Goal: Task Accomplishment & Management: Complete application form

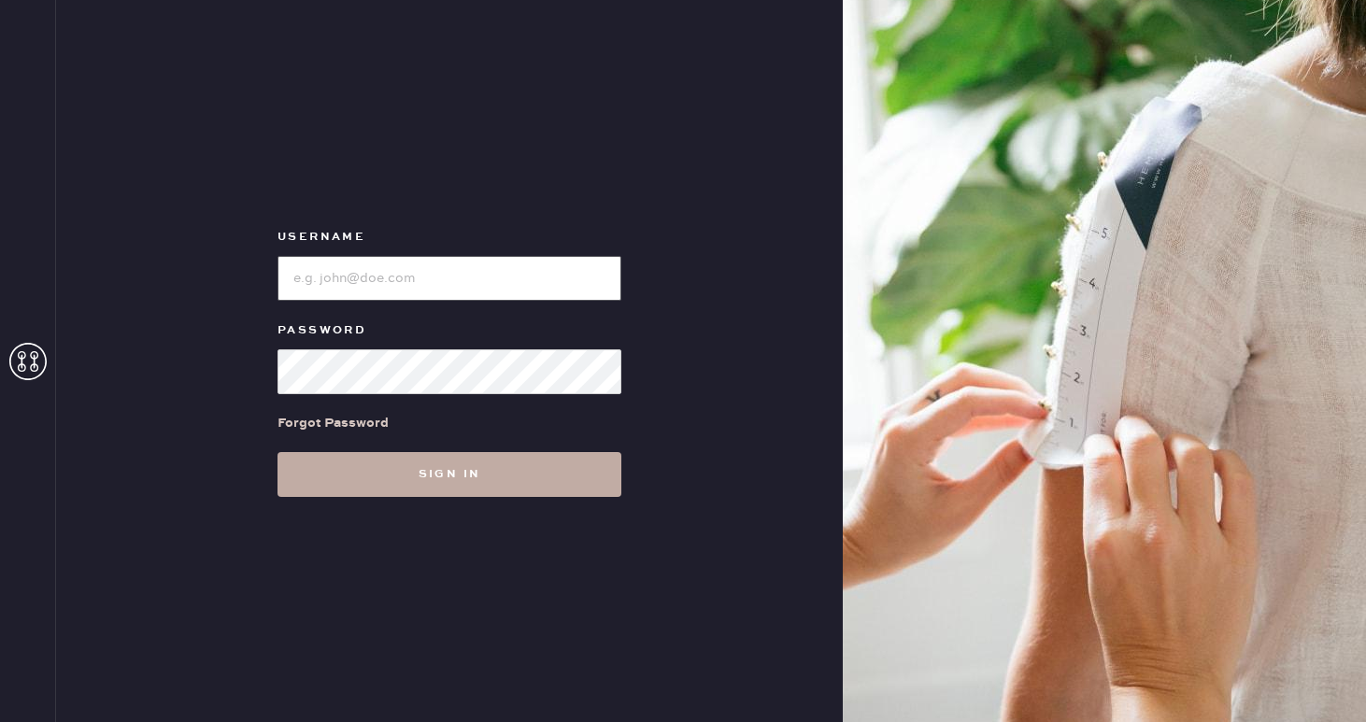
type input "reformationwilliamsburg"
click at [415, 468] on button "Sign in" at bounding box center [450, 474] width 344 height 45
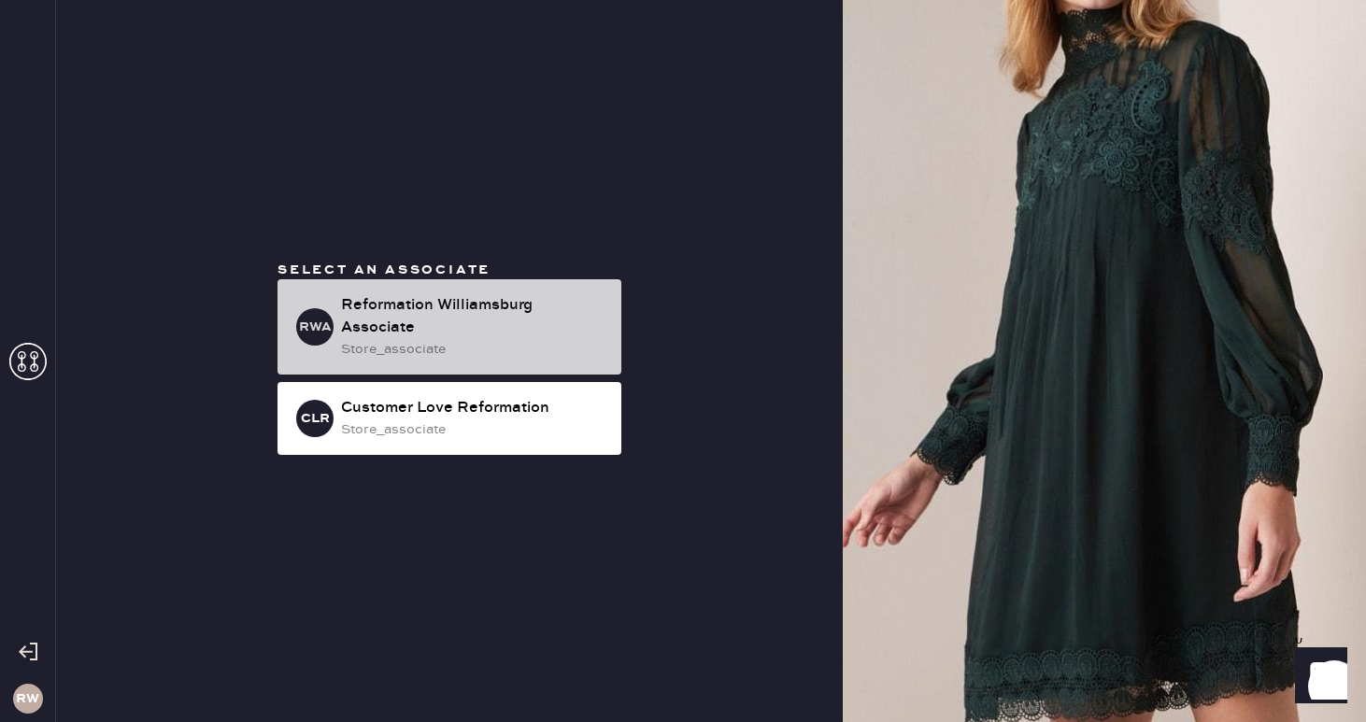
click at [409, 335] on div "Reformation Williamsburg Associate" at bounding box center [473, 316] width 265 height 45
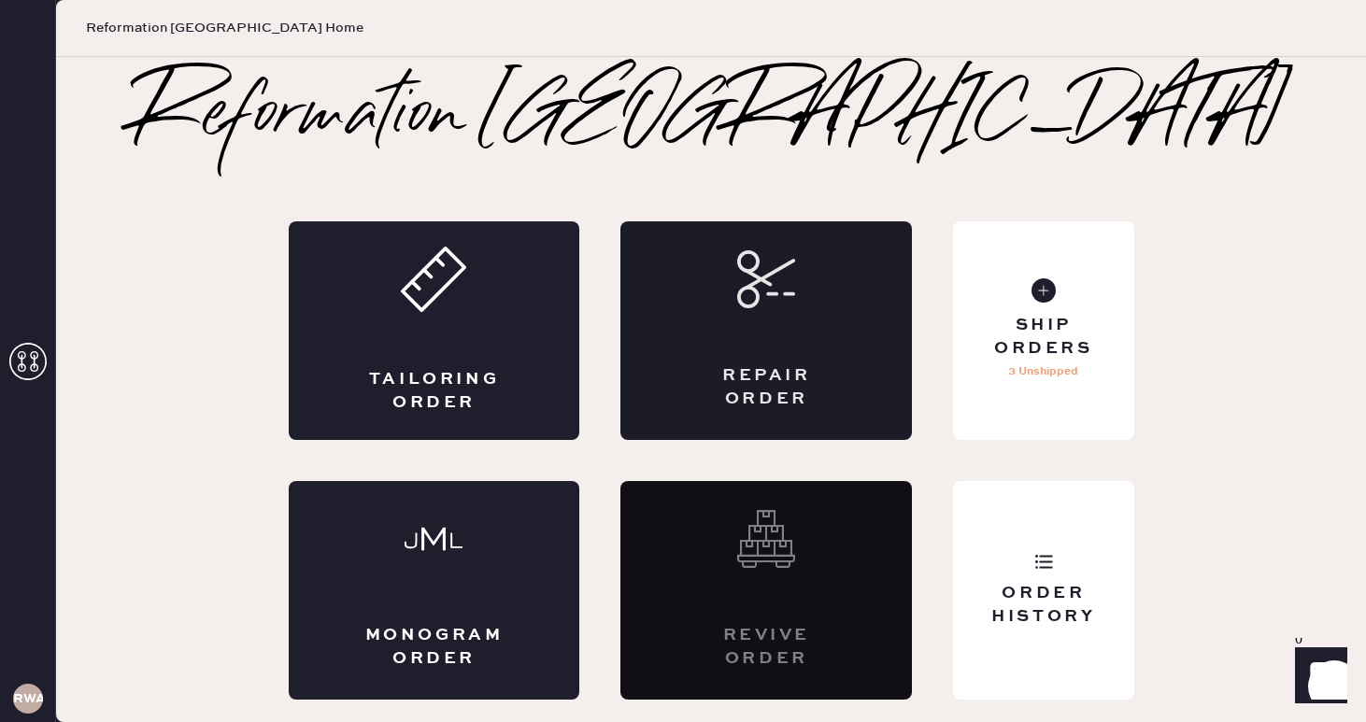
click at [779, 271] on icon at bounding box center [766, 279] width 58 height 58
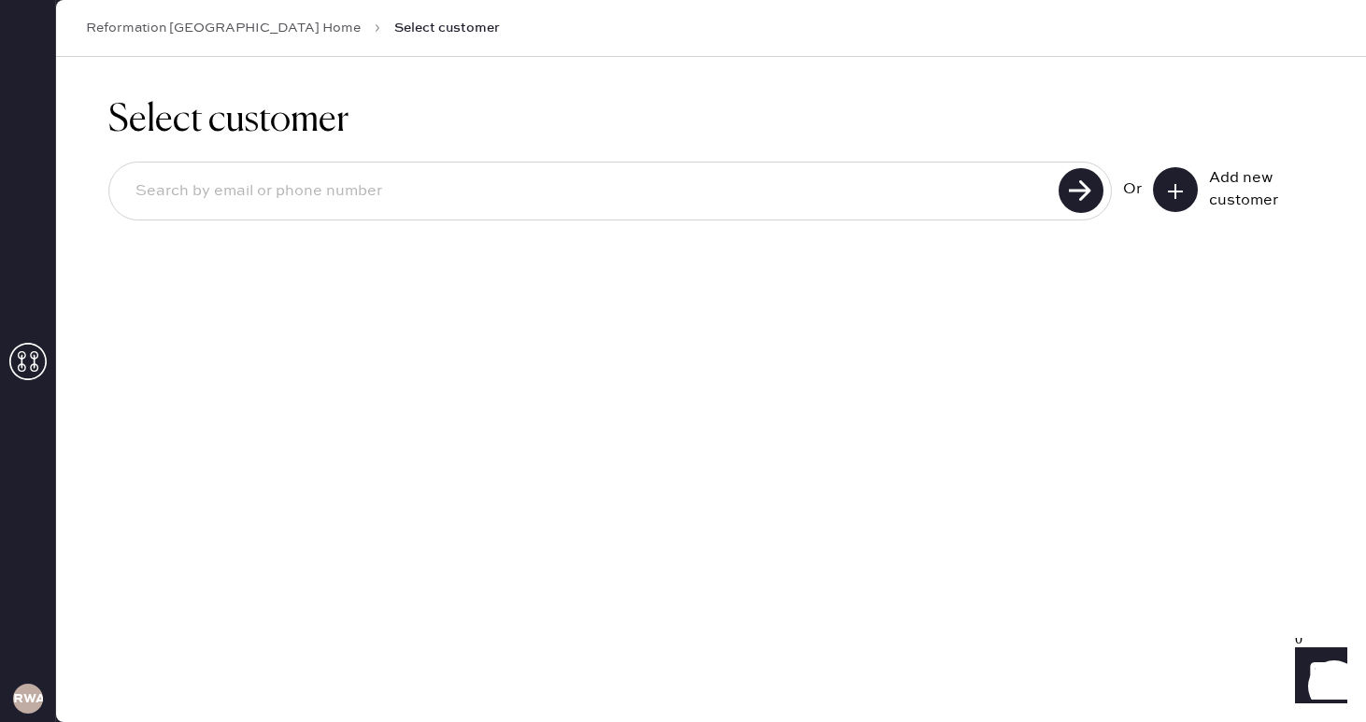
click at [882, 191] on input at bounding box center [587, 191] width 933 height 43
drag, startPoint x: 167, startPoint y: 190, endPoint x: 92, endPoint y: 188, distance: 75.7
click at [92, 188] on div "Select customer misscindypham@gmail.com Unable to find user, try again or add n…" at bounding box center [711, 197] width 1310 height 281
click at [174, 186] on input "cindypham@gmail.com" at bounding box center [587, 191] width 933 height 43
type input "[EMAIL_ADDRESS][DOMAIN_NAME]"
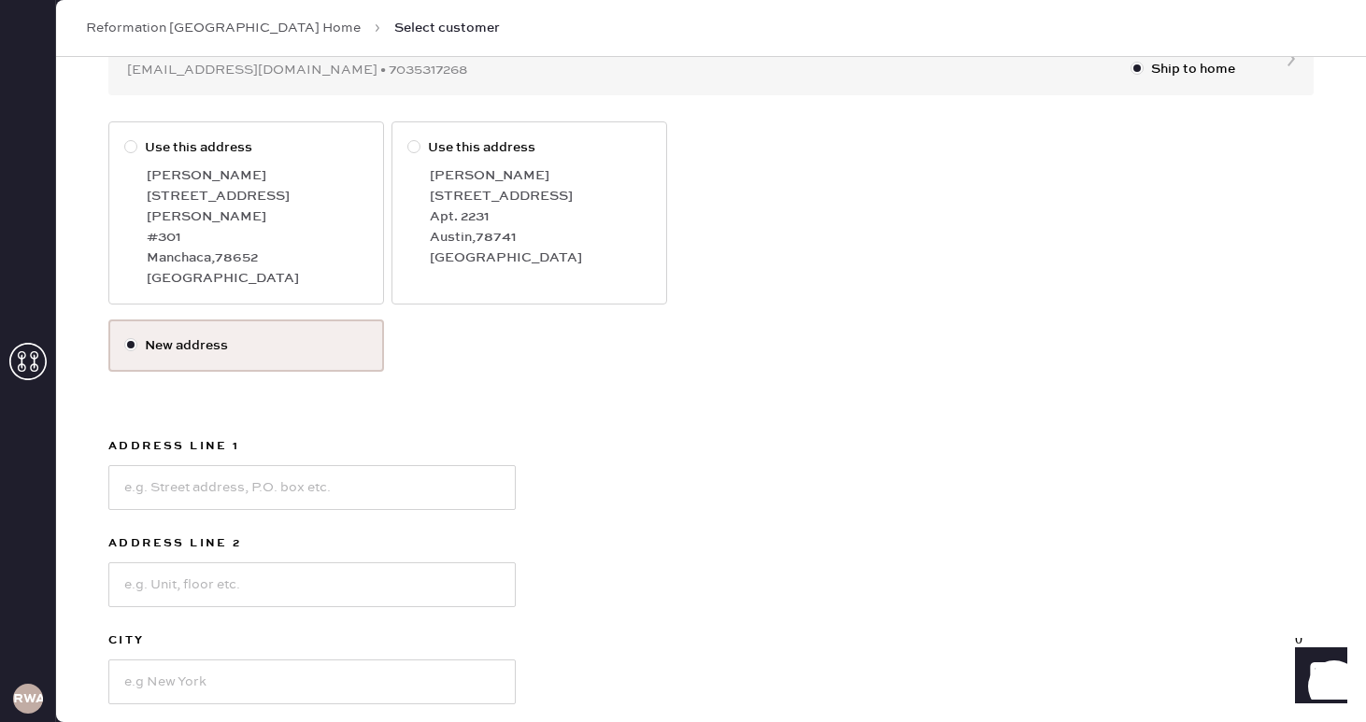
scroll to position [229, 0]
click at [271, 465] on input at bounding box center [311, 486] width 407 height 45
type input "[STREET_ADDRESS]"
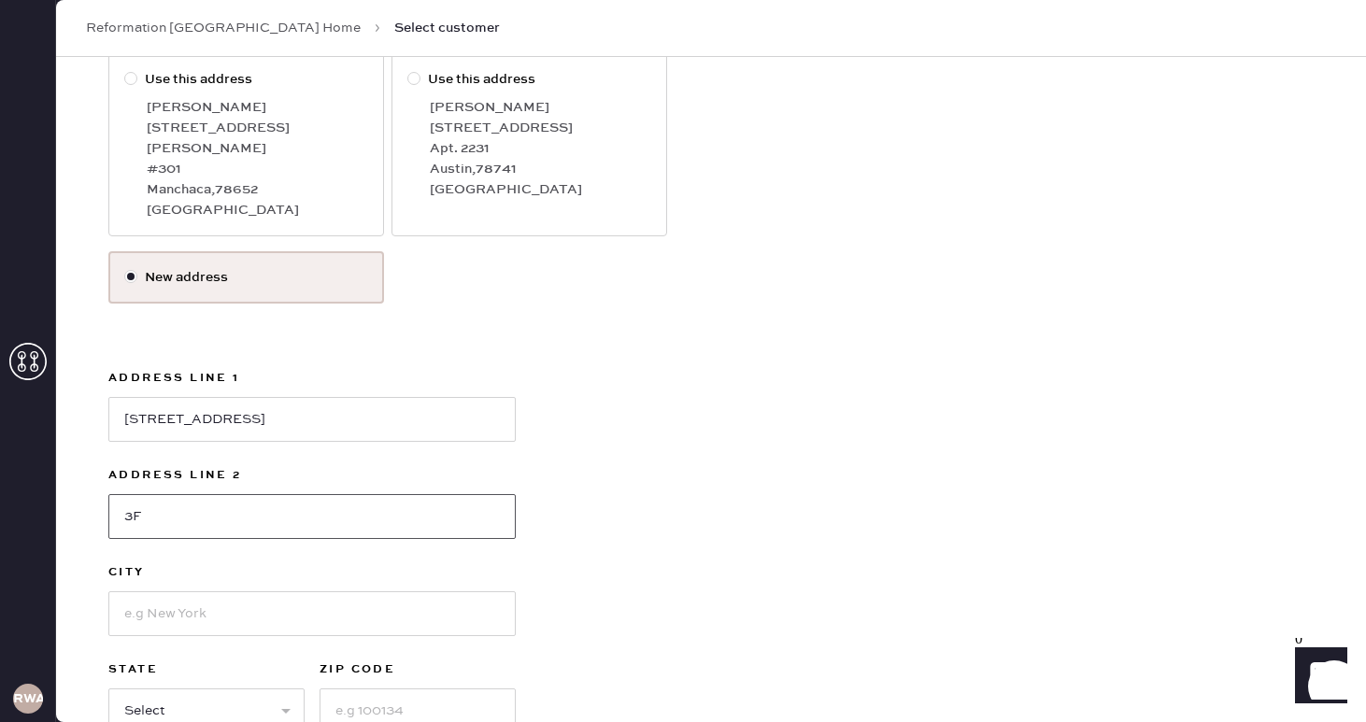
scroll to position [304, 0]
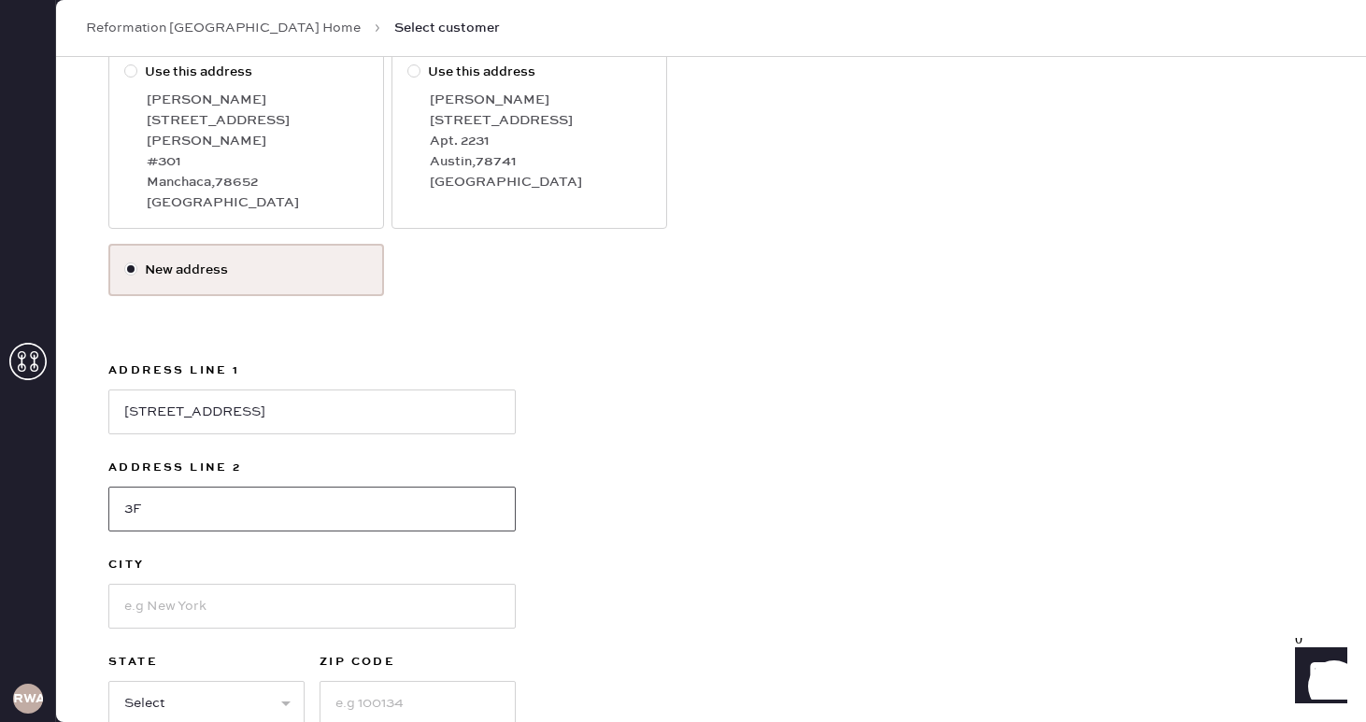
type input "3F"
click at [127, 554] on label "City" at bounding box center [311, 565] width 407 height 22
click at [150, 584] on input at bounding box center [311, 606] width 407 height 45
type input "[GEOGRAPHIC_DATA]"
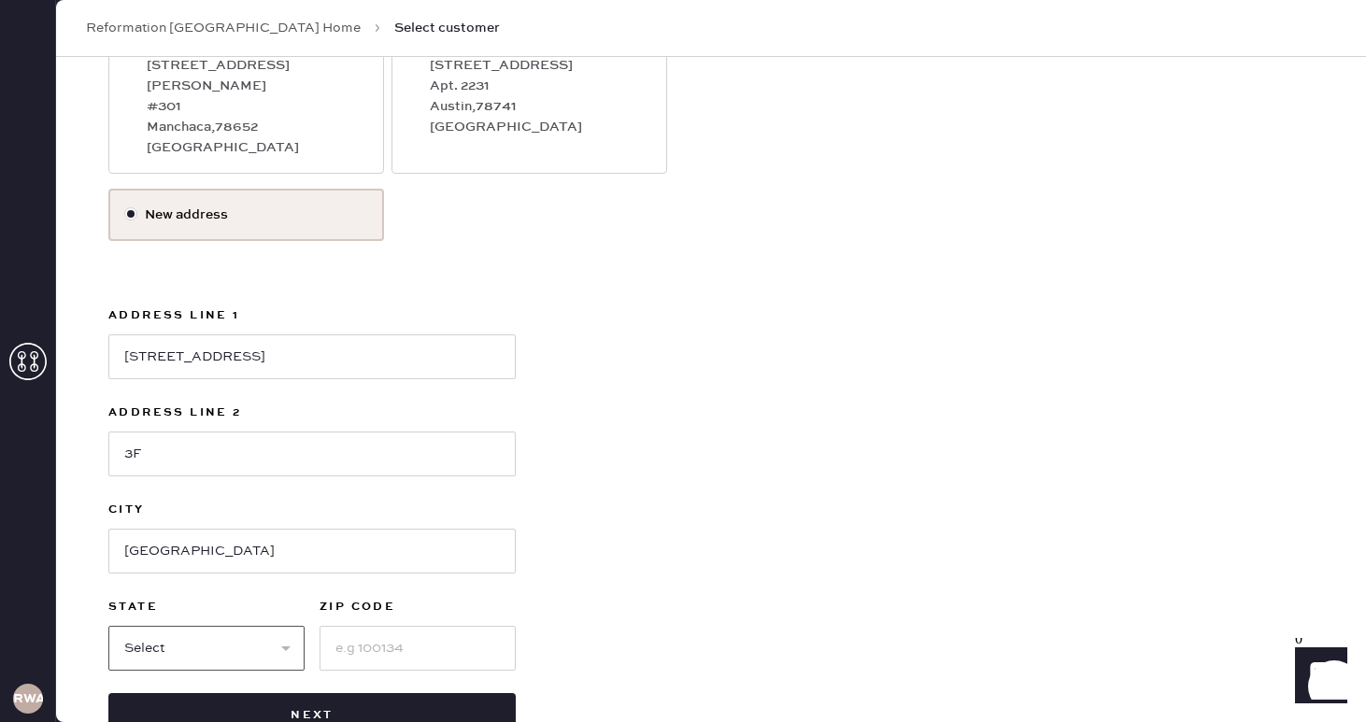
scroll to position [365, 0]
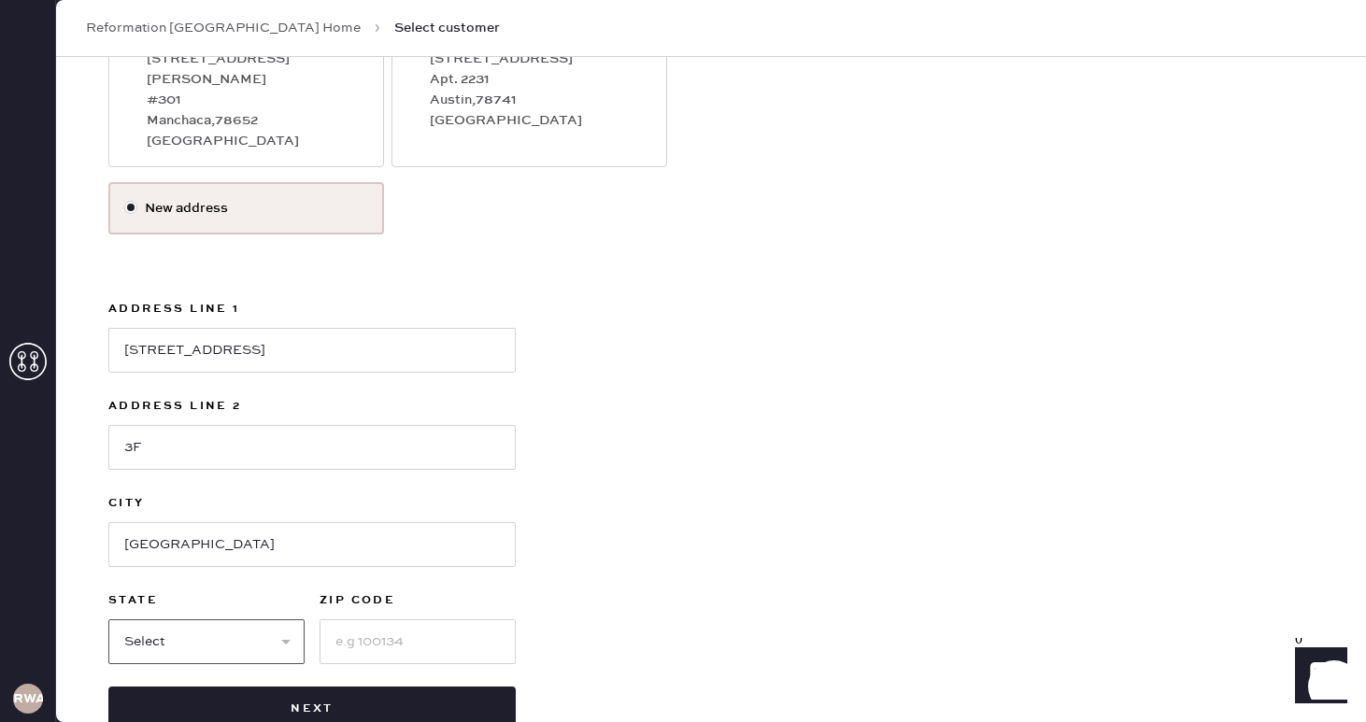
click at [176, 620] on select "Select AK AL AR AZ CA CO CT DC DE FL GA HI IA ID IL IN KS KY LA MA MD ME MI MN …" at bounding box center [206, 642] width 196 height 45
select select "NY"
click at [108, 620] on select "Select AK AL AR AZ CA CO CT DC DE FL GA HI IA ID IL IN KS KY LA MA MD ME MI MN …" at bounding box center [206, 642] width 196 height 45
click at [329, 620] on input at bounding box center [418, 642] width 196 height 45
type input "11211"
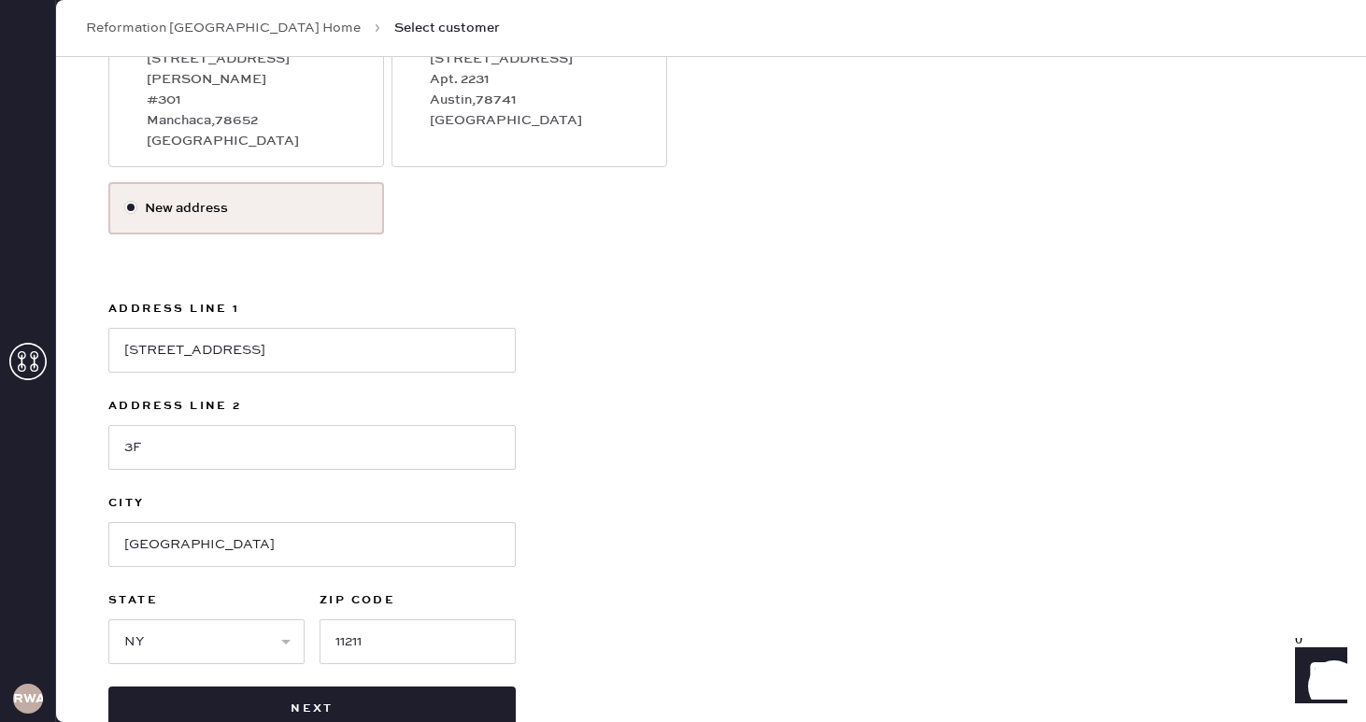
click at [732, 641] on div "Use this address Cindy Pham 12701 Lowden Ln #301 Manchaca , 78652 TX Use this a…" at bounding box center [710, 358] width 1205 height 748
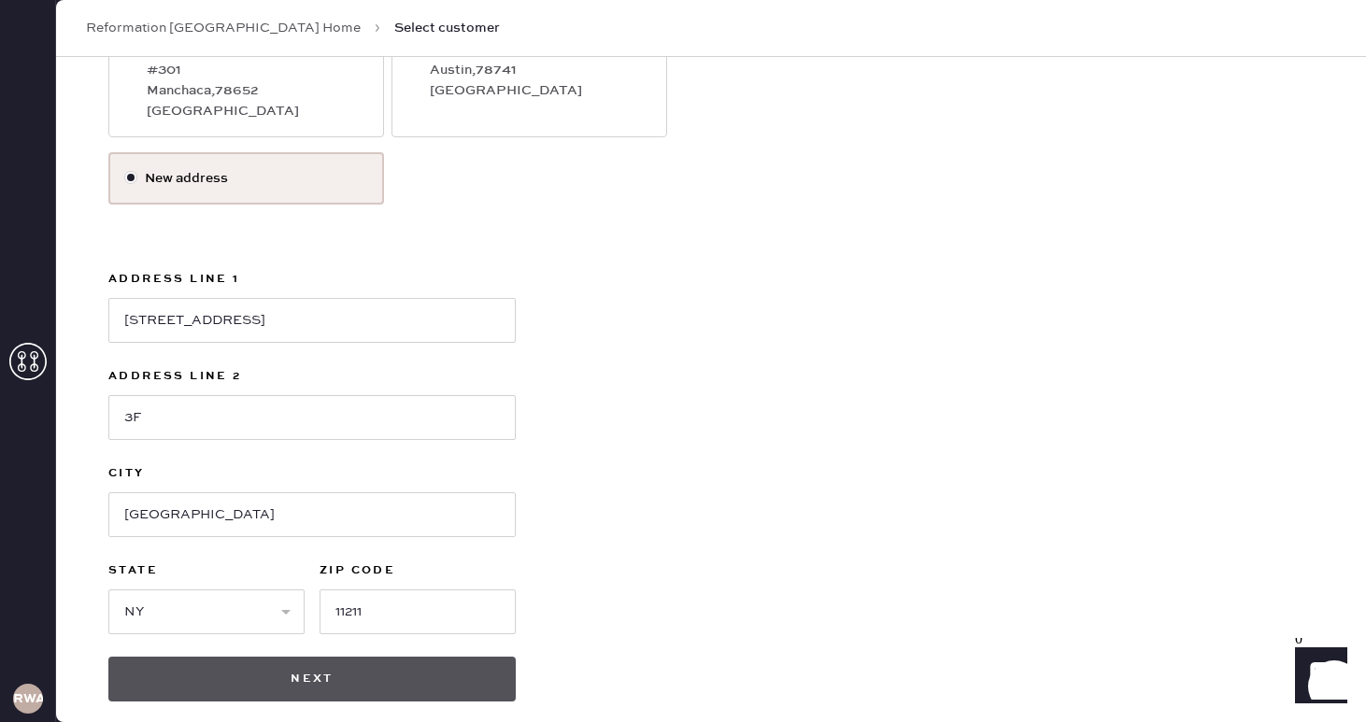
click at [482, 669] on button "Next" at bounding box center [311, 679] width 407 height 45
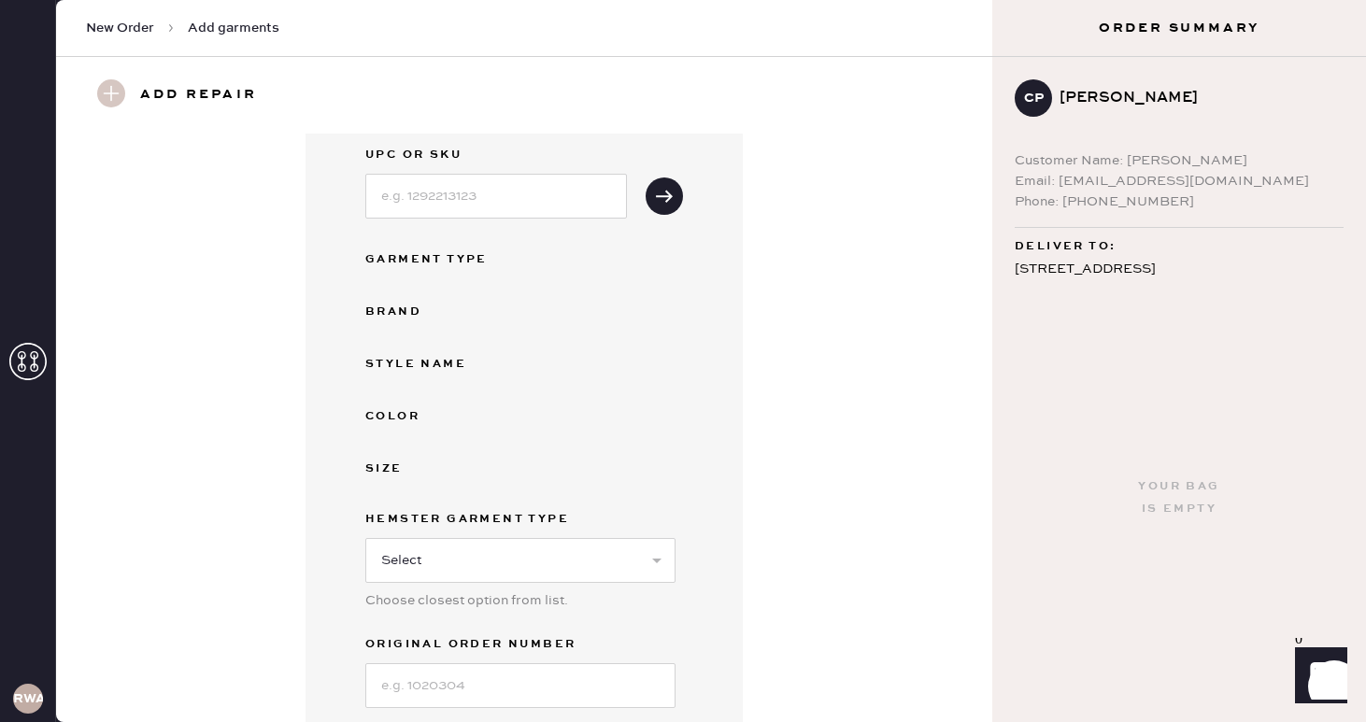
scroll to position [100, 0]
click at [455, 200] on input at bounding box center [496, 195] width 262 height 45
click at [463, 444] on div "UPC or SKU Garment Type Brand Style name Color Size Hemster Garment Type Select…" at bounding box center [524, 425] width 318 height 564
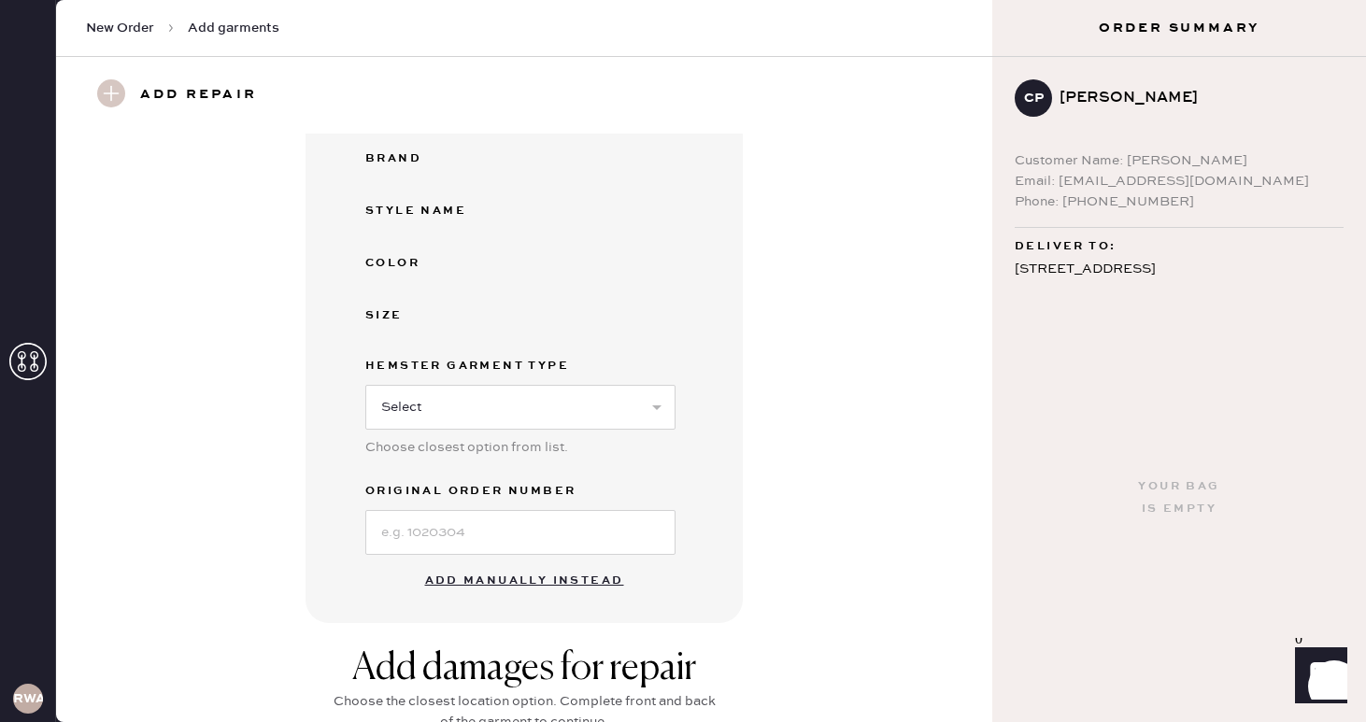
scroll to position [266, 0]
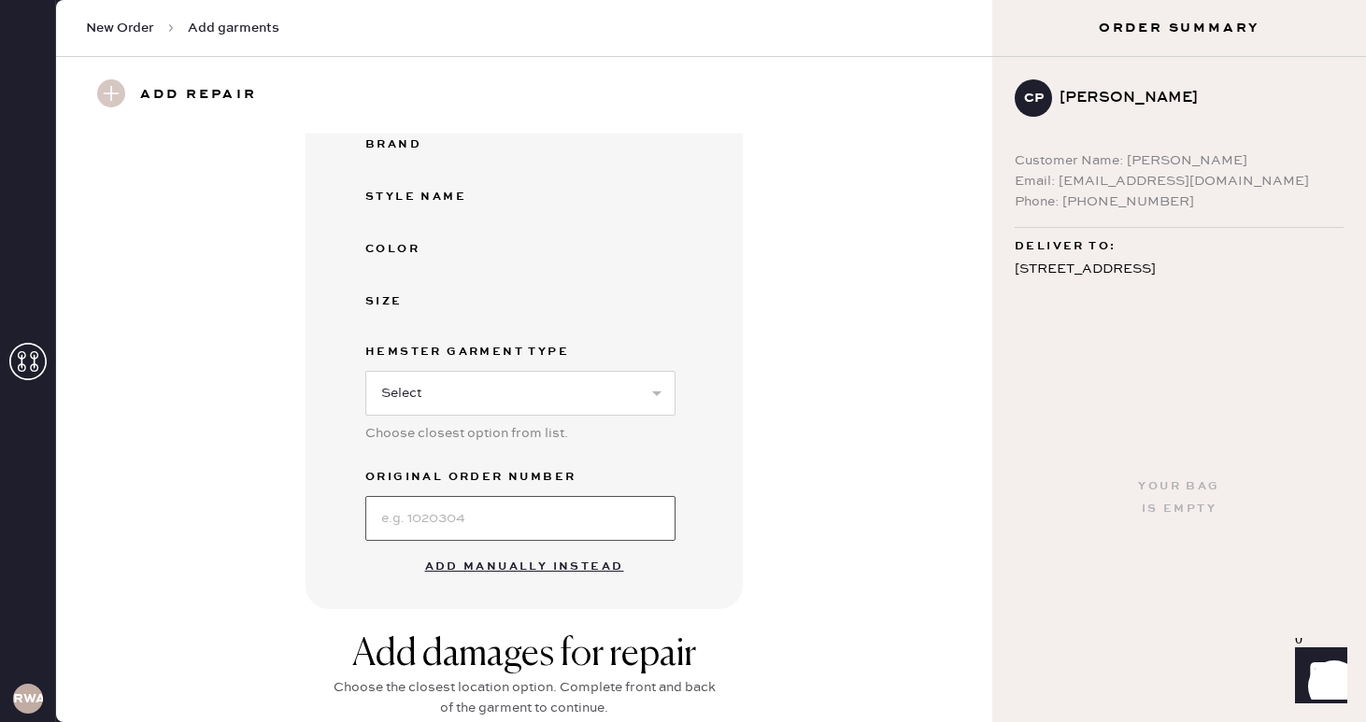
click at [443, 511] on input at bounding box center [520, 518] width 310 height 45
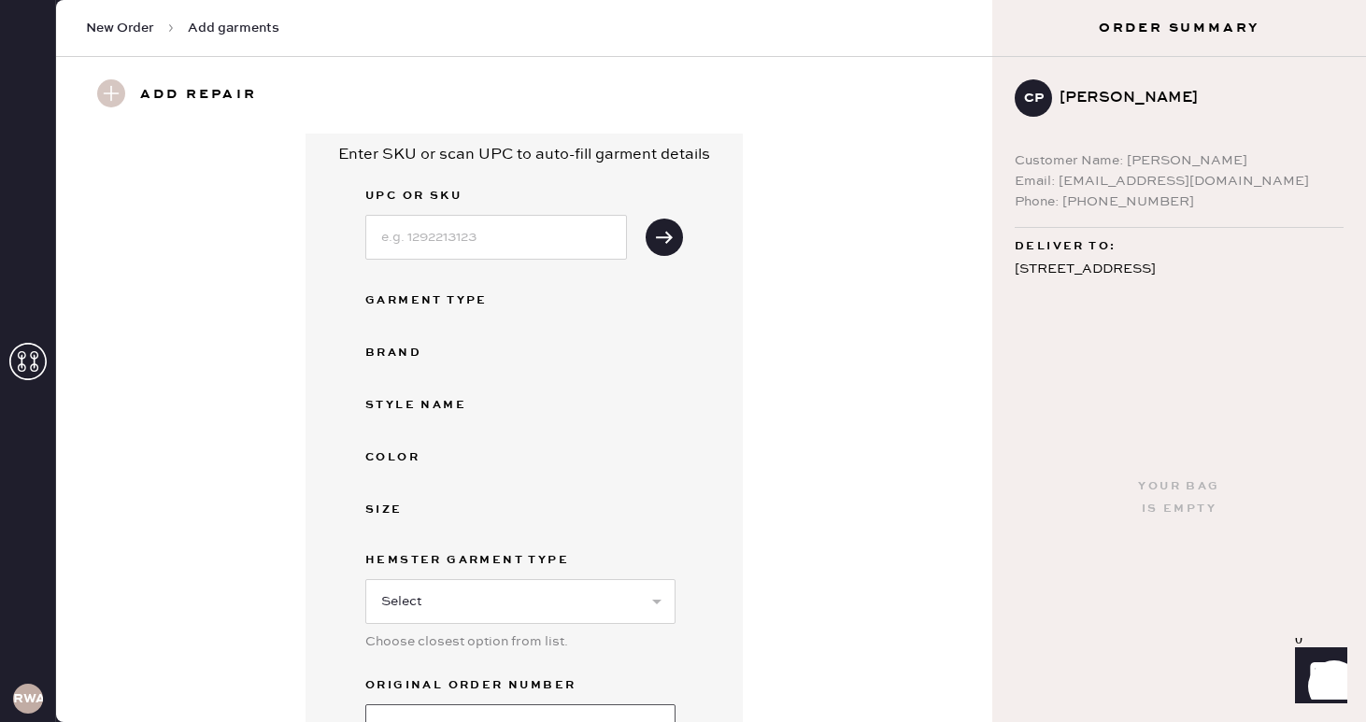
scroll to position [71, 0]
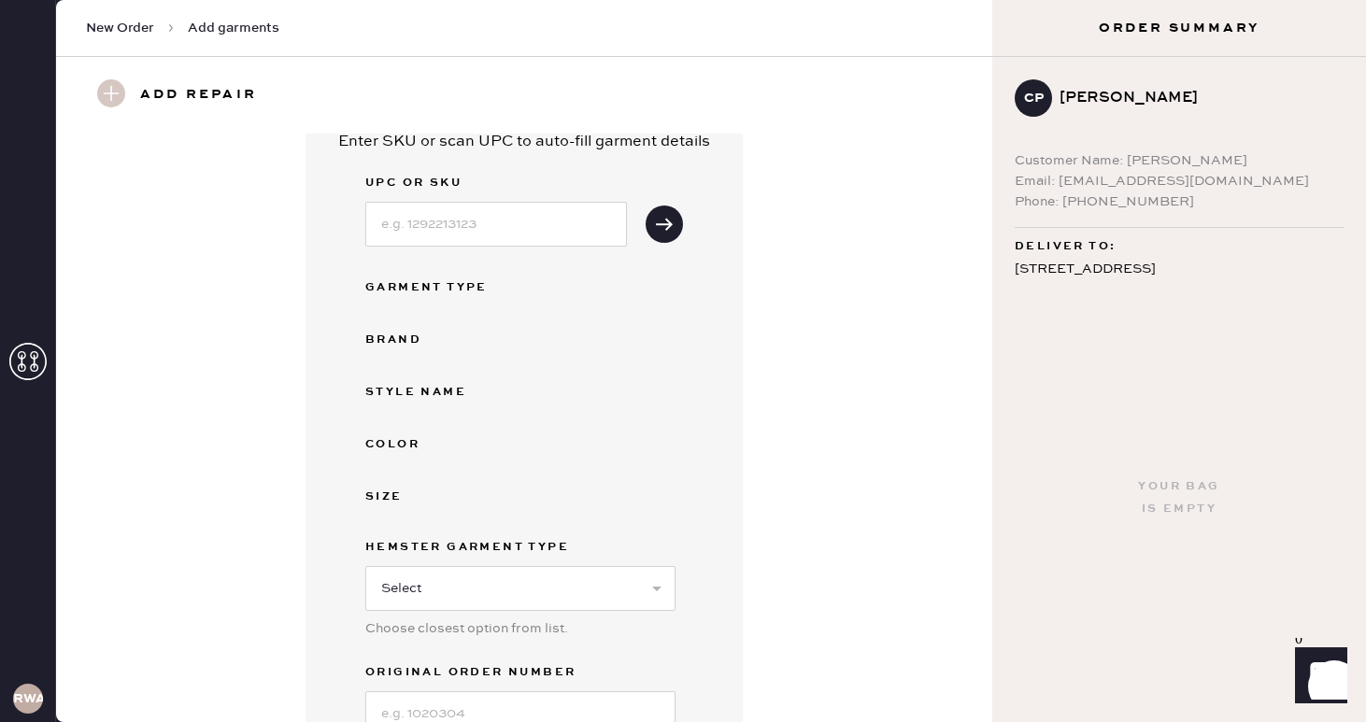
click at [392, 274] on div "UPC or SKU Garment Type Brand Style name Color Size Hemster Garment Type Select…" at bounding box center [524, 454] width 318 height 564
click at [405, 293] on div "Garment Type" at bounding box center [440, 288] width 150 height 22
click at [463, 229] on input at bounding box center [496, 224] width 262 height 45
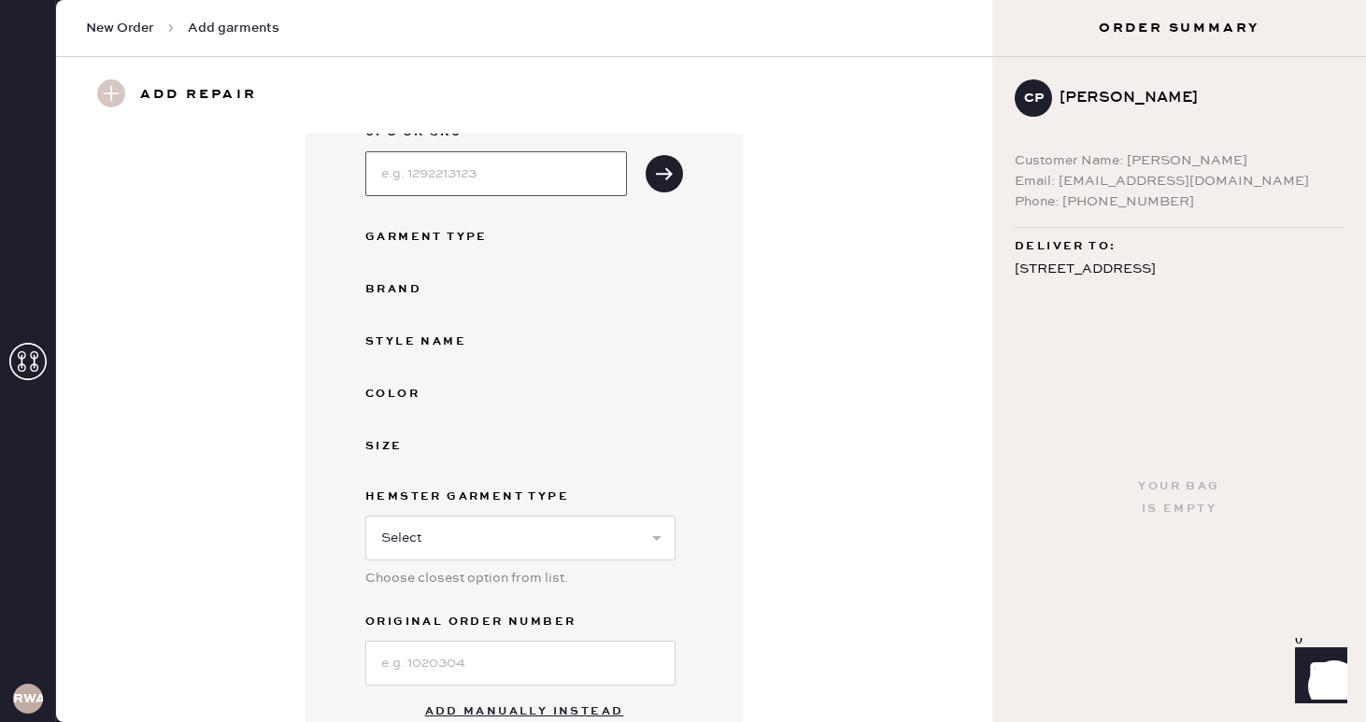
scroll to position [122, 0]
click at [415, 534] on select "Select Basic Skirt Jeans Leggings Pants Shorts Basic Sleeved Dress Basic Sleeve…" at bounding box center [520, 537] width 310 height 45
select select "7"
click at [365, 515] on select "Select Basic Skirt Jeans Leggings Pants Shorts Basic Sleeved Dress Basic Sleeve…" at bounding box center [520, 537] width 310 height 45
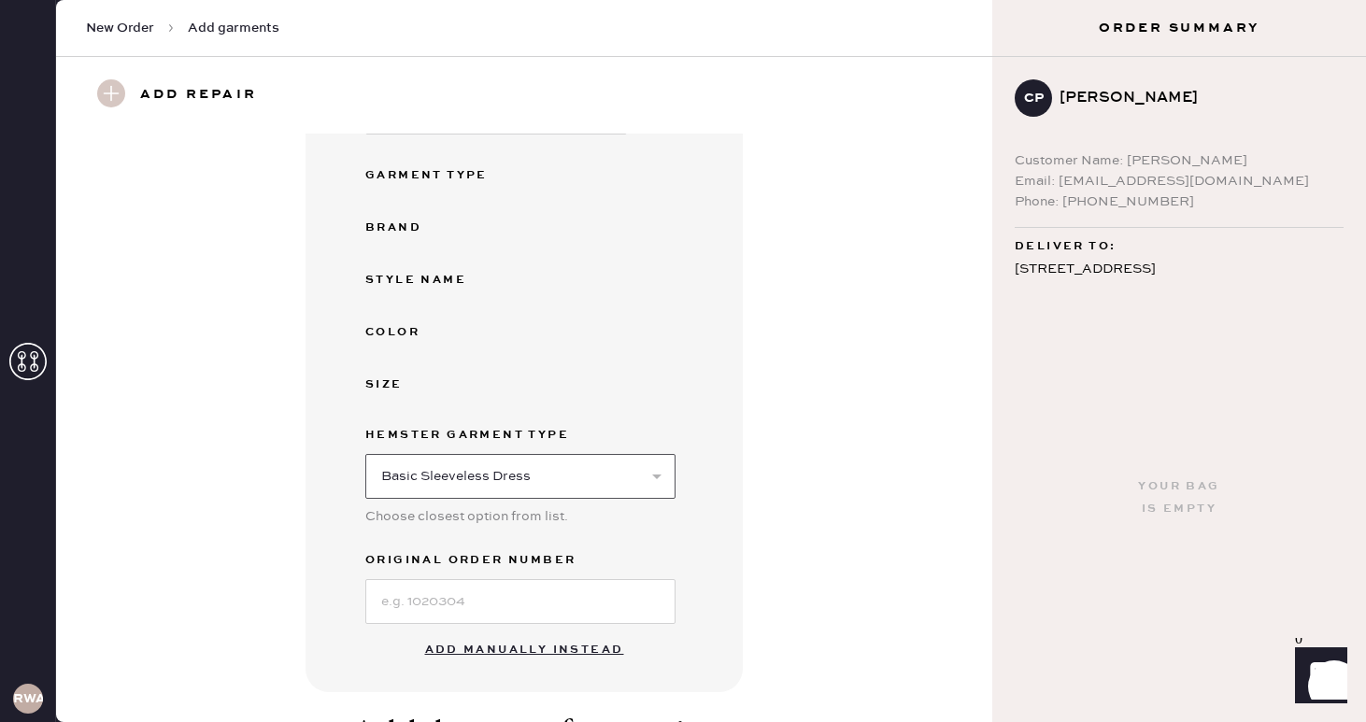
scroll to position [232, 0]
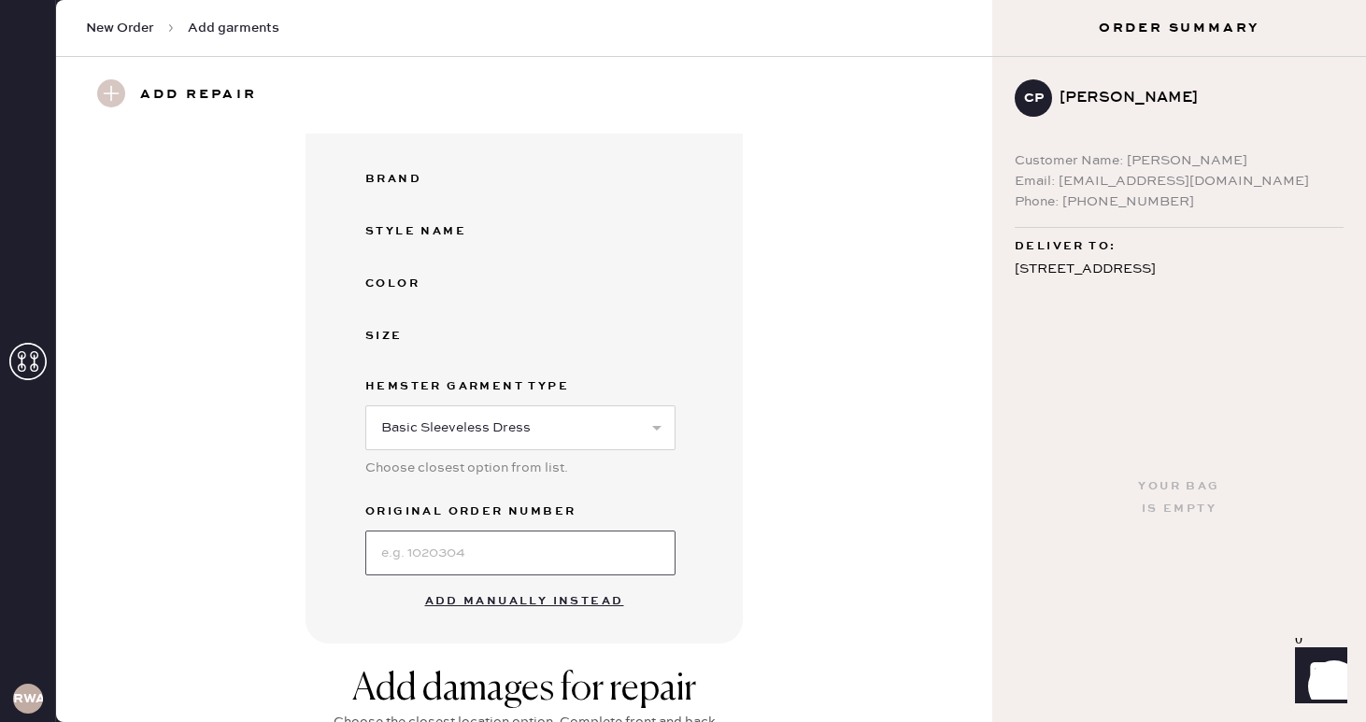
click at [494, 553] on input at bounding box center [520, 553] width 310 height 45
click at [400, 319] on div "UPC or SKU Garment Type Brand Style name Color Size Hemster Garment Type Select…" at bounding box center [524, 293] width 318 height 564
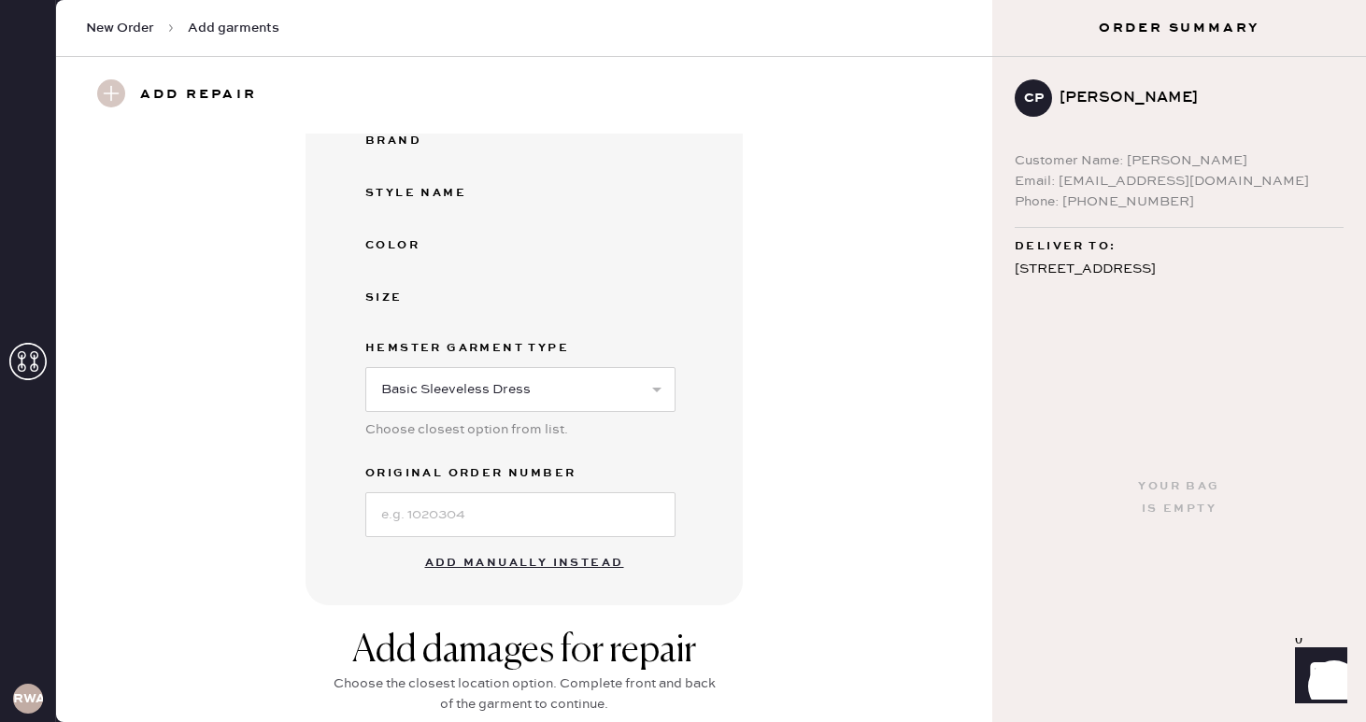
scroll to position [282, 0]
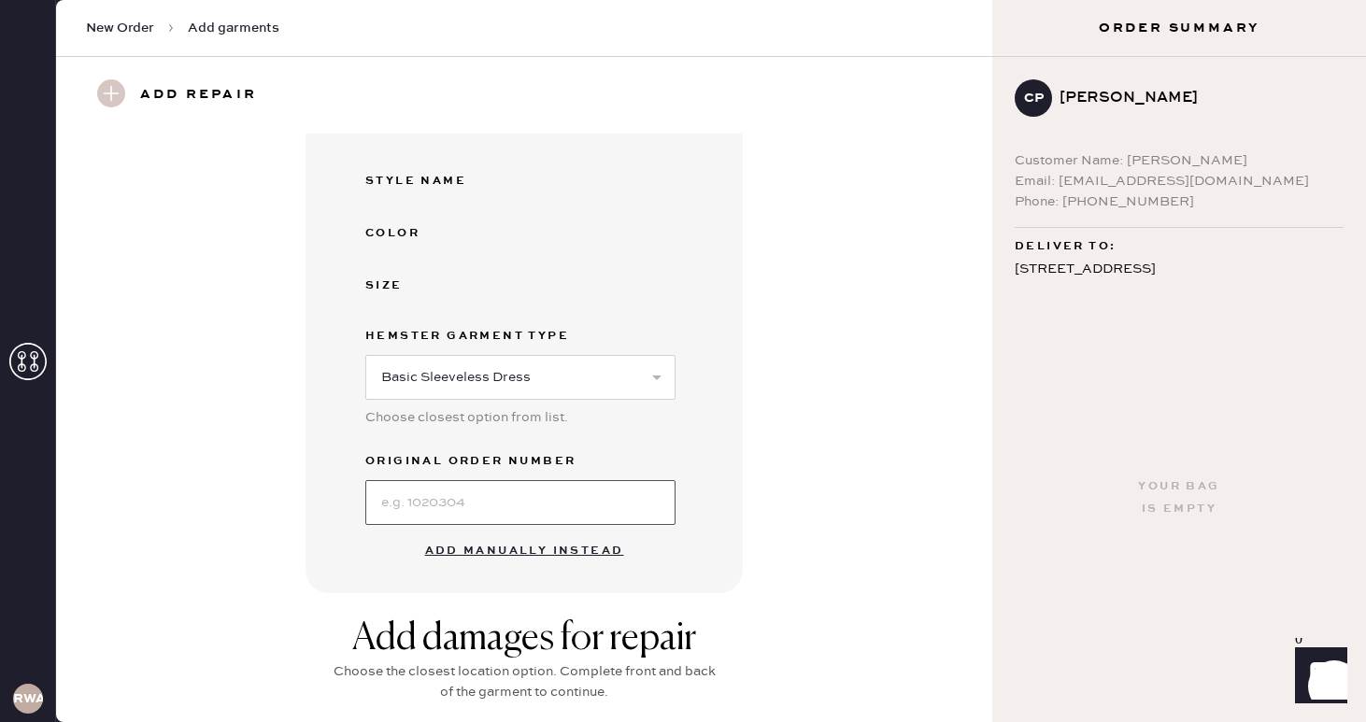
click at [456, 505] on input at bounding box center [520, 502] width 310 height 45
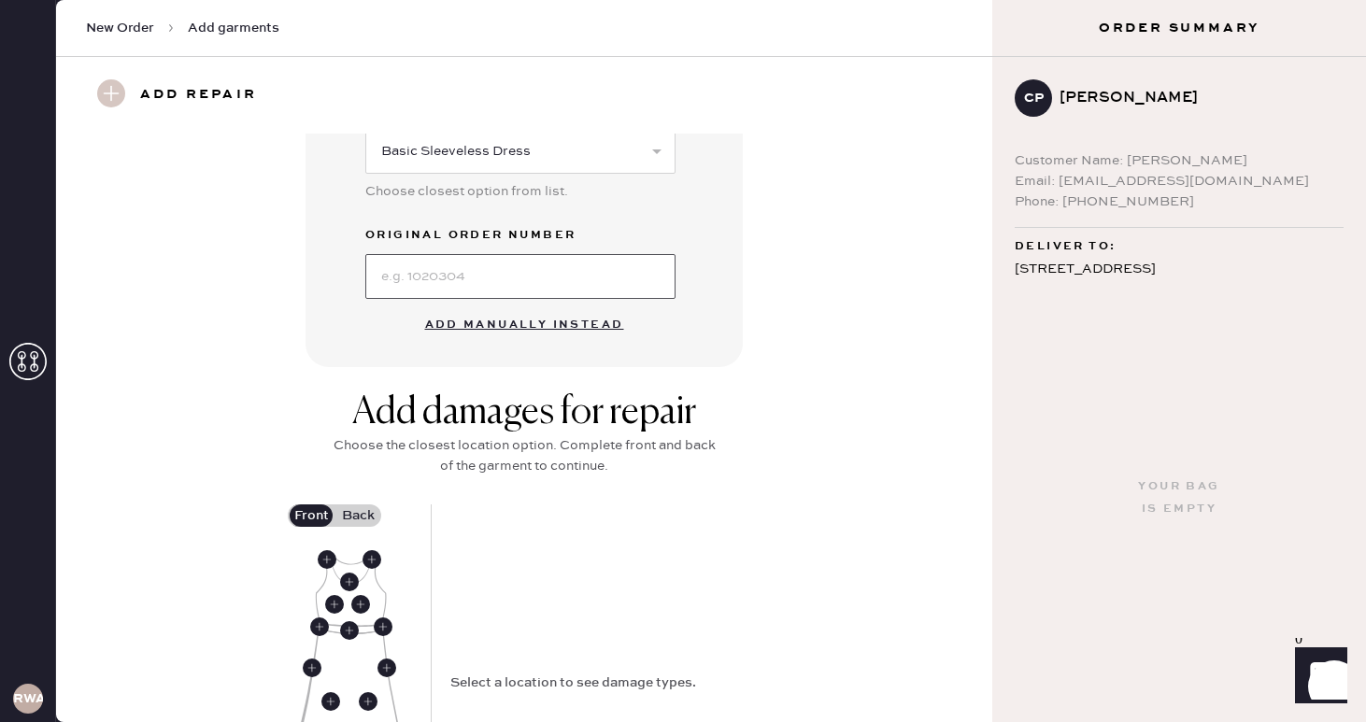
scroll to position [824, 0]
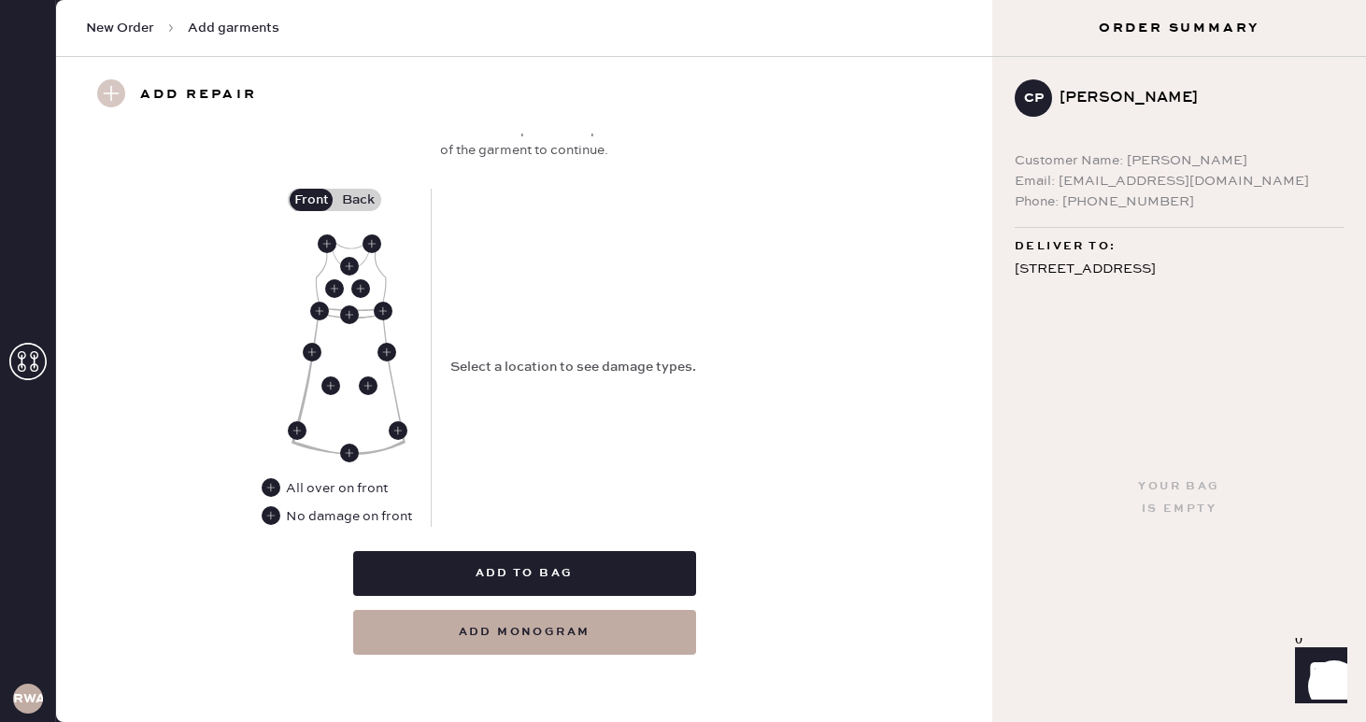
click at [696, 289] on div "Select a location to see damage types." at bounding box center [618, 358] width 336 height 338
click at [325, 235] on use at bounding box center [327, 244] width 19 height 19
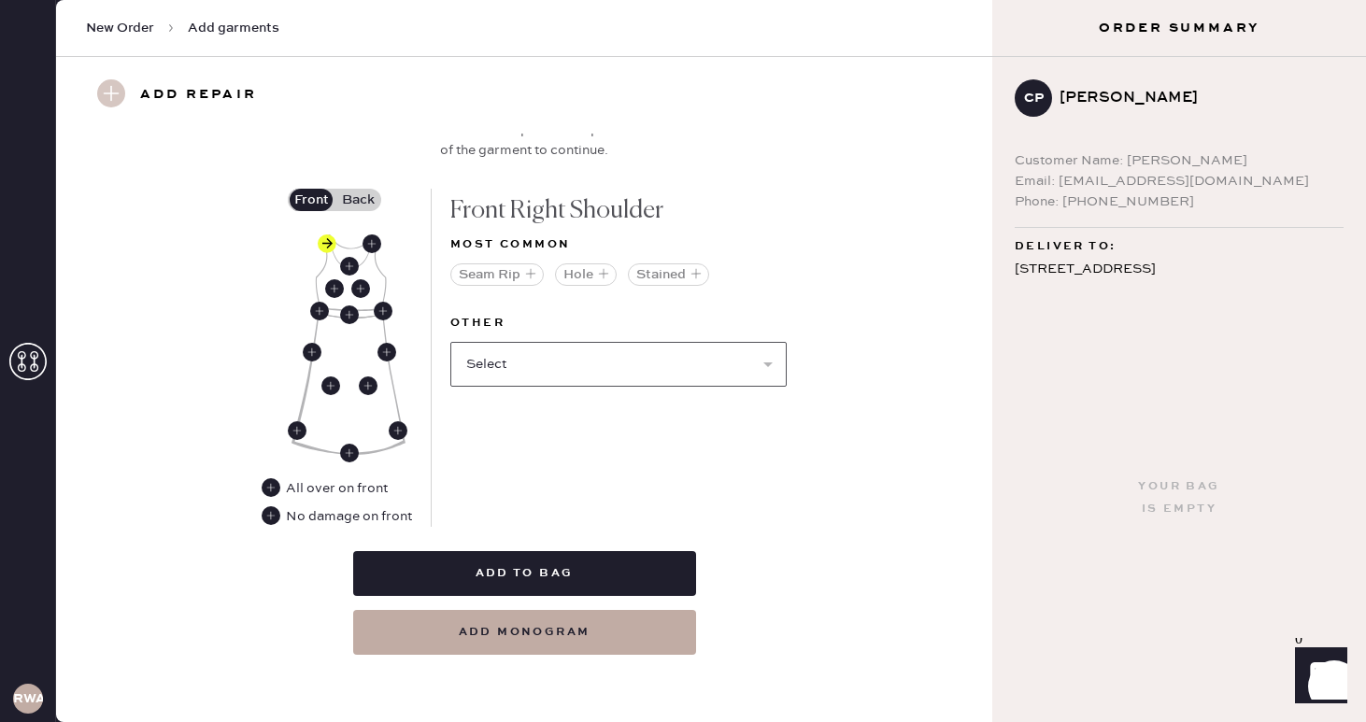
click at [507, 363] on select "Select Broken / Ripped Hem Broken Beads Broken Belt Loop Broken Button Broken C…" at bounding box center [618, 364] width 336 height 45
select select "1608"
click at [450, 342] on select "Select Broken / Ripped Hem Broken Beads Broken Belt Loop Broken Button Broken C…" at bounding box center [618, 364] width 336 height 45
click at [638, 358] on select "Select Broken / Ripped Hem Broken Beads Broken Belt Loop Broken Button Broken C…" at bounding box center [618, 364] width 336 height 45
click at [374, 243] on use at bounding box center [372, 244] width 19 height 19
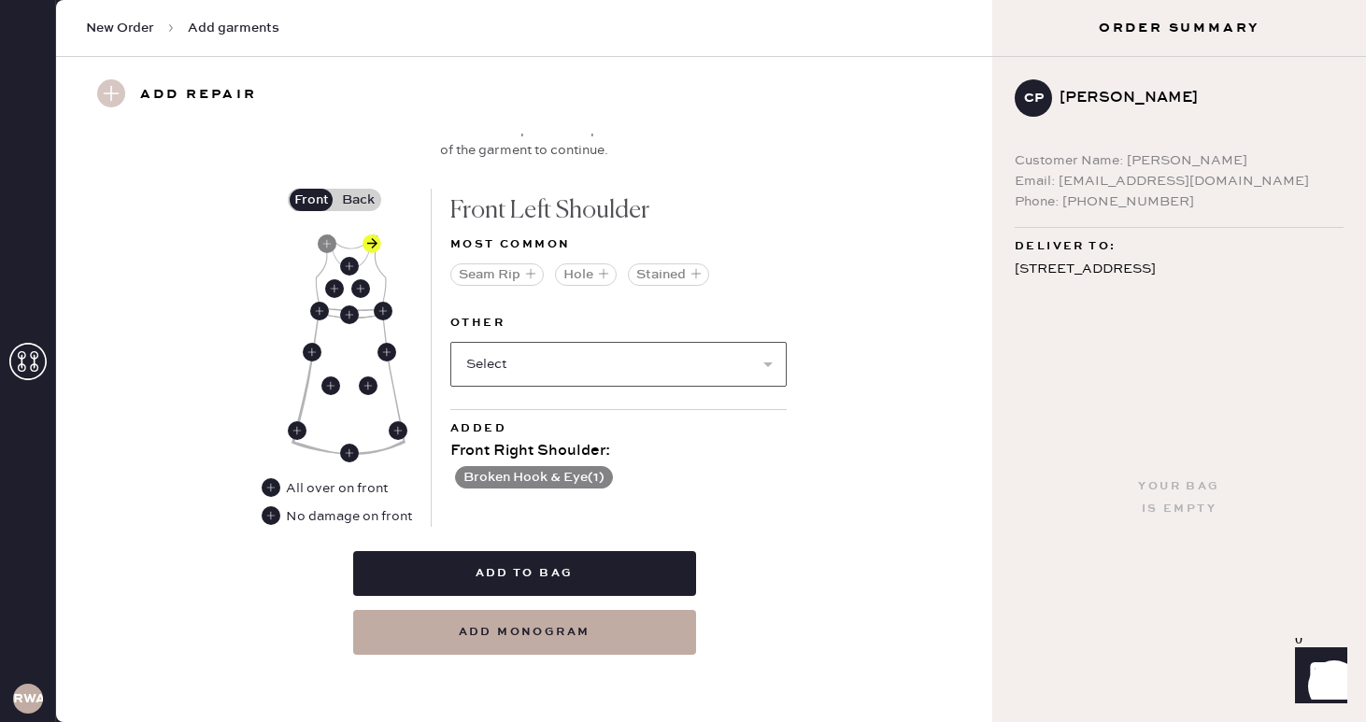
click at [537, 368] on select "Select Broken / Ripped Hem Broken Beads Broken Belt Loop Broken Button Broken C…" at bounding box center [618, 364] width 336 height 45
select select "1608"
click at [450, 342] on select "Select Broken / Ripped Hem Broken Beads Broken Belt Loop Broken Button Broken C…" at bounding box center [618, 364] width 336 height 45
select select
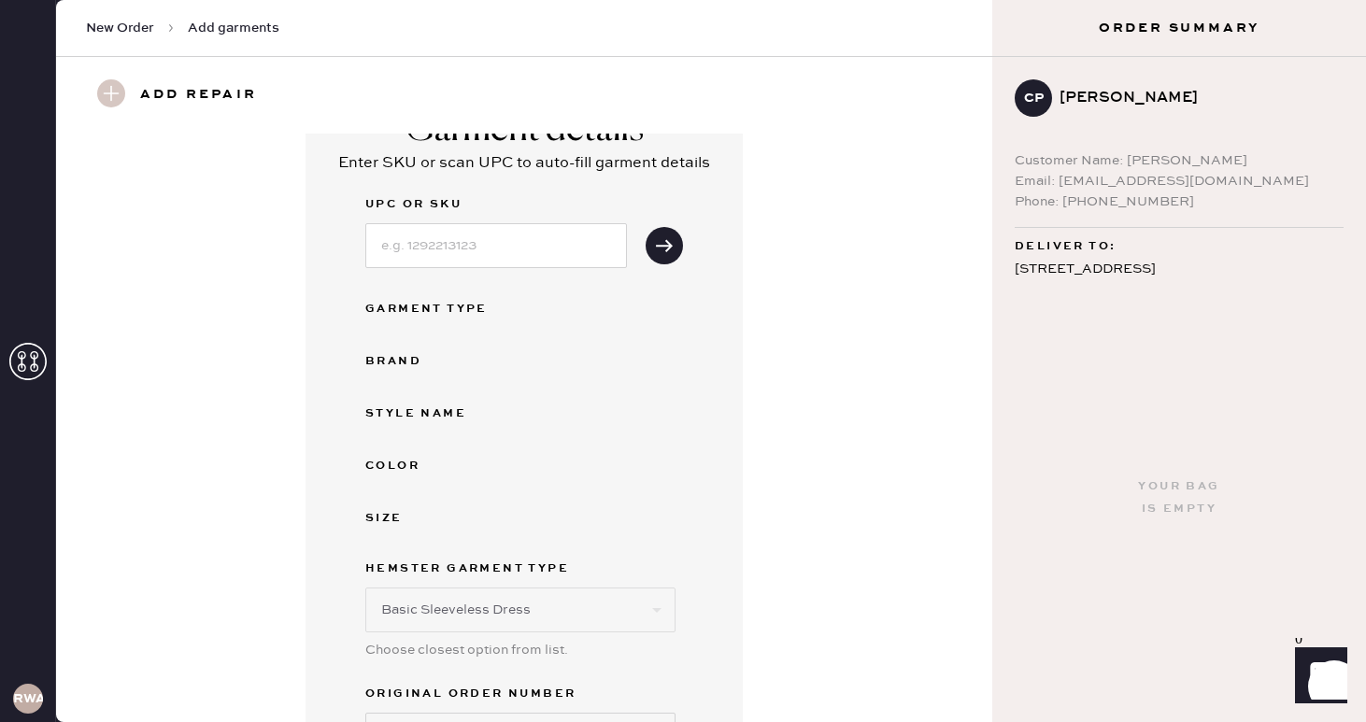
scroll to position [353, 0]
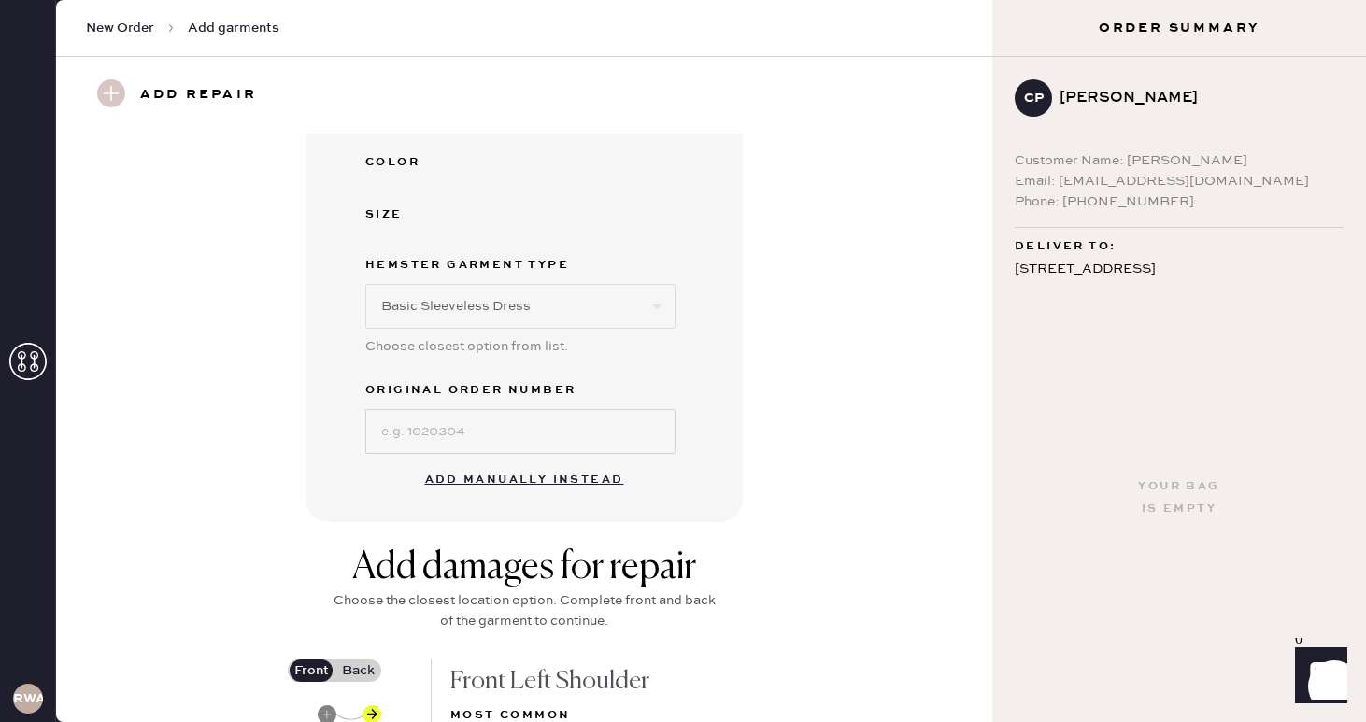
click at [527, 479] on button "Add manually instead" at bounding box center [524, 480] width 221 height 37
select select "7"
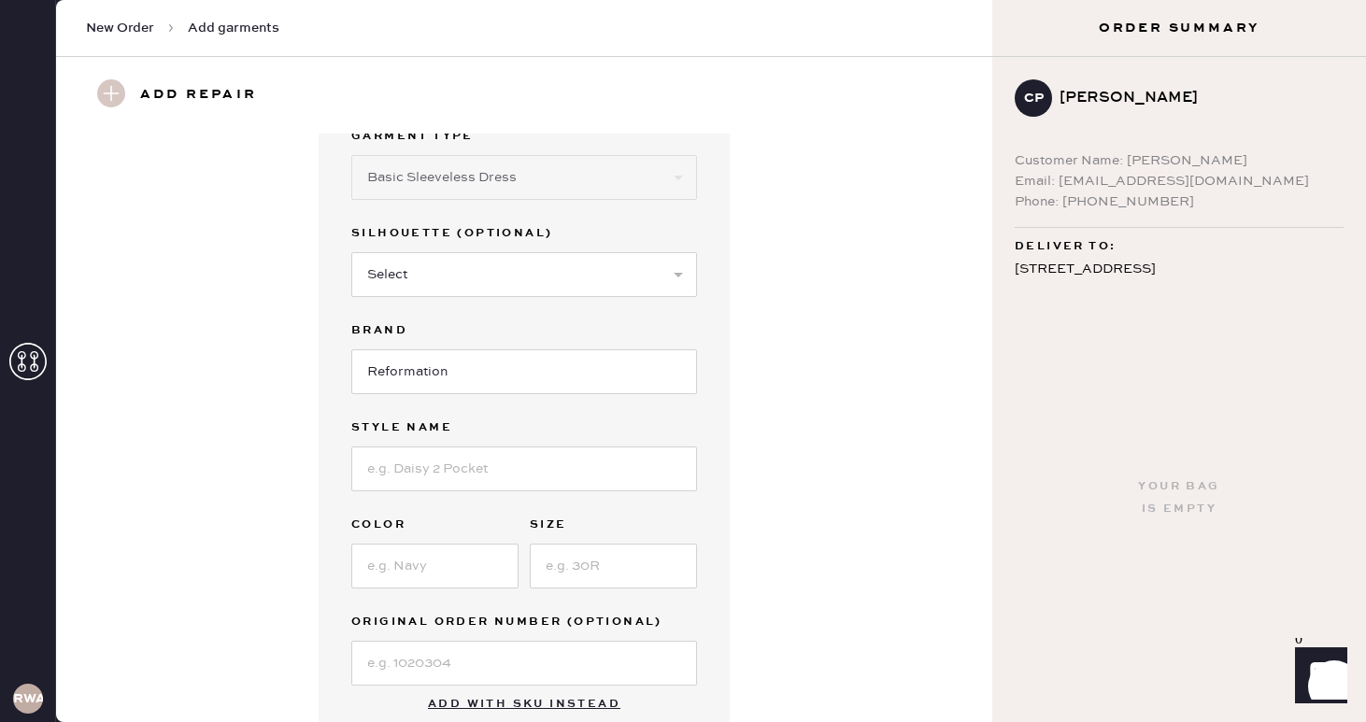
scroll to position [1, 0]
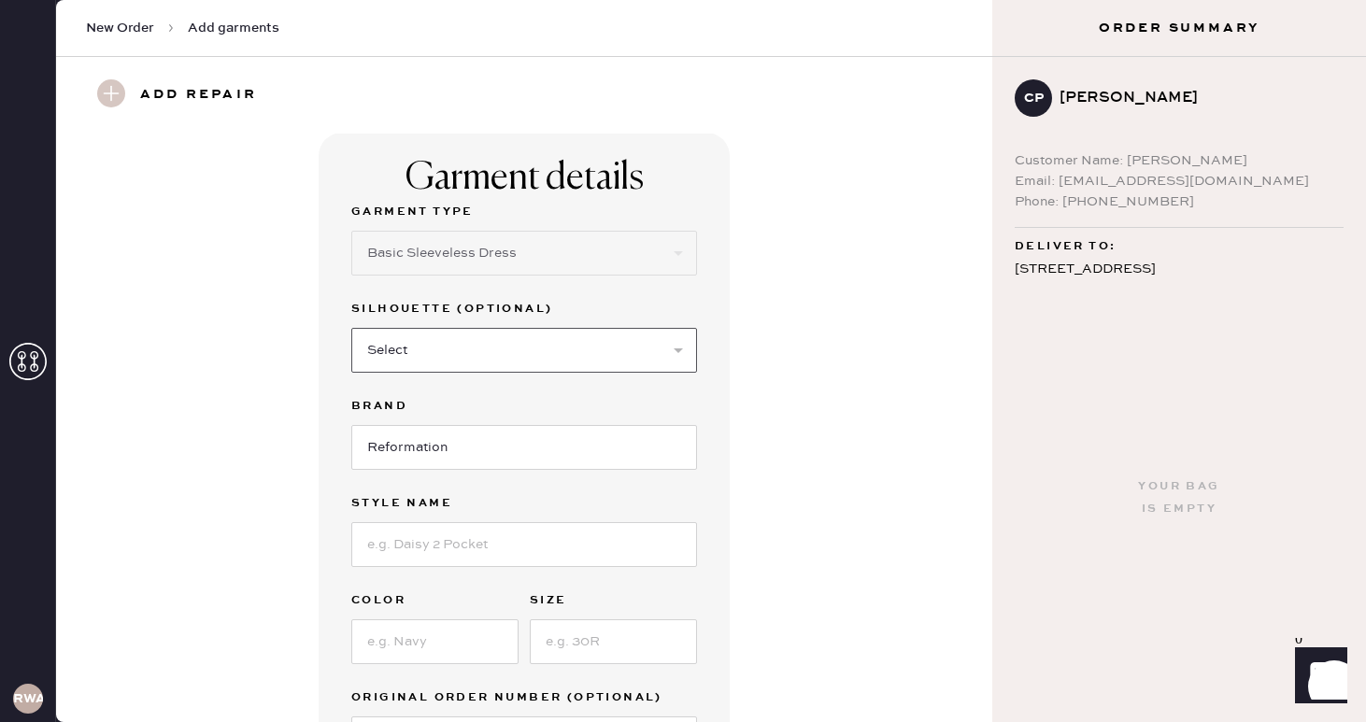
click at [529, 340] on select "Select Maxi Dress Midi Dress Mini Dress Other" at bounding box center [524, 350] width 346 height 45
select select "31"
click at [351, 328] on select "Select Maxi Dress Midi Dress Mini Dress Other" at bounding box center [524, 350] width 346 height 45
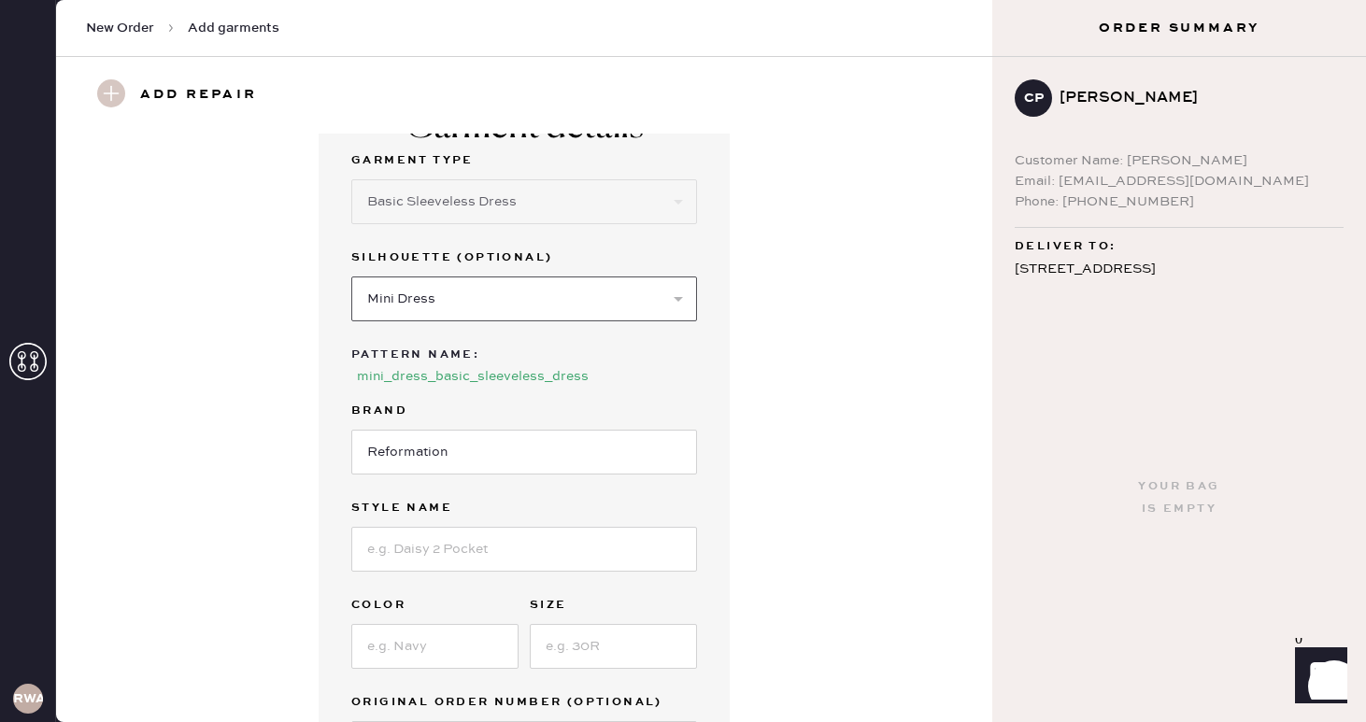
scroll to position [80, 0]
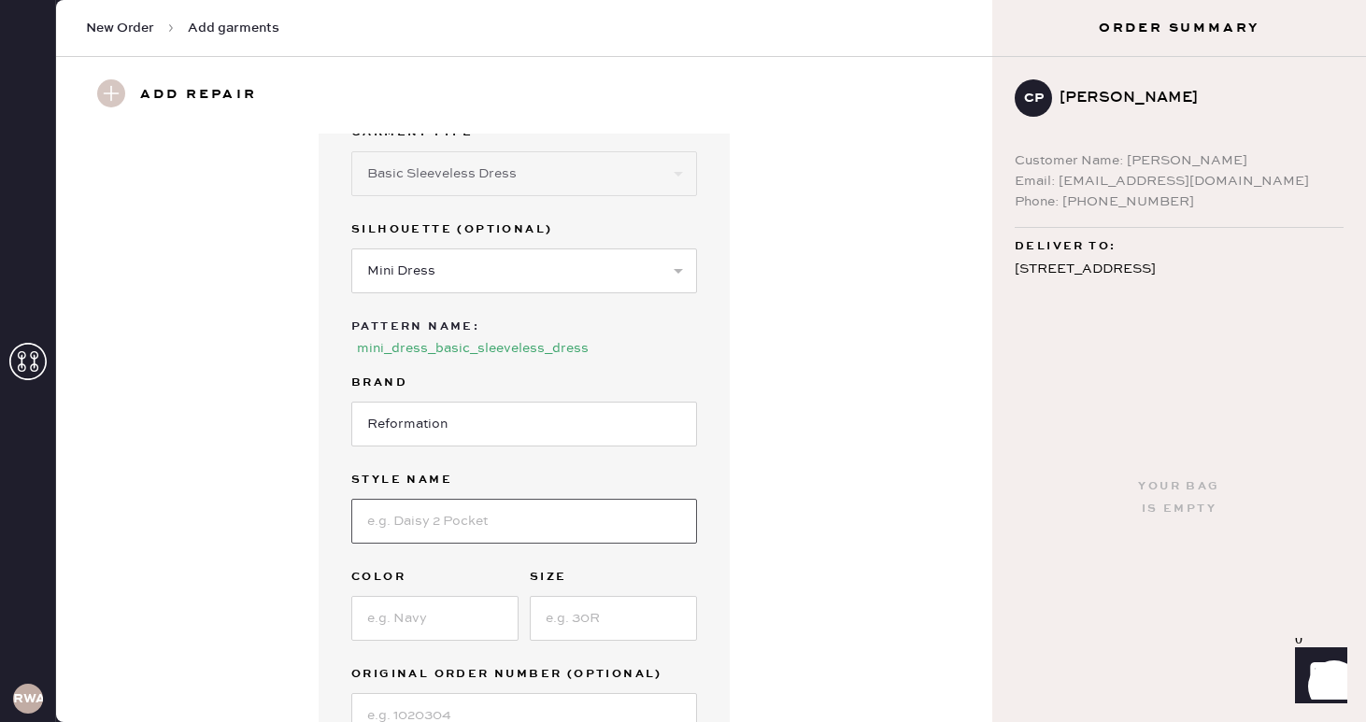
click at [437, 526] on input at bounding box center [524, 521] width 346 height 45
type input "[PERSON_NAME] Linen Dress"
click at [422, 640] on div "Garment Type Select Basic Skirt Jeans Leggings Pants Shorts Basic Sleeved Dress…" at bounding box center [524, 429] width 346 height 617
click at [421, 622] on input at bounding box center [434, 618] width 167 height 45
type input "Cream"
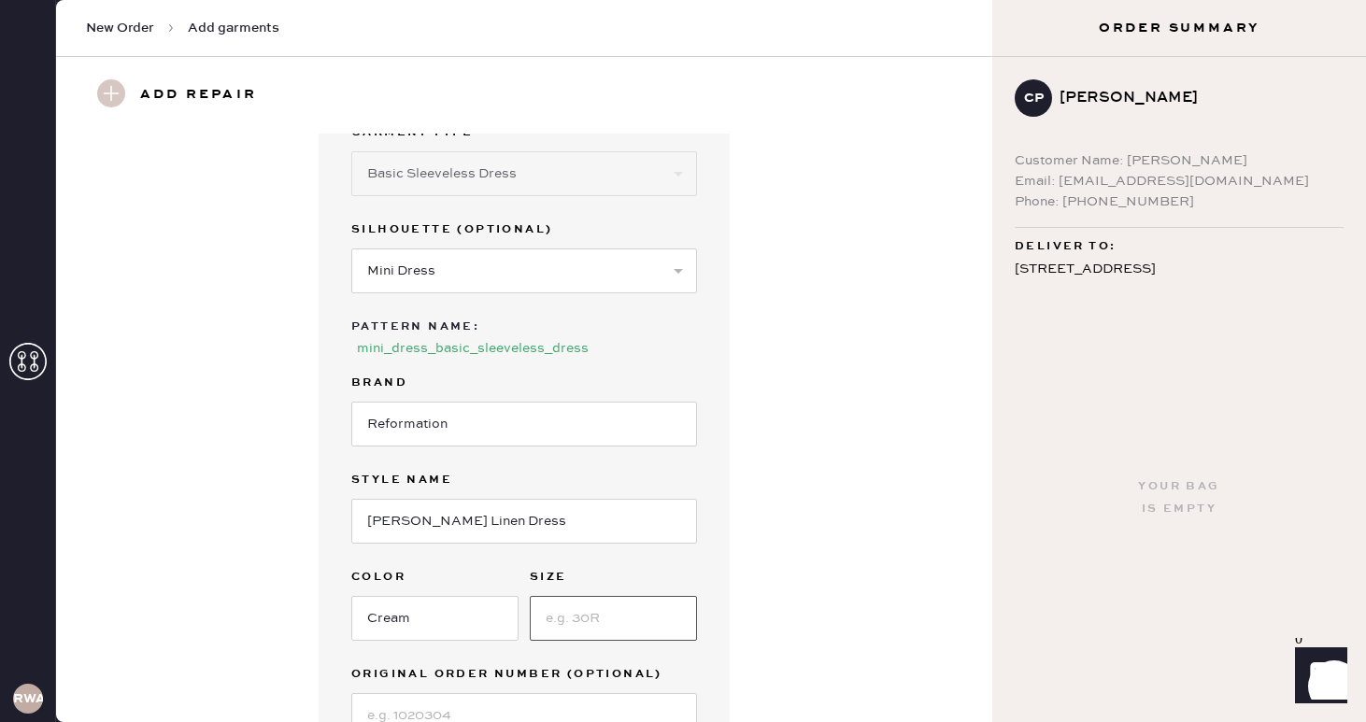
click at [605, 609] on input at bounding box center [613, 618] width 167 height 45
type input "6"
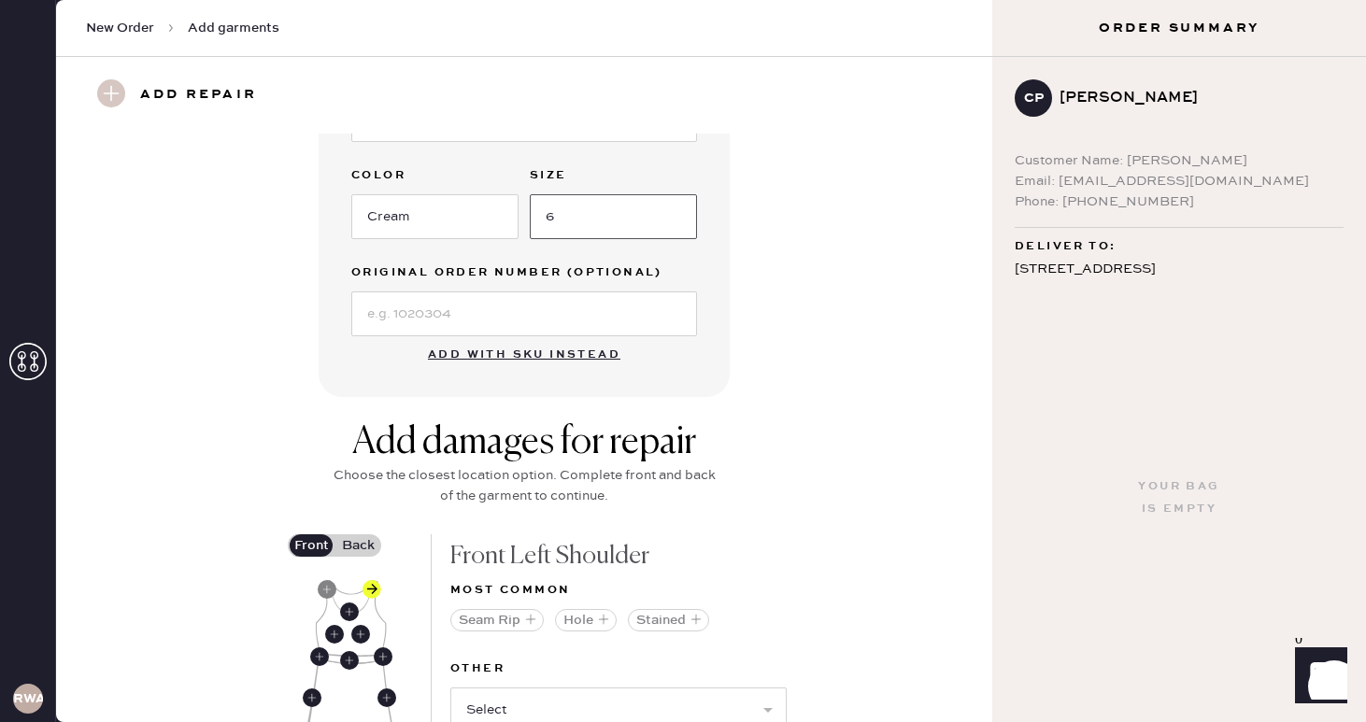
scroll to position [853, 0]
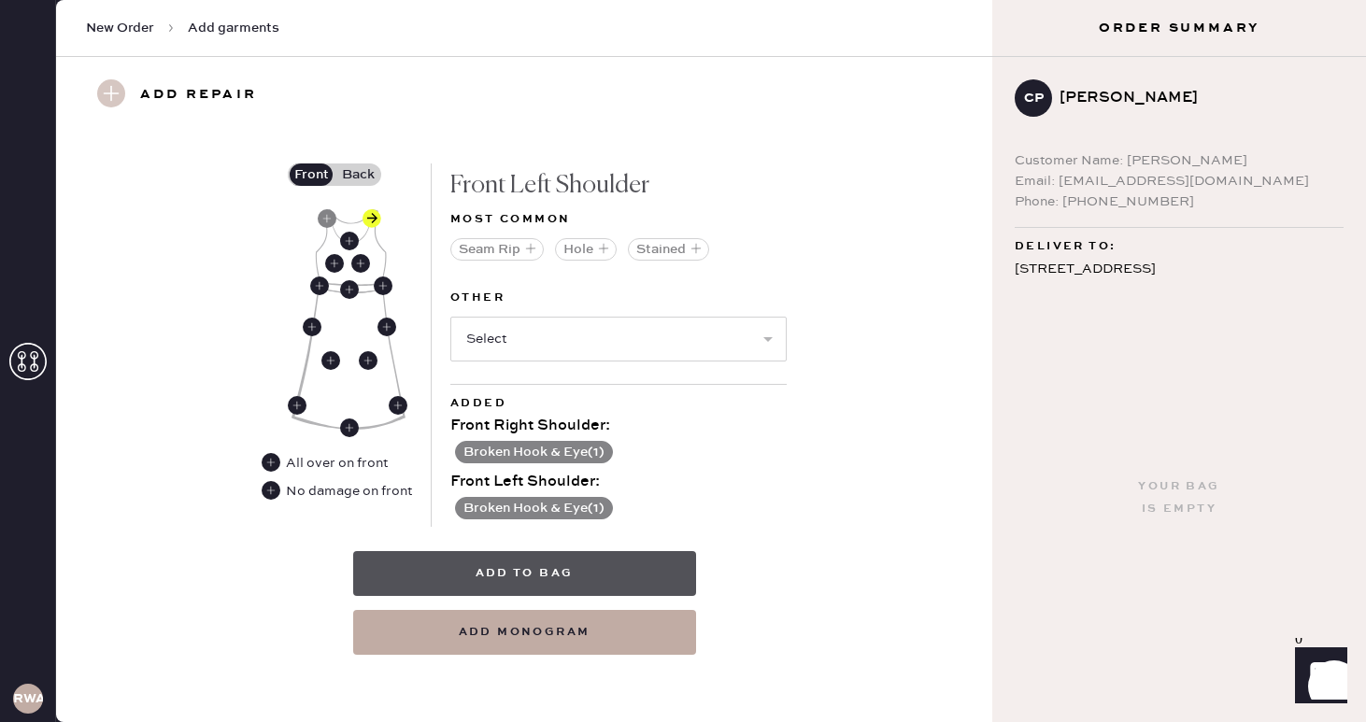
click at [560, 565] on button "Add to bag" at bounding box center [524, 573] width 343 height 45
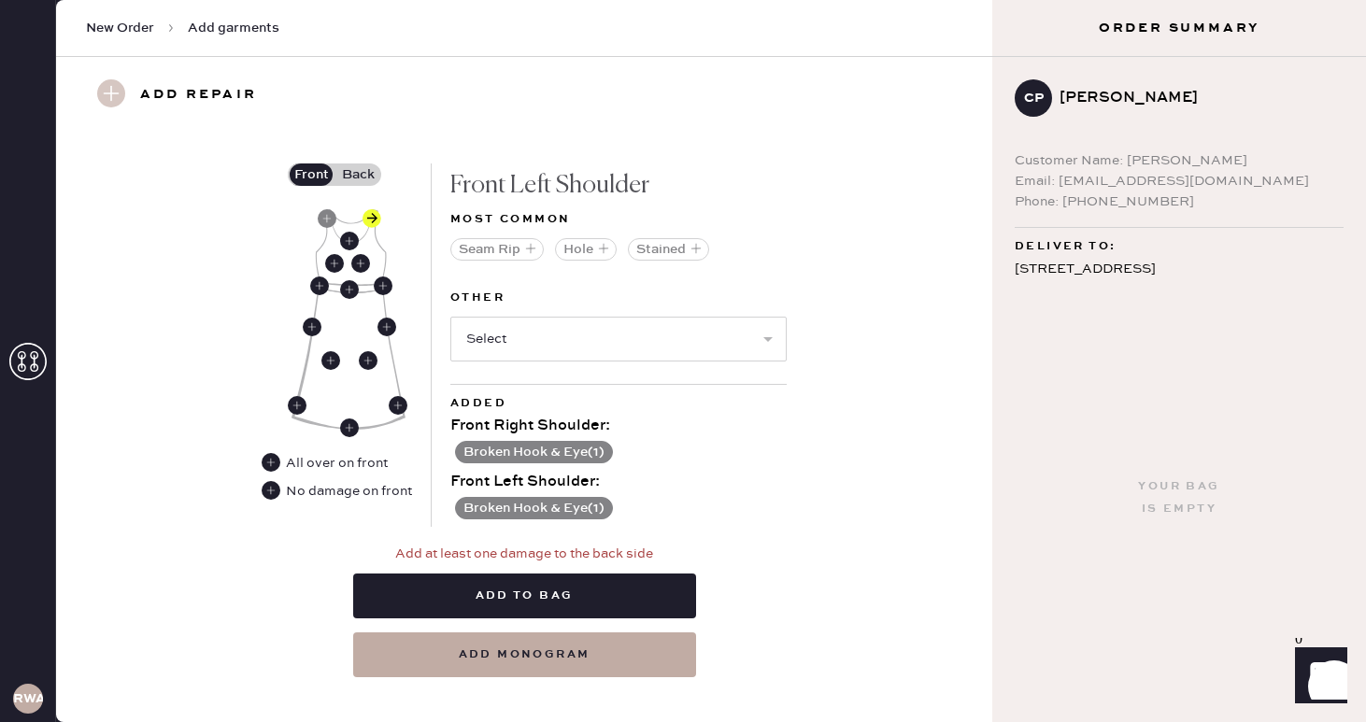
click at [350, 170] on label "Back" at bounding box center [358, 175] width 47 height 22
click at [358, 175] on input "Back" at bounding box center [358, 175] width 0 height 0
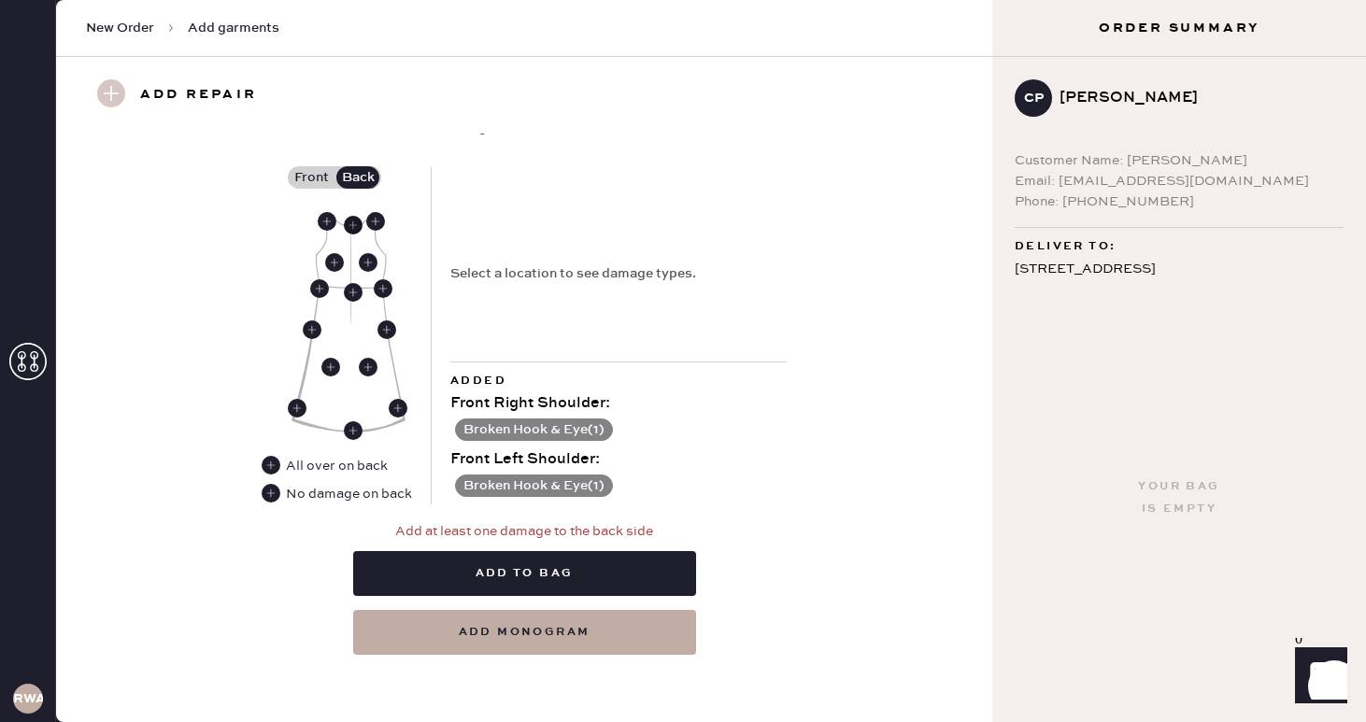
click at [354, 218] on use at bounding box center [353, 225] width 19 height 19
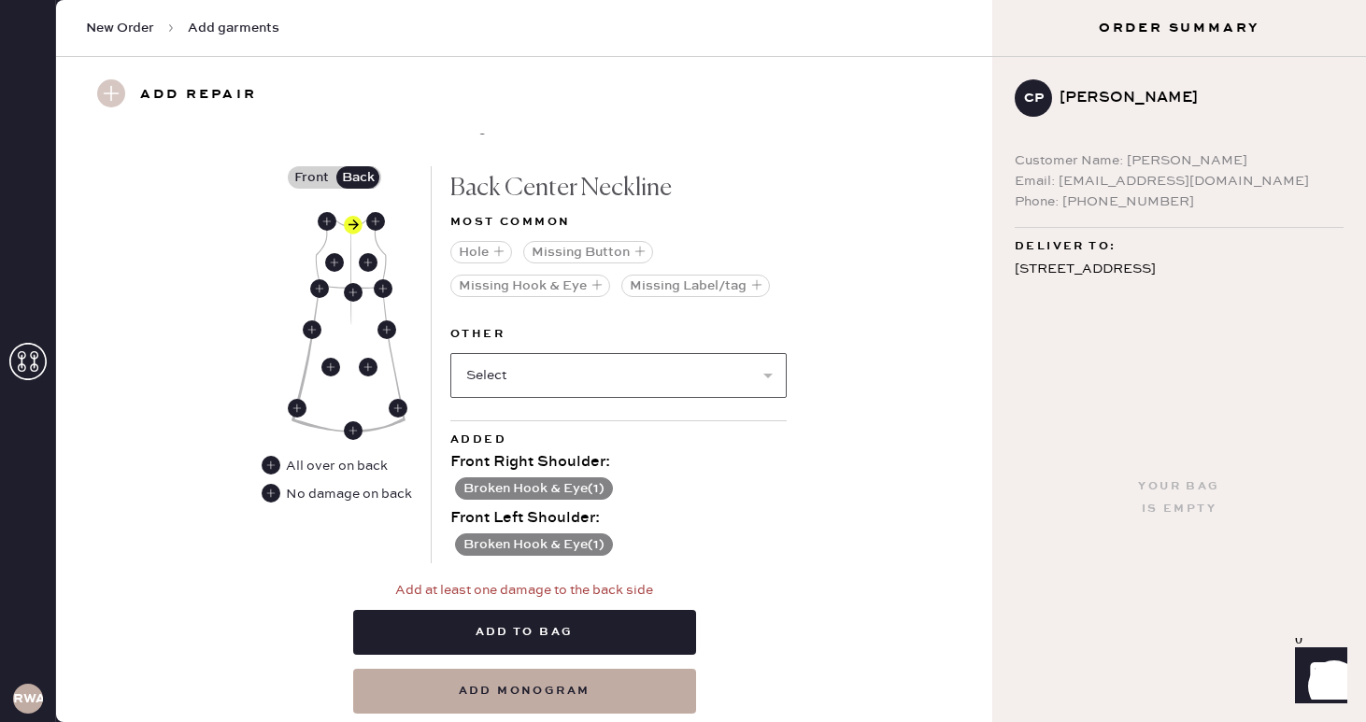
click at [545, 368] on select "Select Broken / Ripped Hem Broken Beads Broken Belt Loop Broken Button Broken C…" at bounding box center [618, 375] width 336 height 45
select select "1608"
click at [450, 353] on select "Select Broken / Ripped Hem Broken Beads Broken Belt Loop Broken Button Broken C…" at bounding box center [618, 375] width 336 height 45
select select
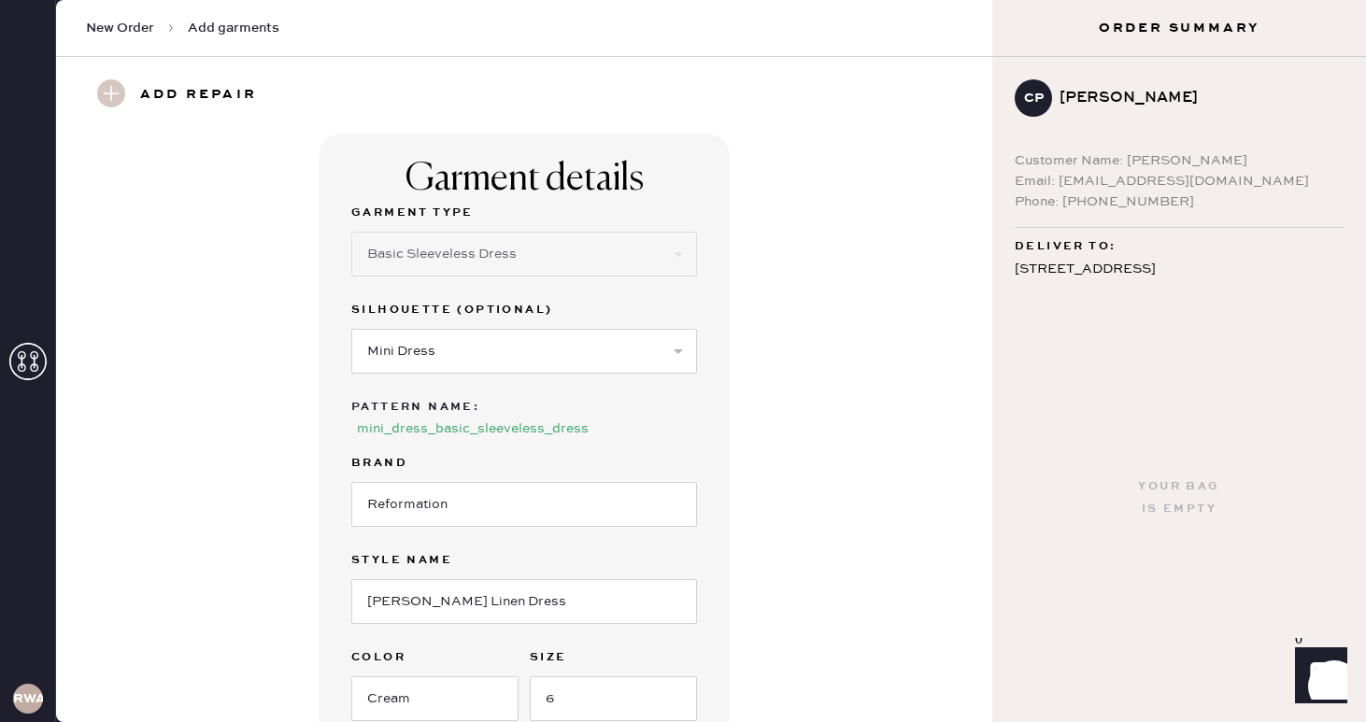
scroll to position [64, 0]
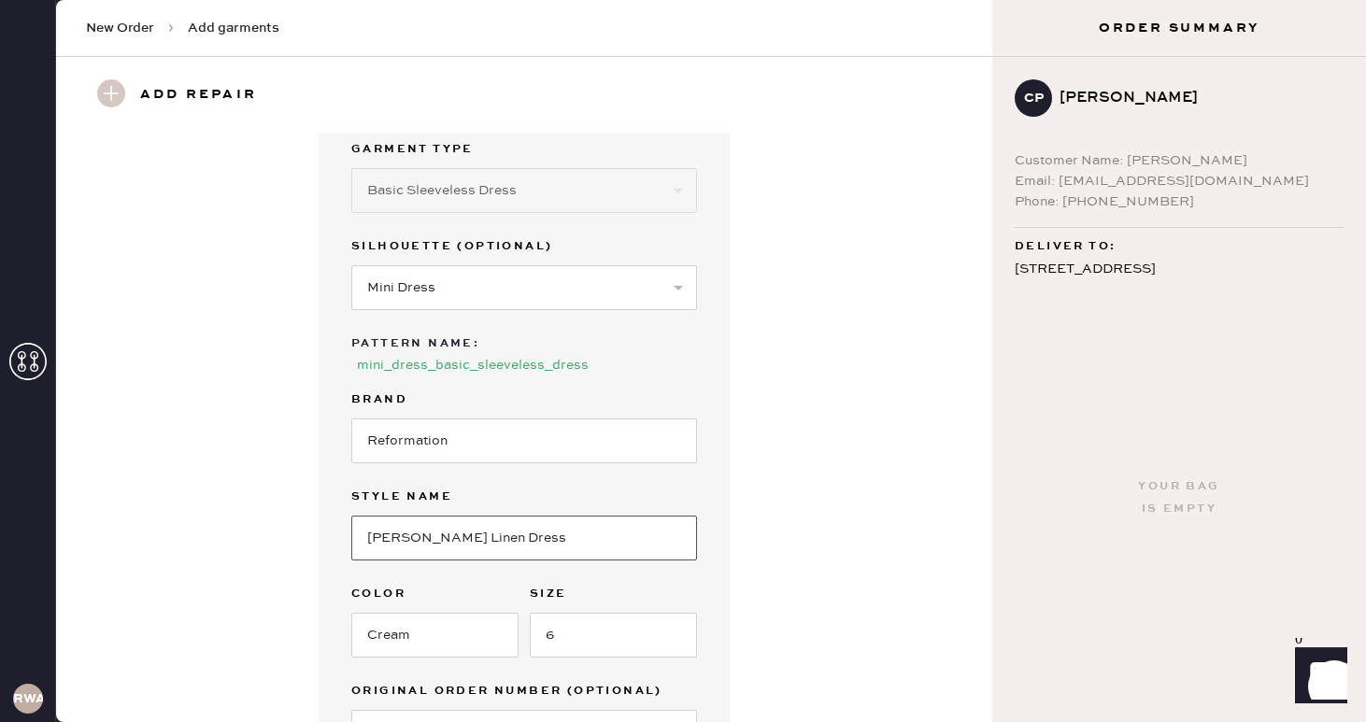
drag, startPoint x: 542, startPoint y: 544, endPoint x: 283, endPoint y: 543, distance: 258.8
click at [283, 543] on div "Garment details Garment Type Select Basic Skirt Jeans Leggings Pants Shorts Bas…" at bounding box center [524, 443] width 869 height 746
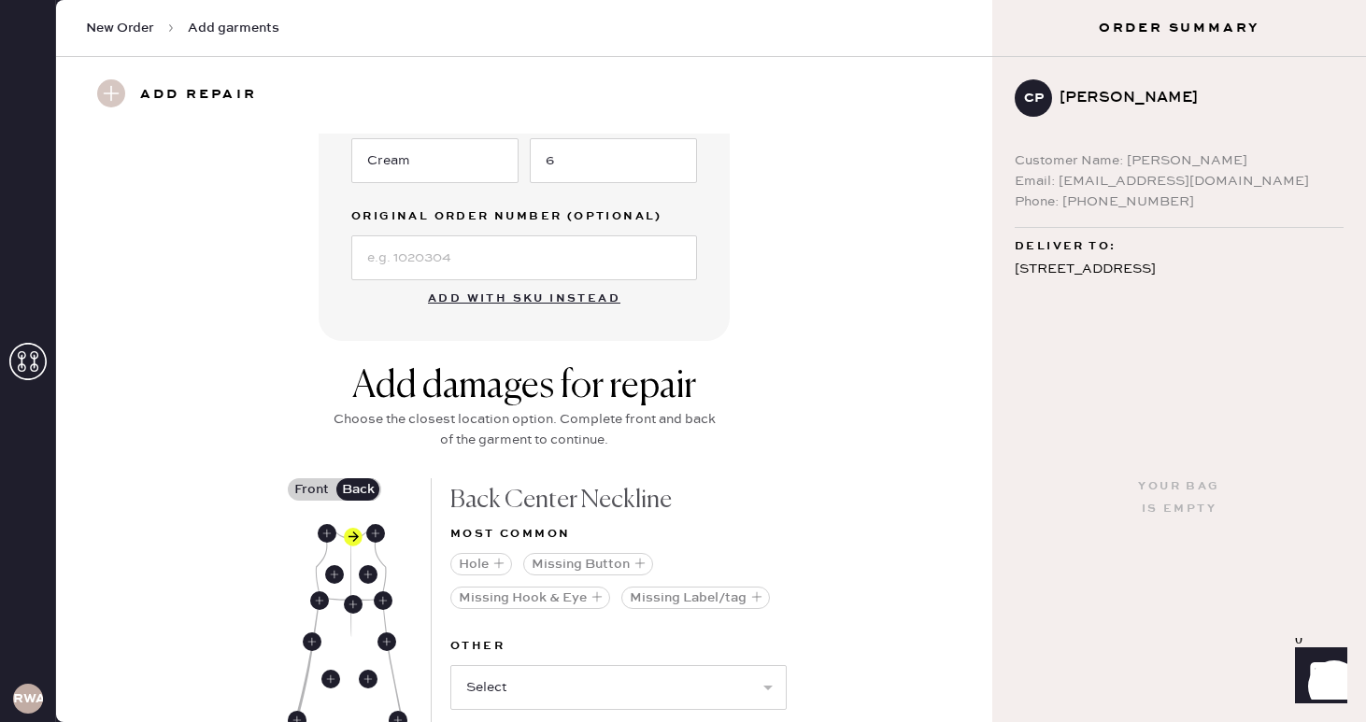
scroll to position [913, 0]
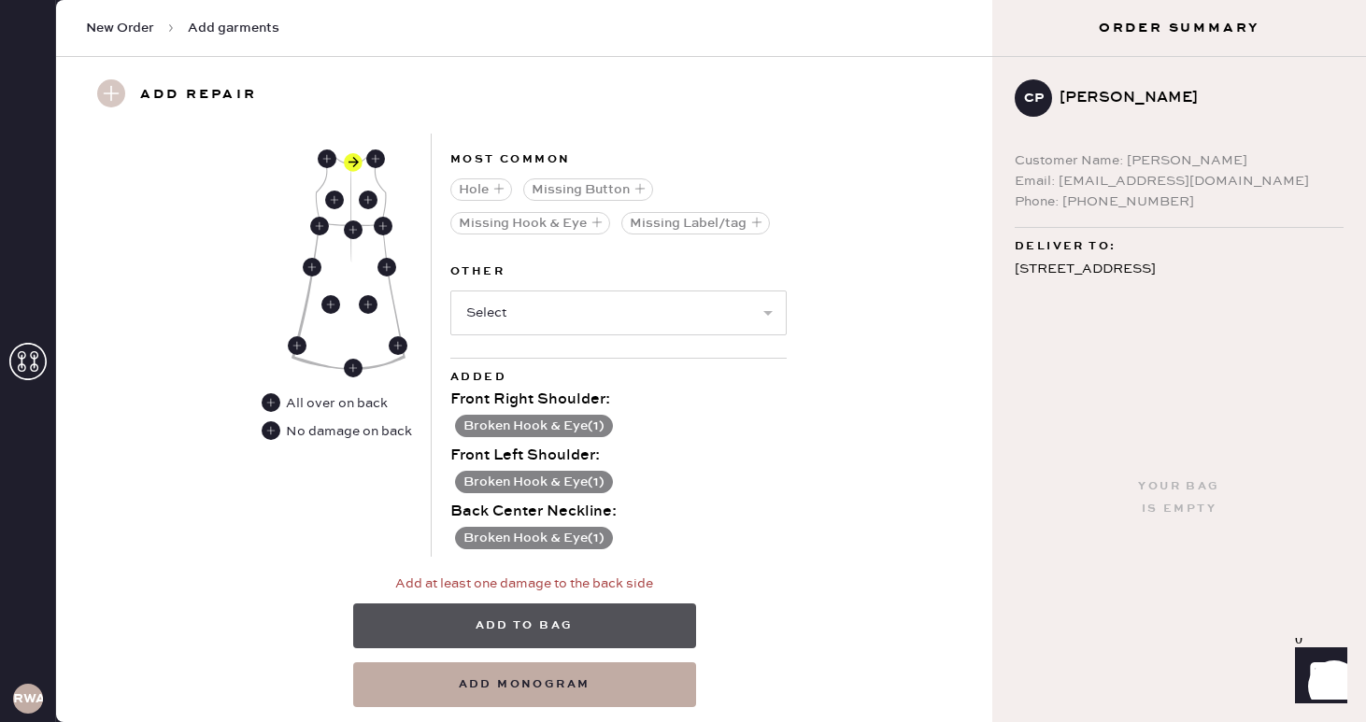
click at [554, 617] on button "Add to bag" at bounding box center [524, 626] width 343 height 45
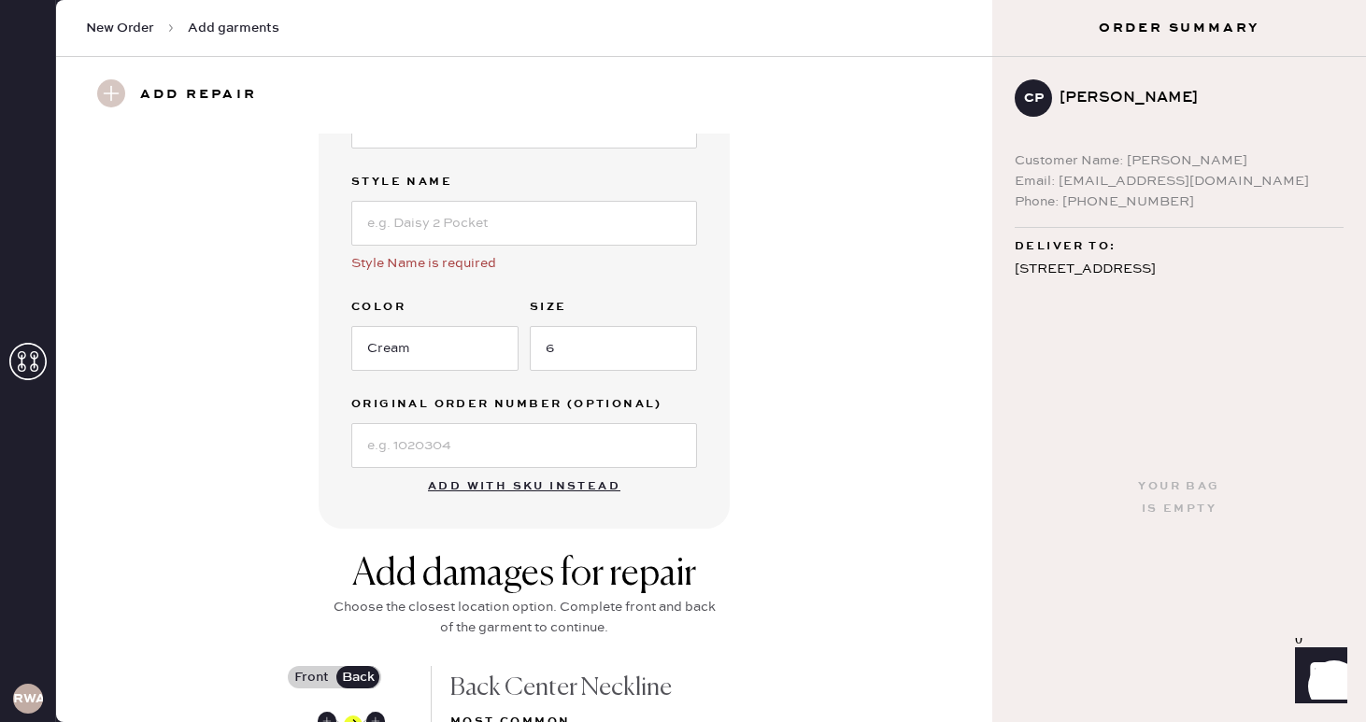
scroll to position [310, 0]
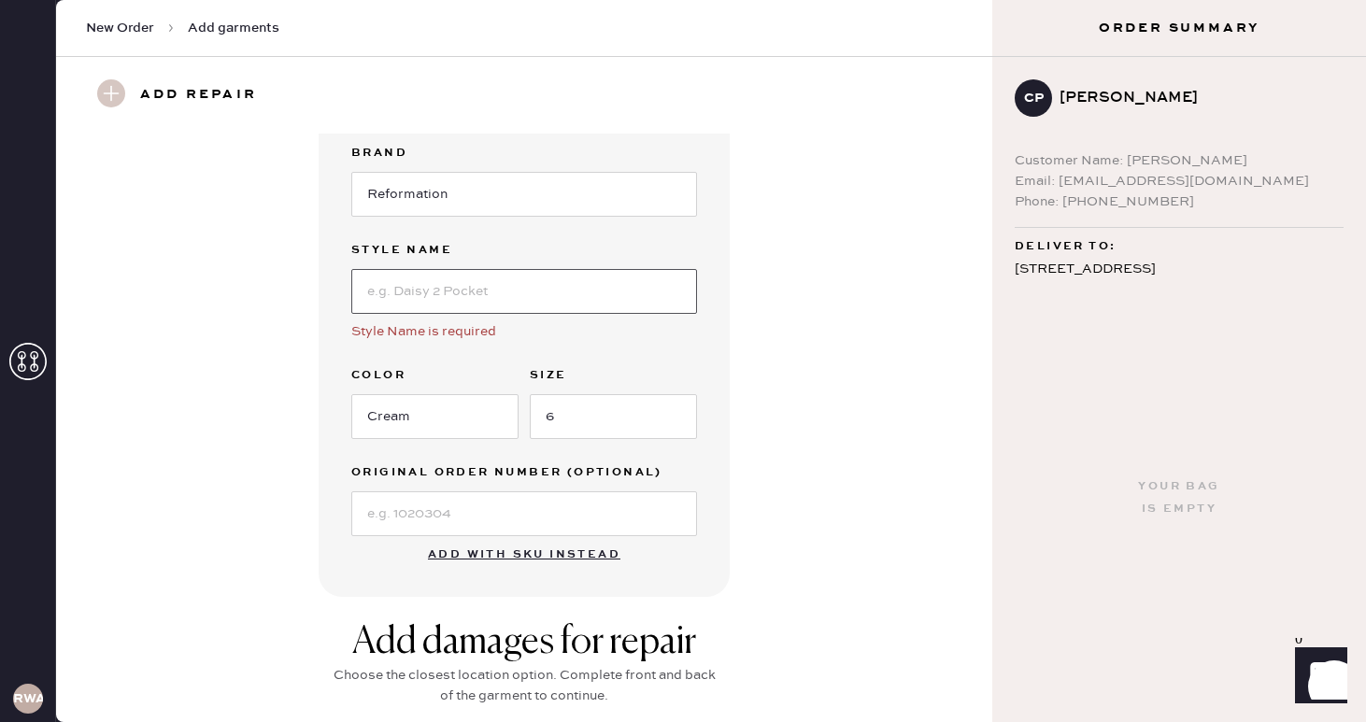
click at [525, 286] on input at bounding box center [524, 291] width 346 height 45
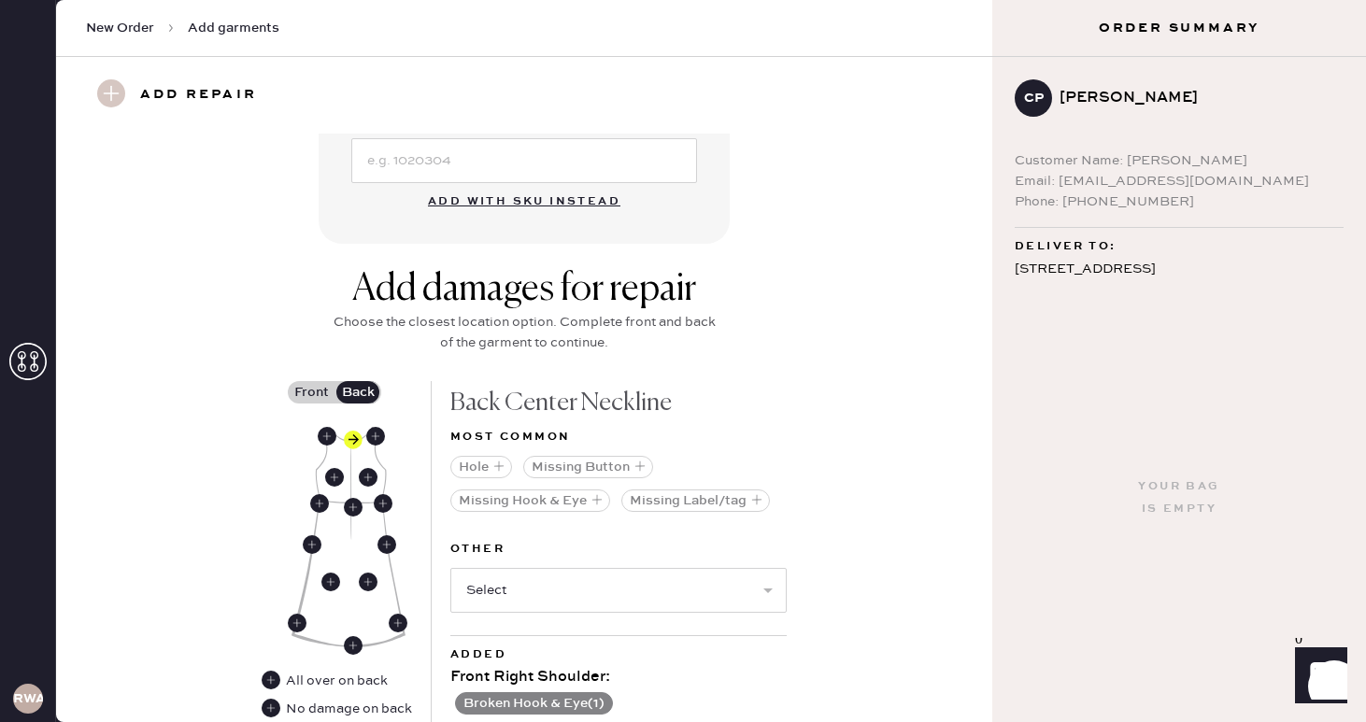
scroll to position [971, 0]
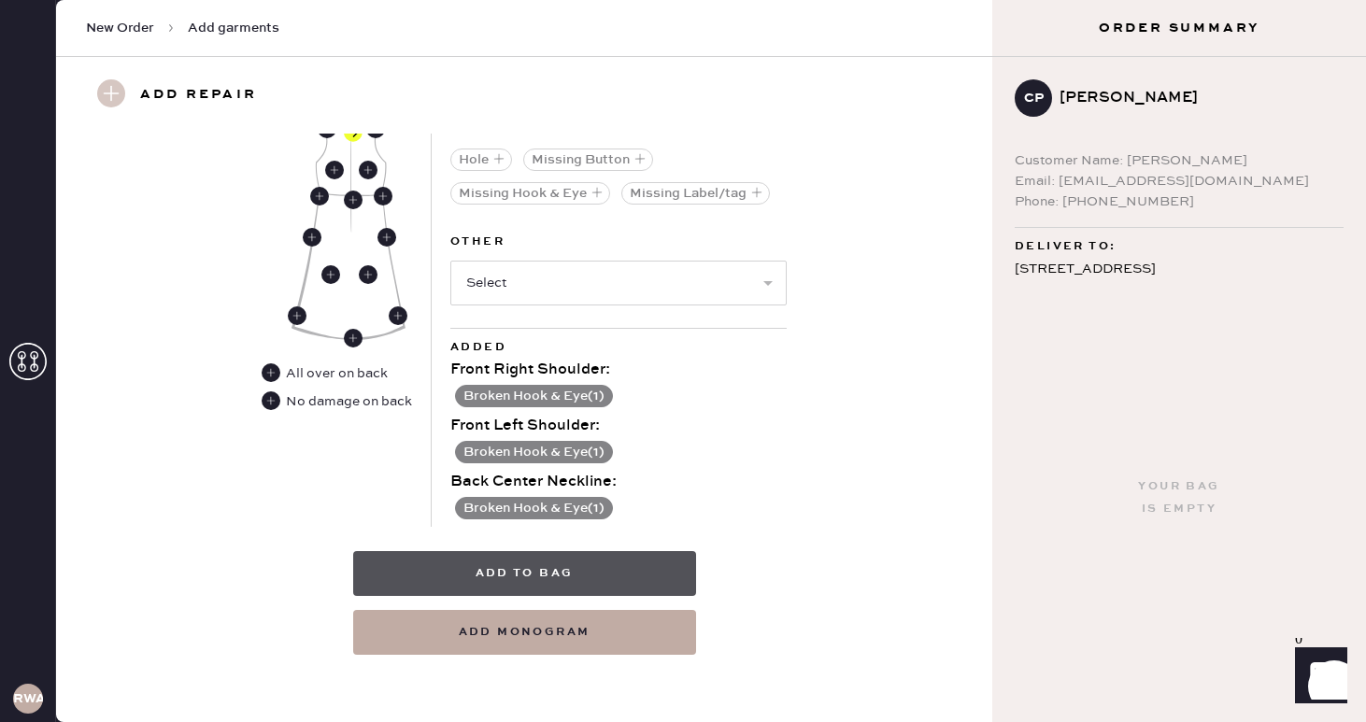
type input "Avl Dress"
click at [582, 567] on button "Add to bag" at bounding box center [524, 573] width 343 height 45
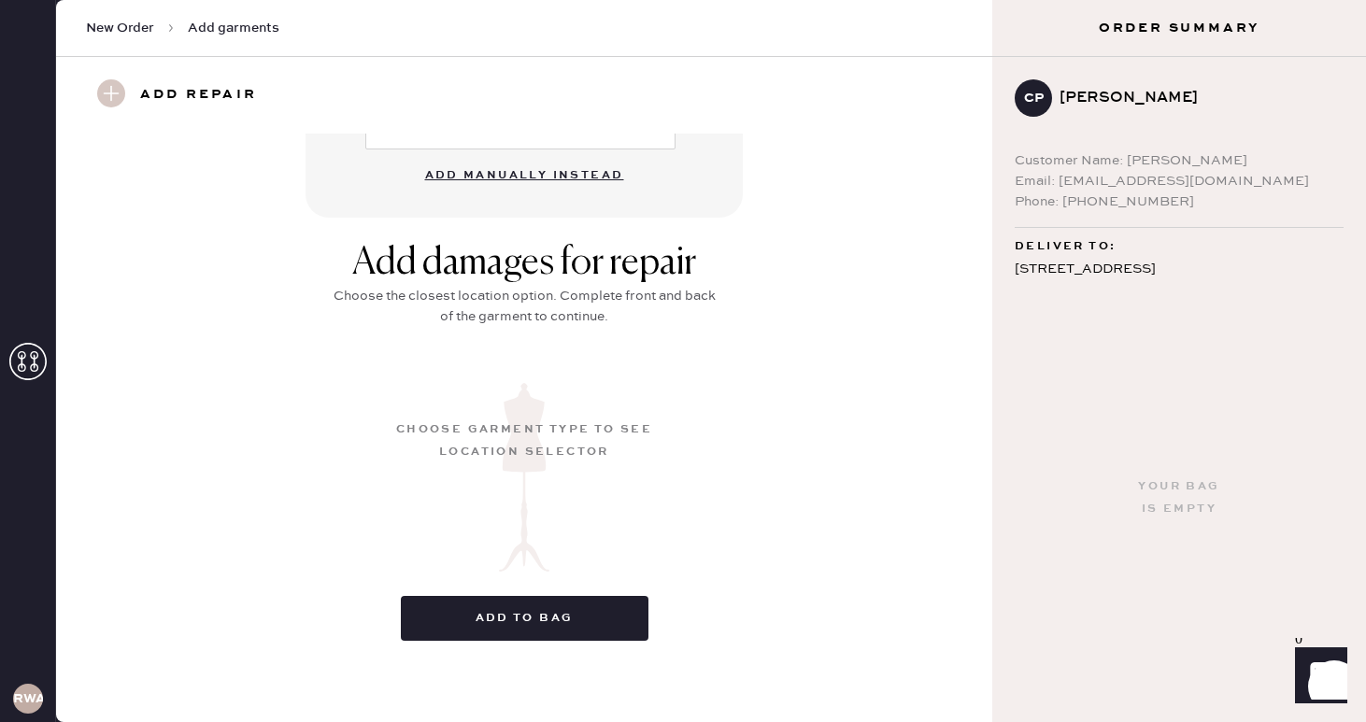
scroll to position [197, 0]
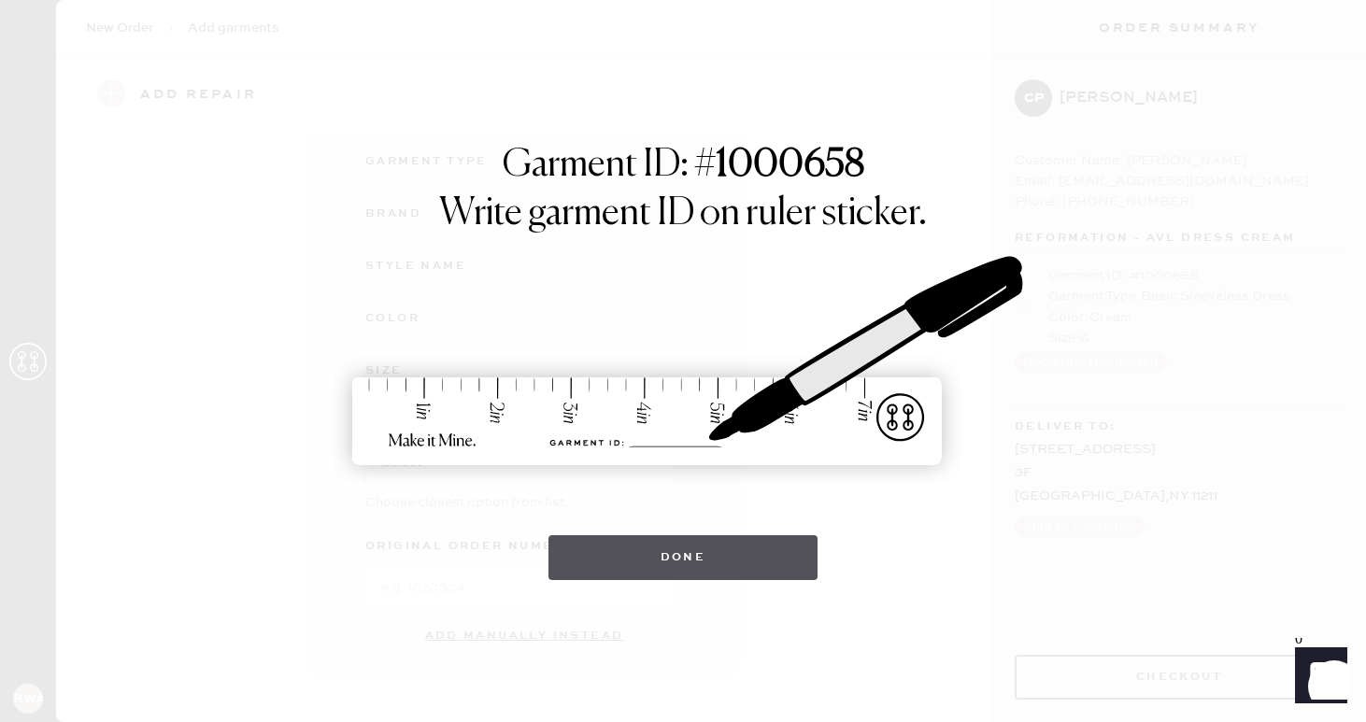
click at [699, 563] on button "Done" at bounding box center [684, 557] width 270 height 45
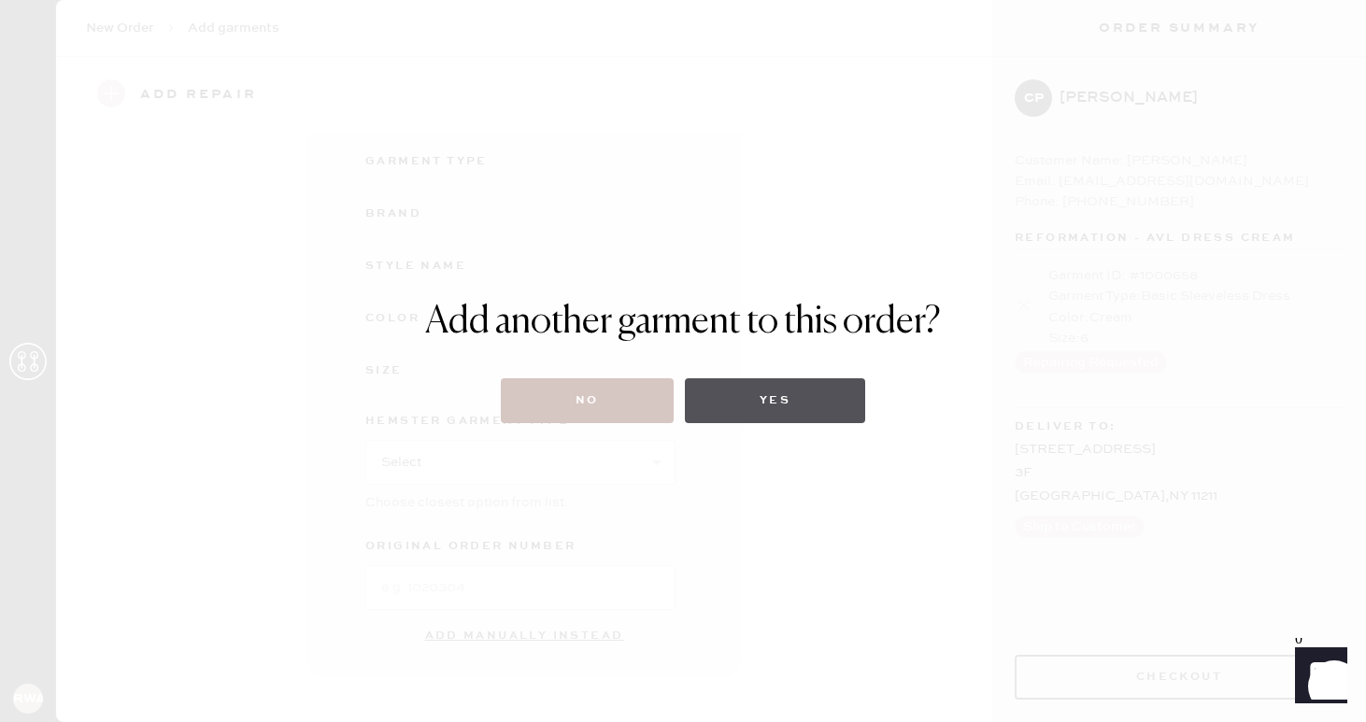
click at [777, 413] on button "Yes" at bounding box center [775, 400] width 180 height 45
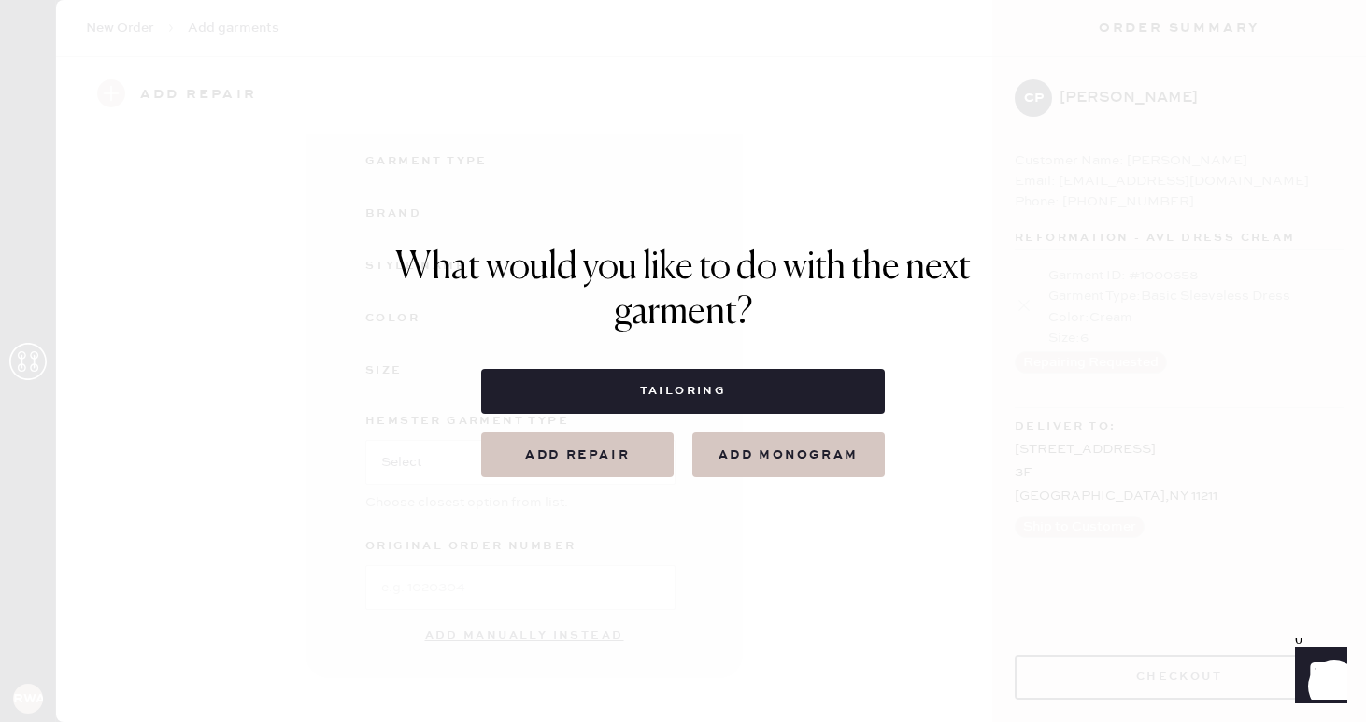
click at [627, 454] on button "Add repair" at bounding box center [577, 455] width 192 height 45
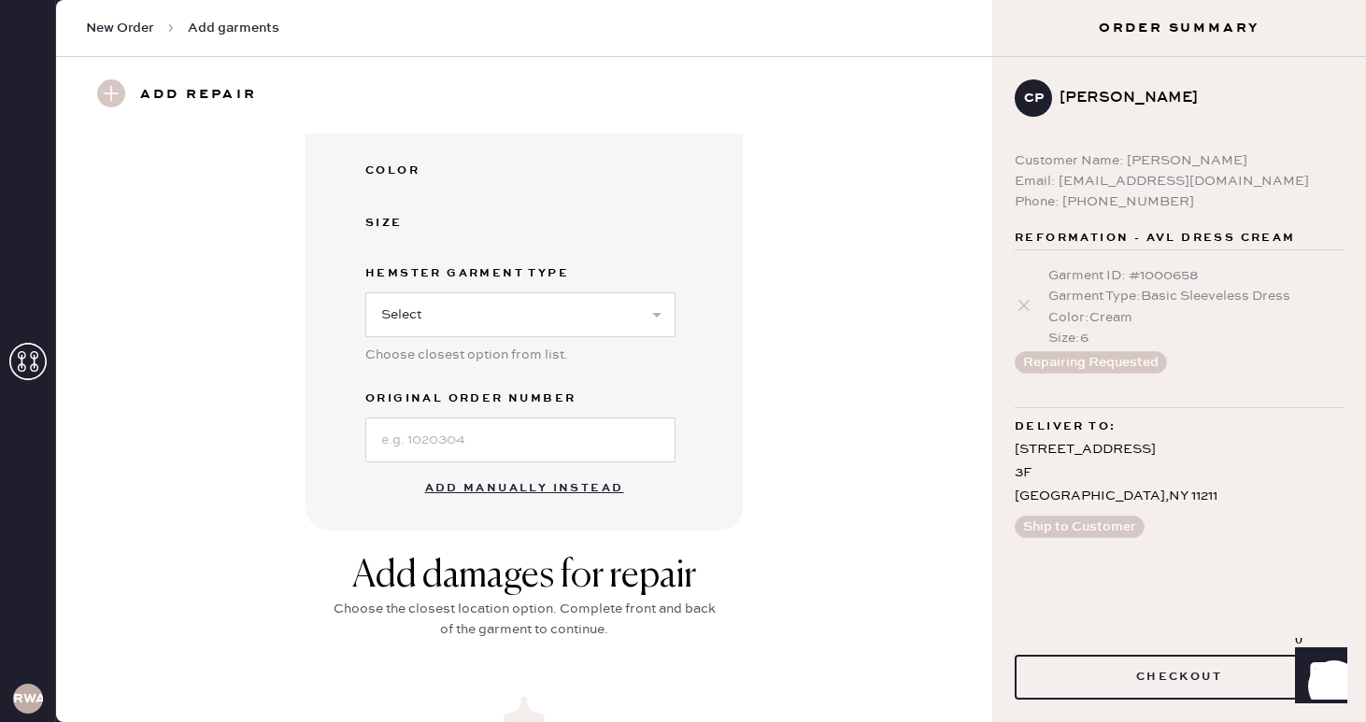
scroll to position [0, 0]
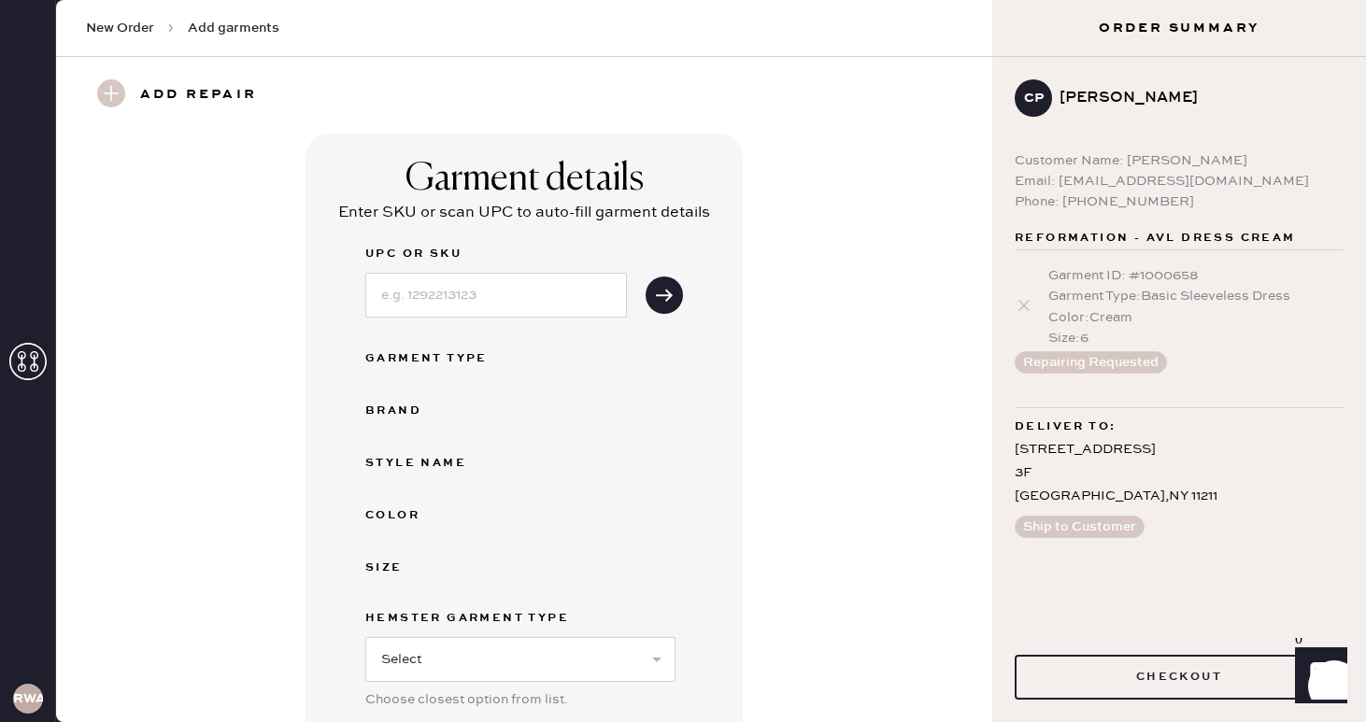
click at [128, 83] on div "Add repair" at bounding box center [188, 95] width 205 height 32
click at [115, 86] on use at bounding box center [111, 93] width 28 height 28
click at [237, 29] on span "Add garments" at bounding box center [234, 28] width 92 height 19
click at [139, 23] on span "New Order" at bounding box center [120, 28] width 68 height 19
click at [657, 279] on button "submit" at bounding box center [664, 295] width 37 height 37
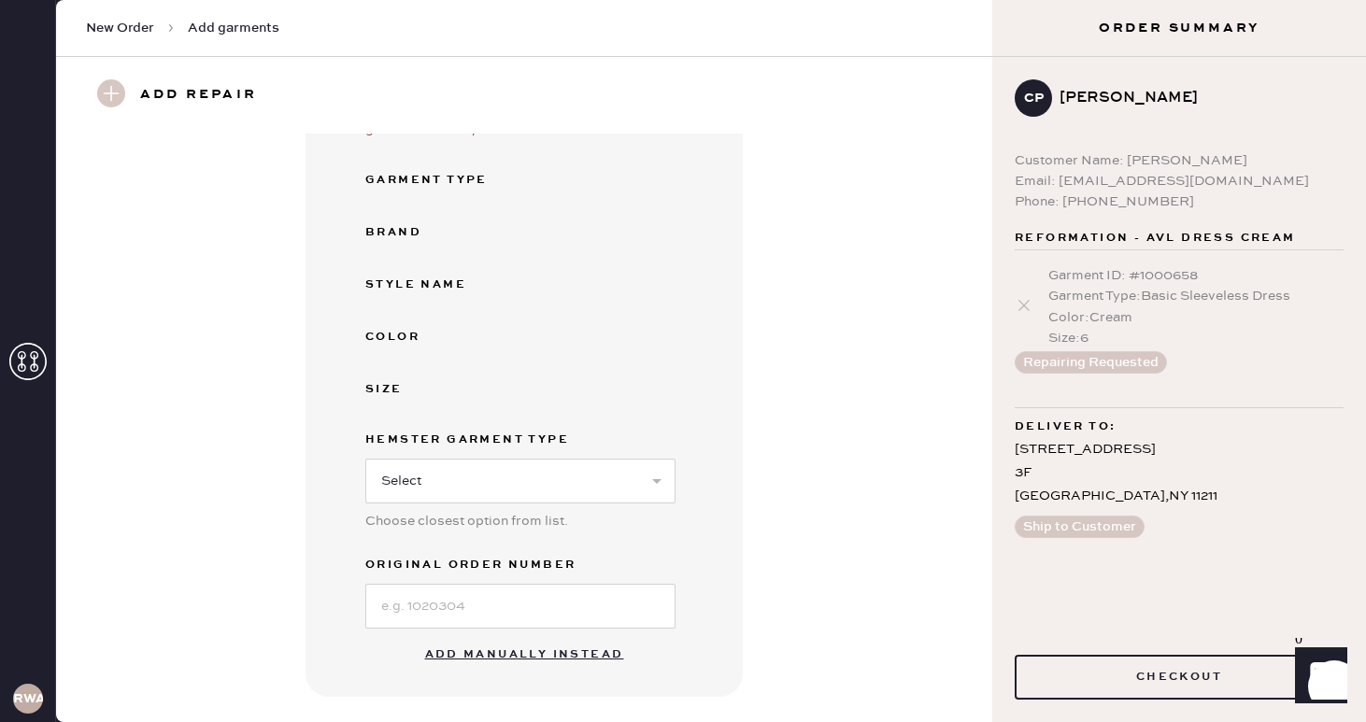
scroll to position [693, 0]
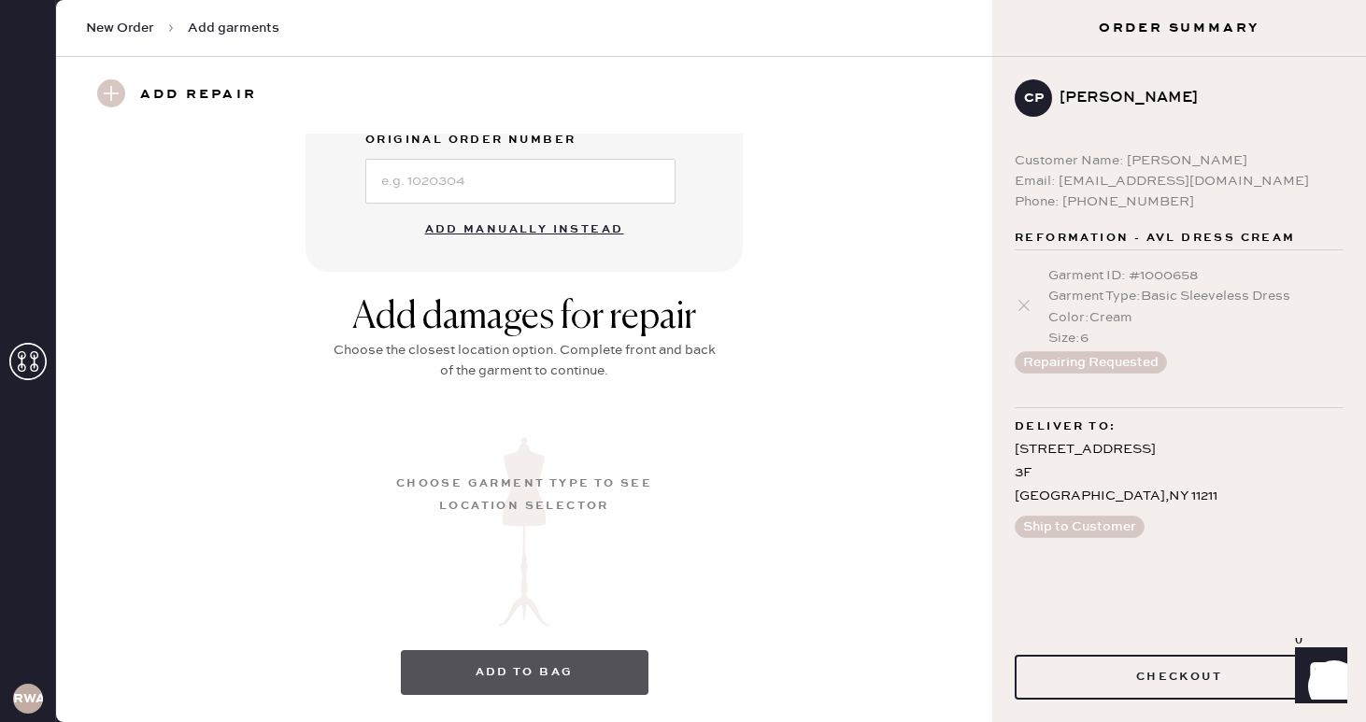
click at [549, 660] on button "Add to bag" at bounding box center [525, 672] width 248 height 45
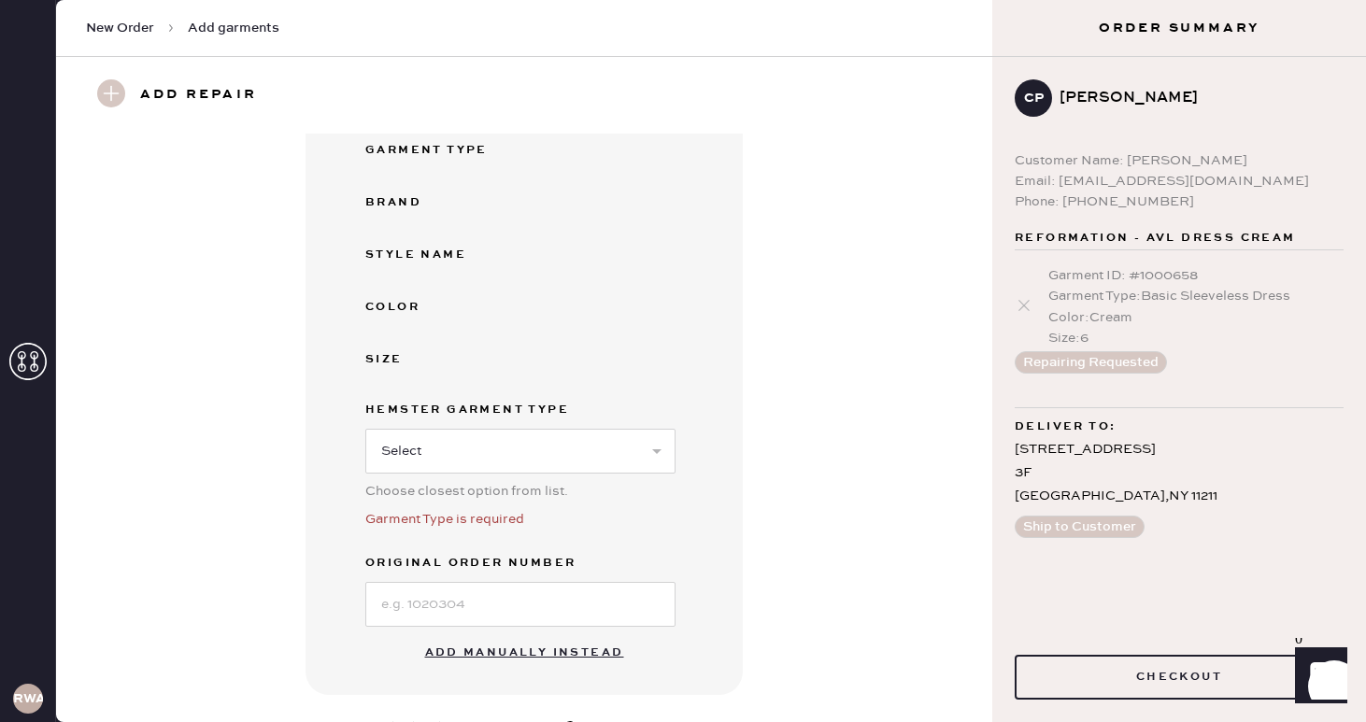
scroll to position [0, 0]
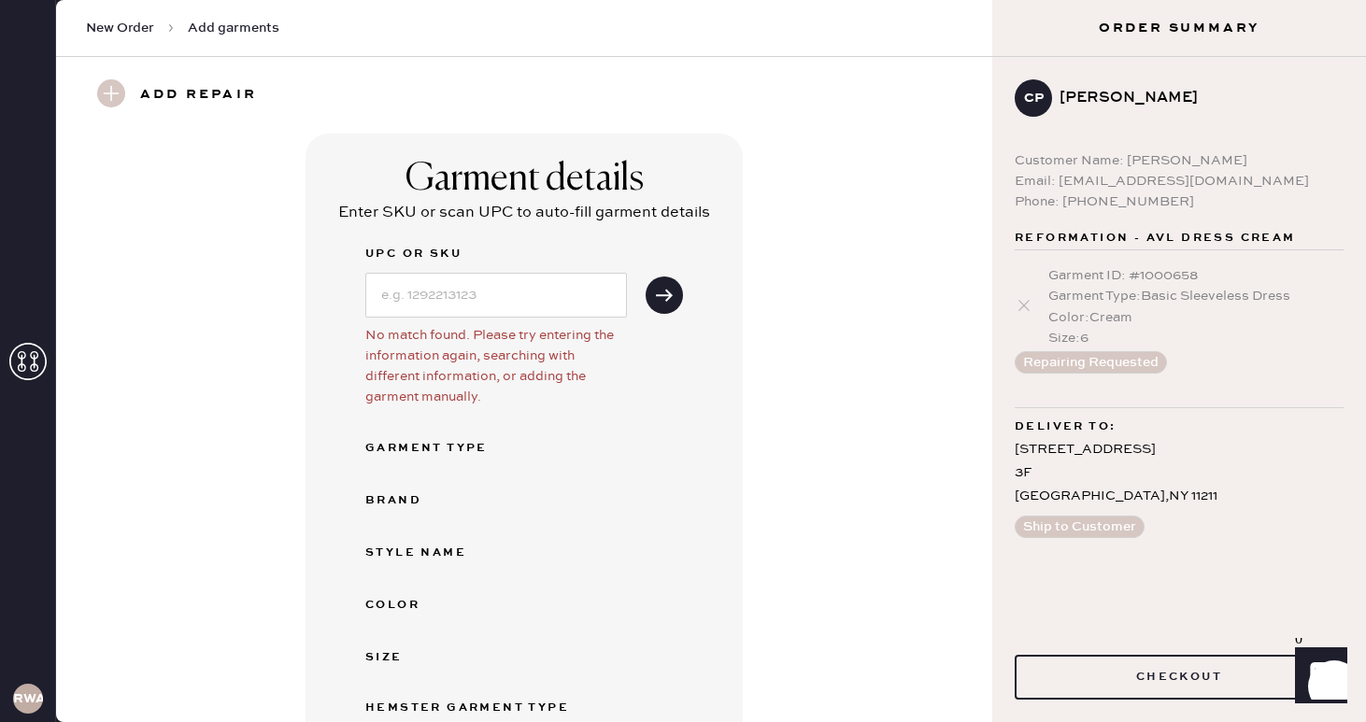
click at [122, 26] on span "New Order" at bounding box center [120, 28] width 68 height 19
click at [209, 25] on span "Add garments" at bounding box center [234, 28] width 92 height 19
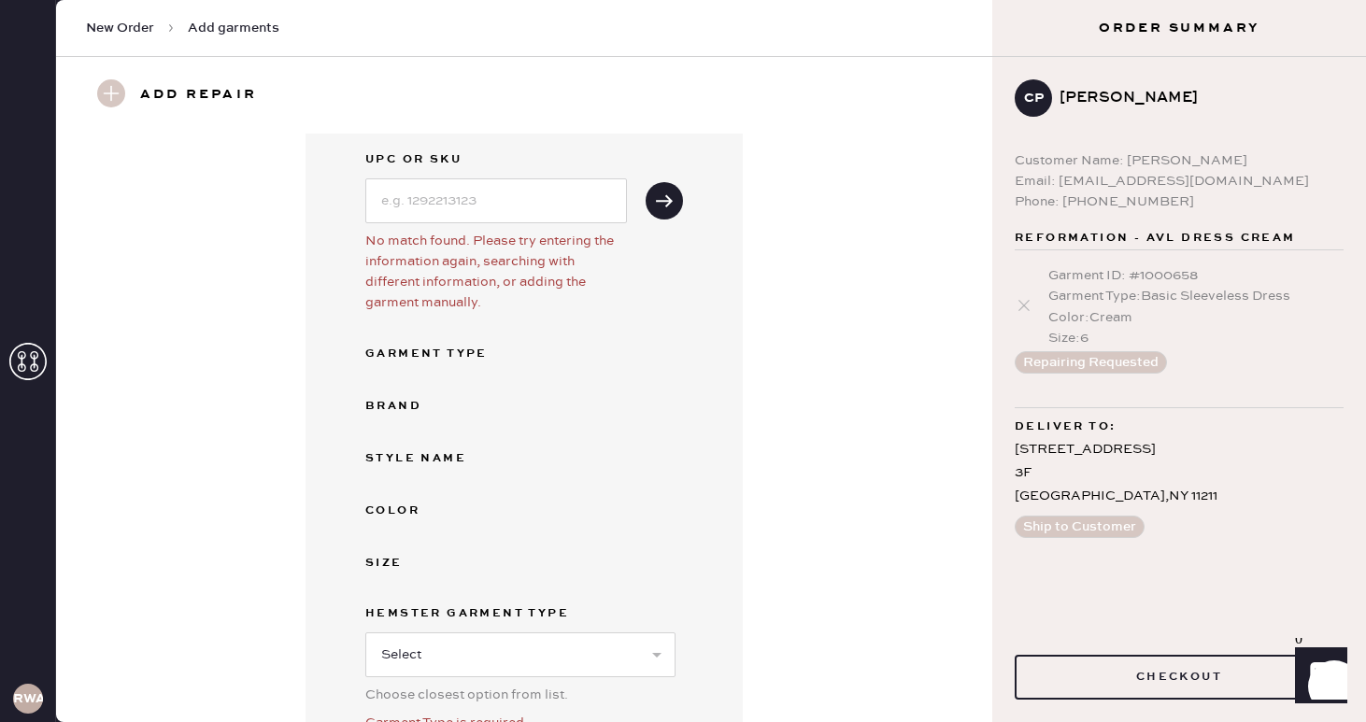
scroll to position [183, 0]
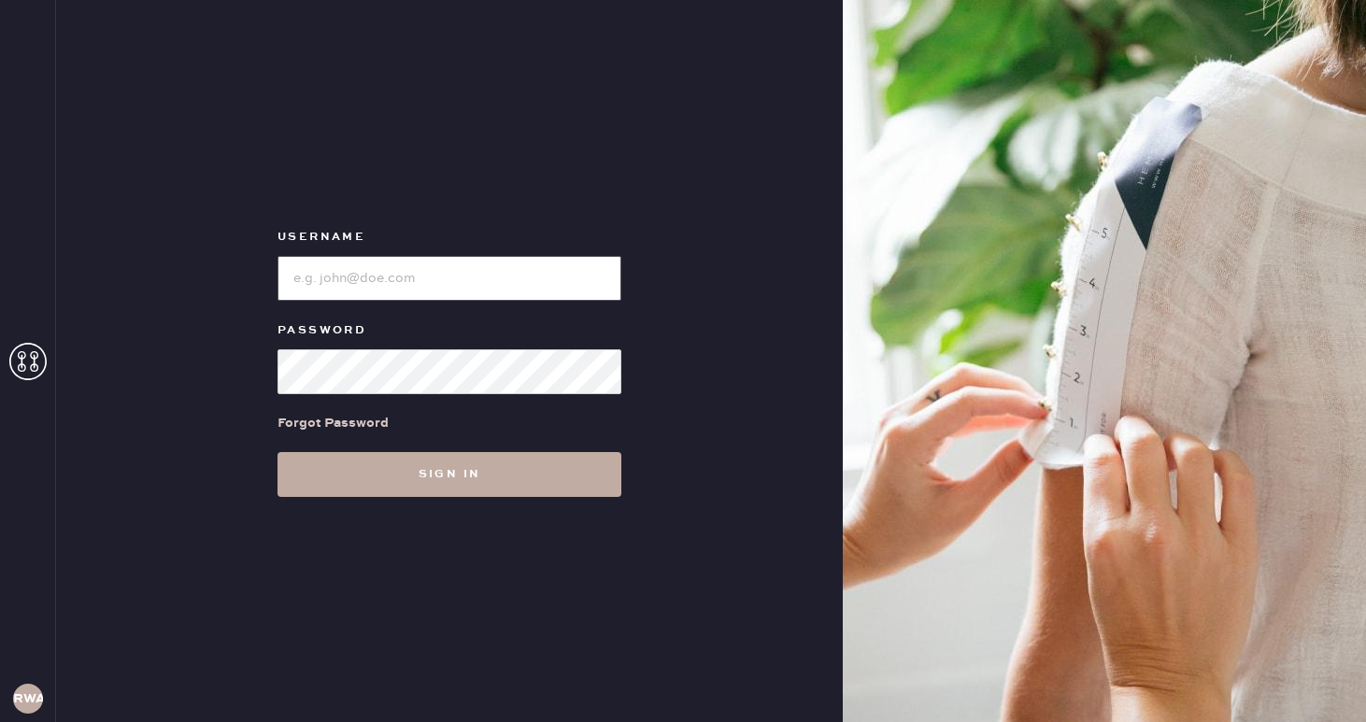
type input "reformationwilliamsburg"
click at [418, 477] on button "Sign in" at bounding box center [450, 474] width 344 height 45
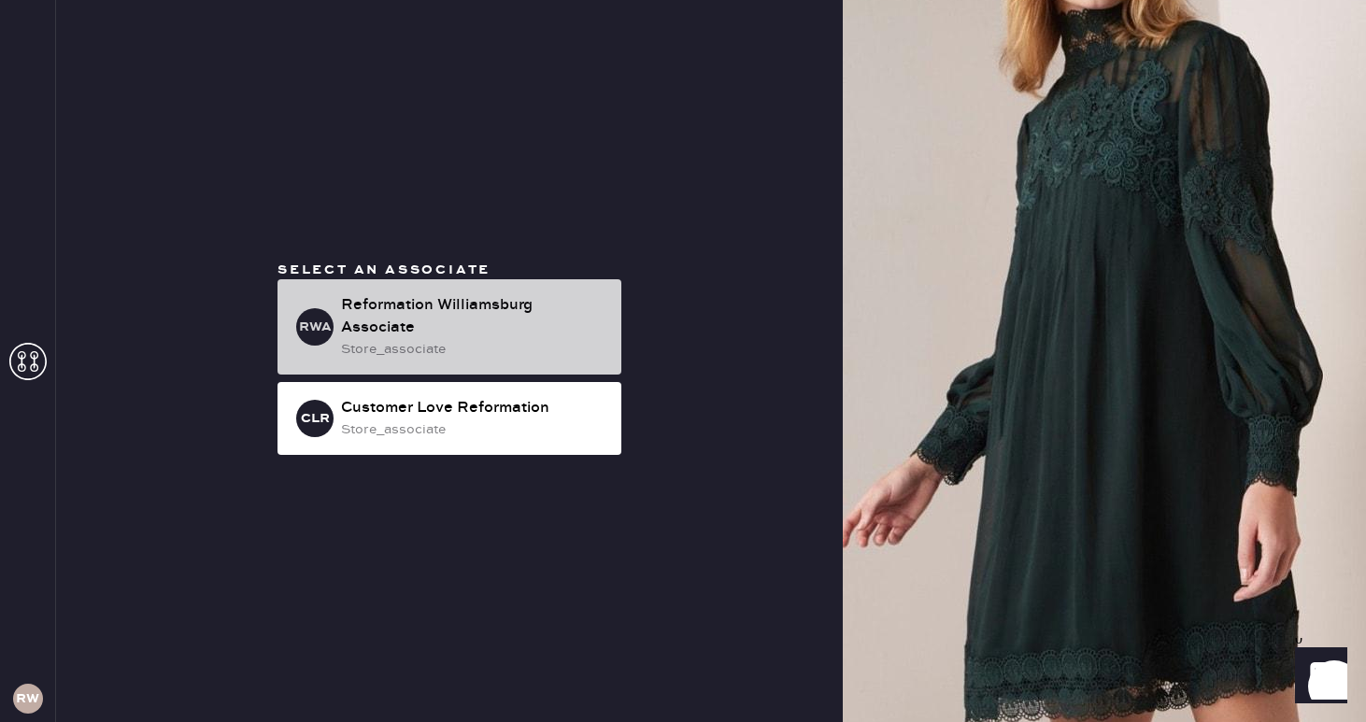
click at [491, 309] on div "Reformation Williamsburg Associate" at bounding box center [473, 316] width 265 height 45
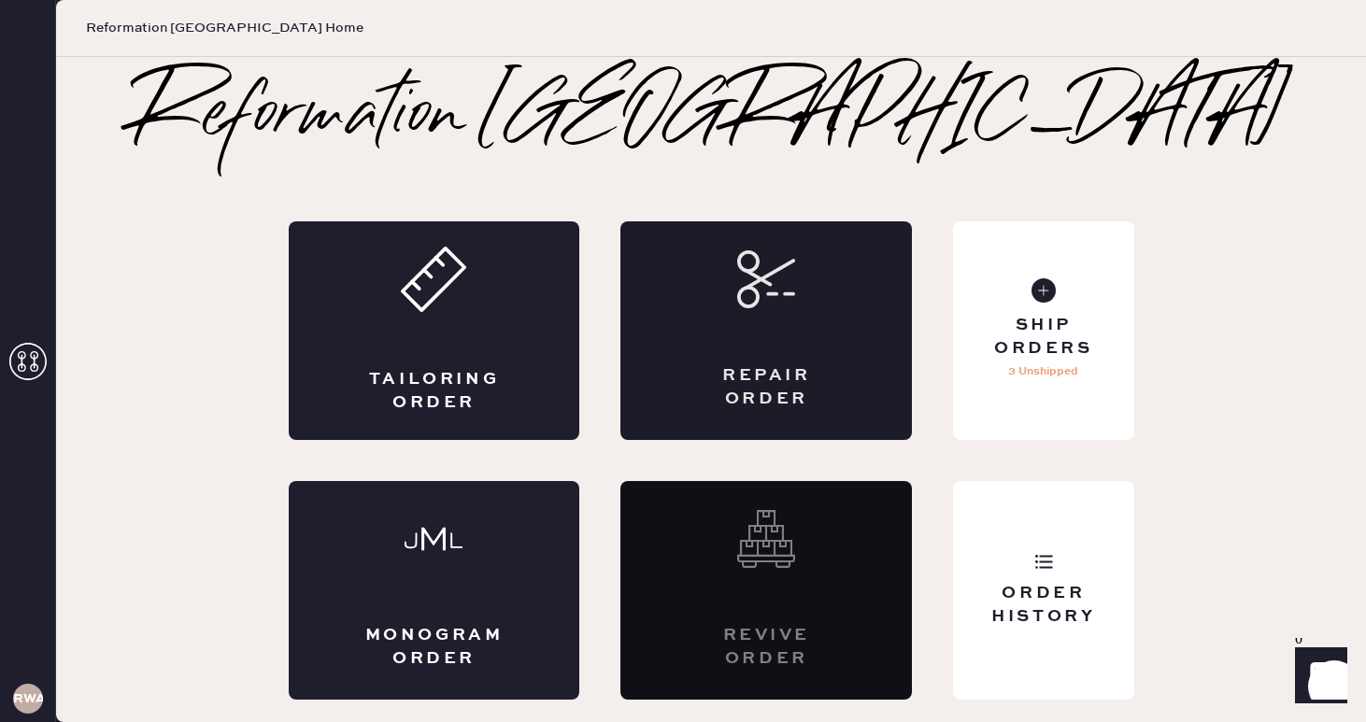
click at [777, 315] on div "Repair Order" at bounding box center [766, 330] width 292 height 219
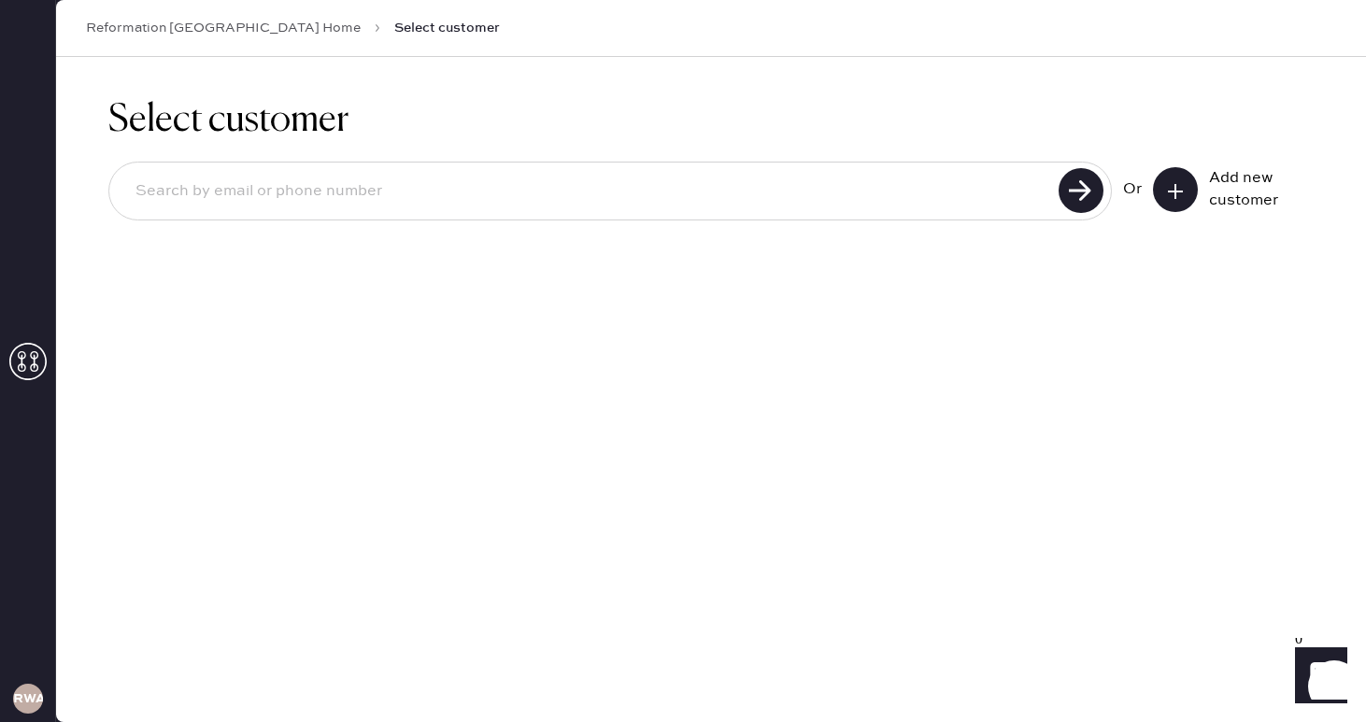
click at [481, 167] on div at bounding box center [610, 191] width 1004 height 59
click at [463, 188] on input at bounding box center [587, 191] width 933 height 43
type input "[EMAIL_ADDRESS][DOMAIN_NAME]"
click at [1081, 190] on use at bounding box center [1081, 190] width 45 height 45
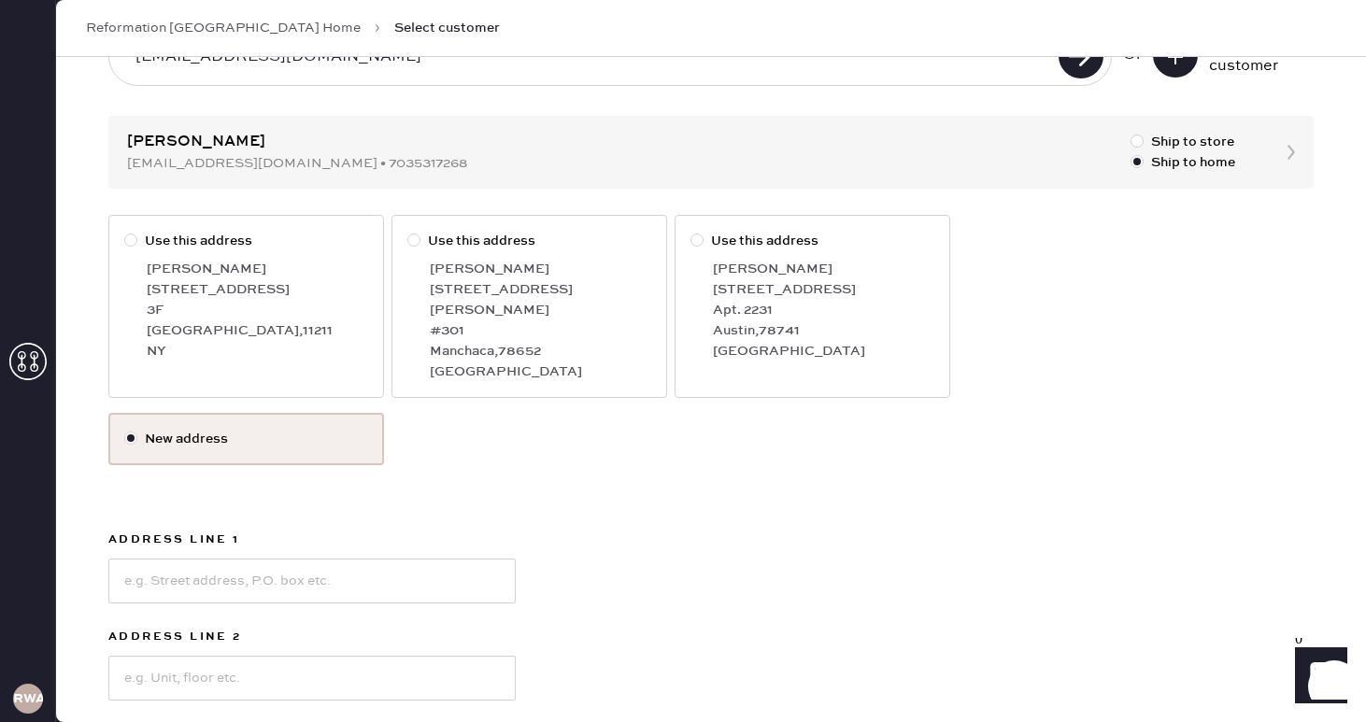
scroll to position [131, 0]
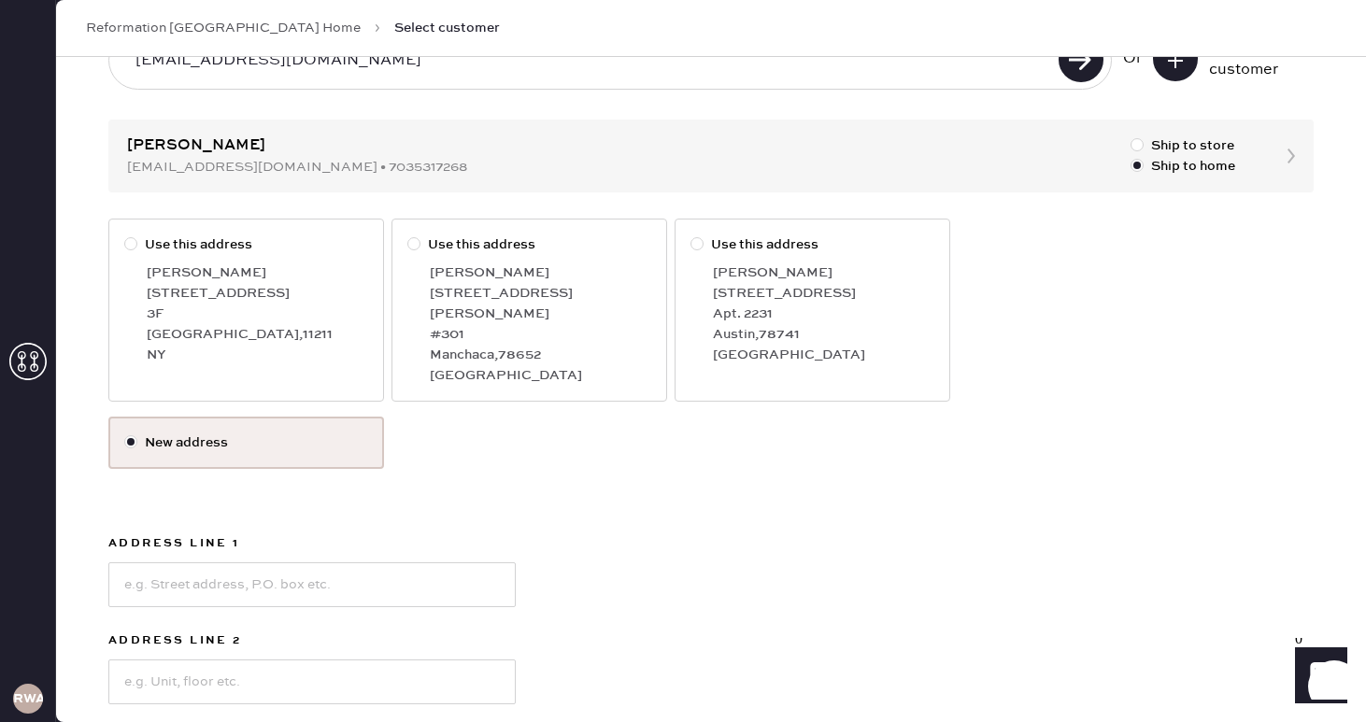
click at [135, 244] on div at bounding box center [130, 243] width 13 height 13
click at [125, 235] on input "Use this address" at bounding box center [124, 235] width 1 height 1
radio input "true"
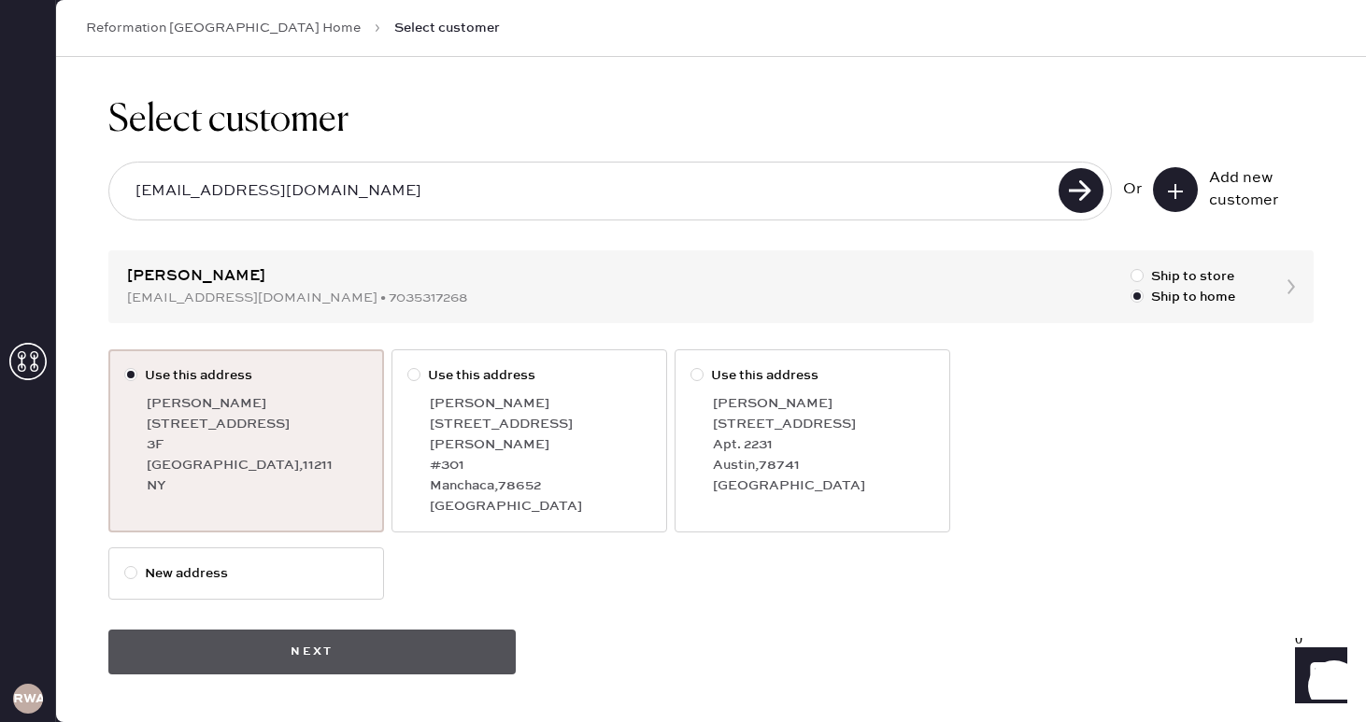
click at [350, 631] on button "Next" at bounding box center [311, 652] width 407 height 45
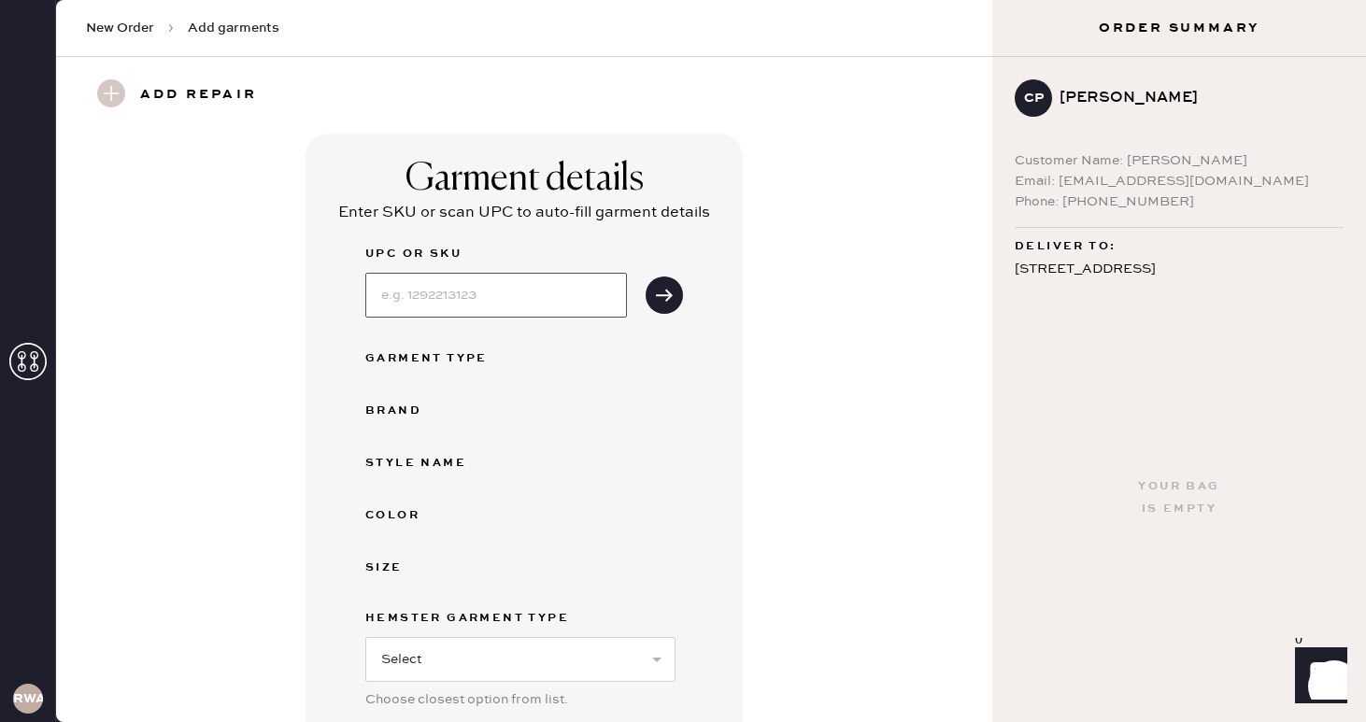
click at [482, 294] on input at bounding box center [496, 295] width 262 height 45
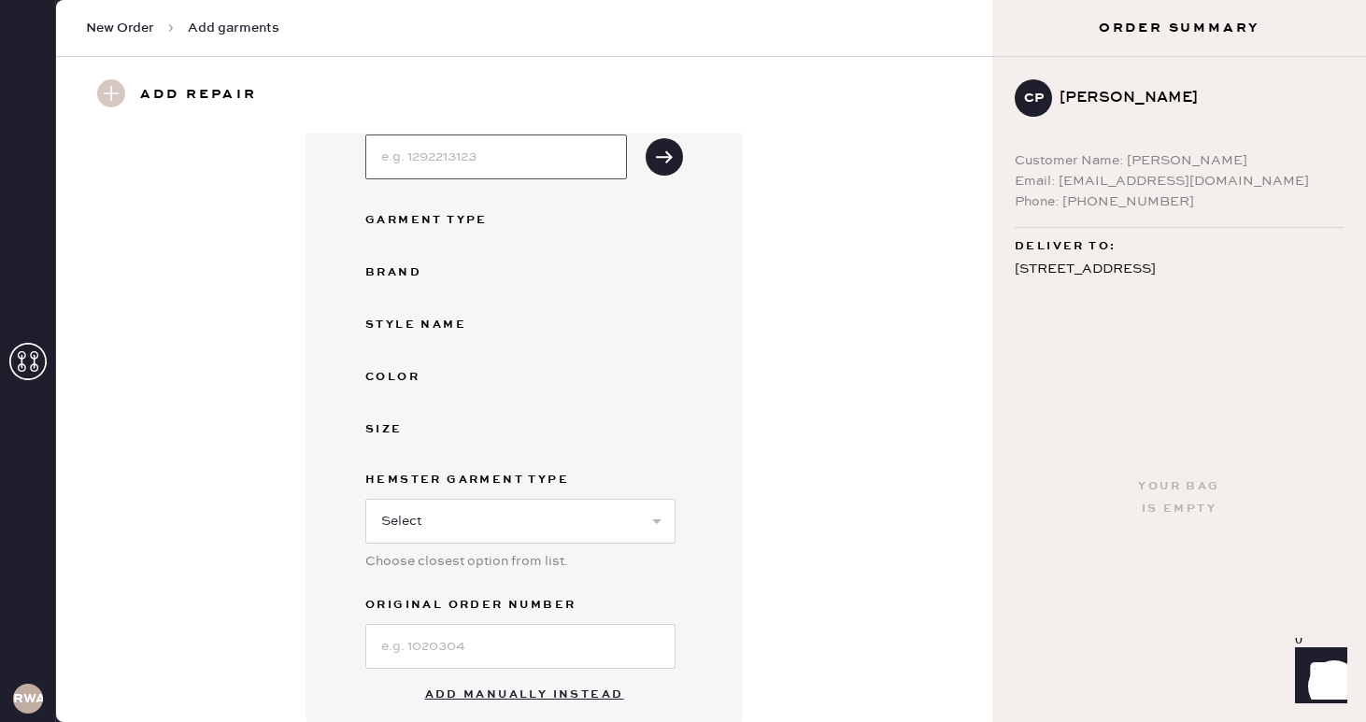
scroll to position [166, 0]
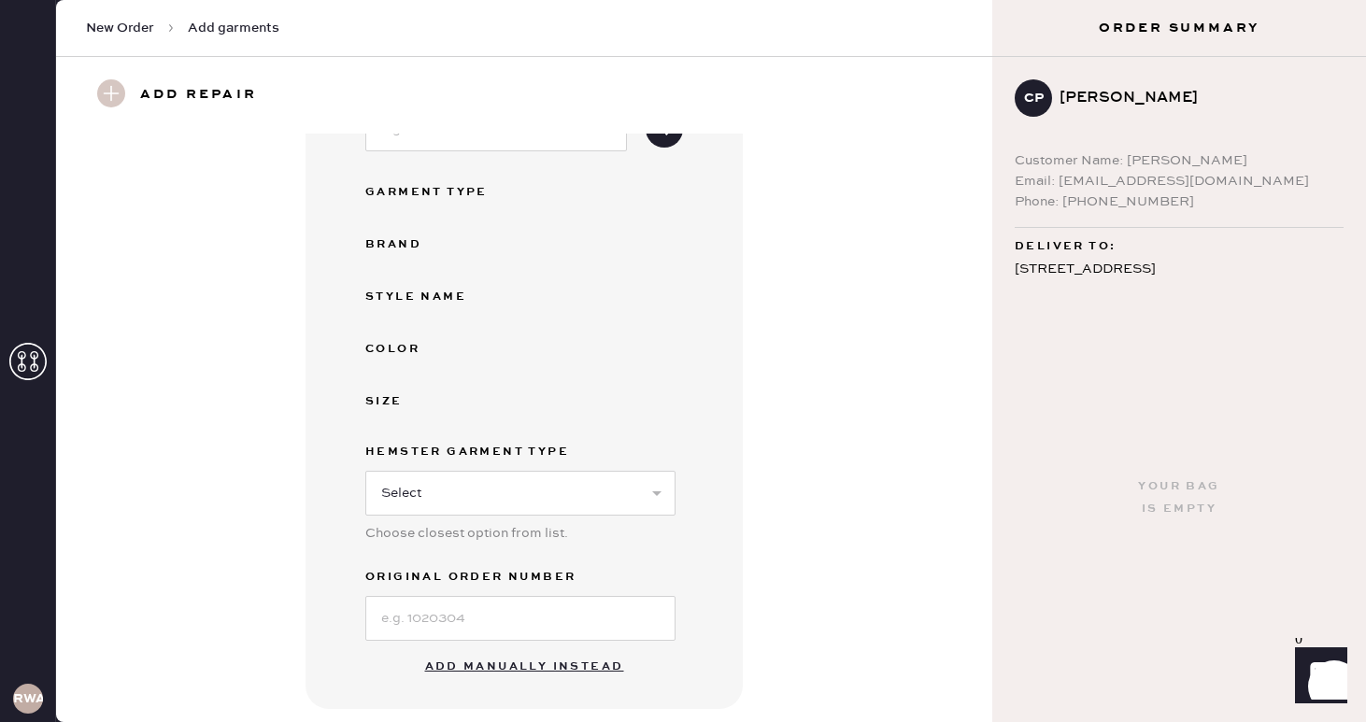
click at [458, 663] on button "Add manually instead" at bounding box center [524, 667] width 221 height 37
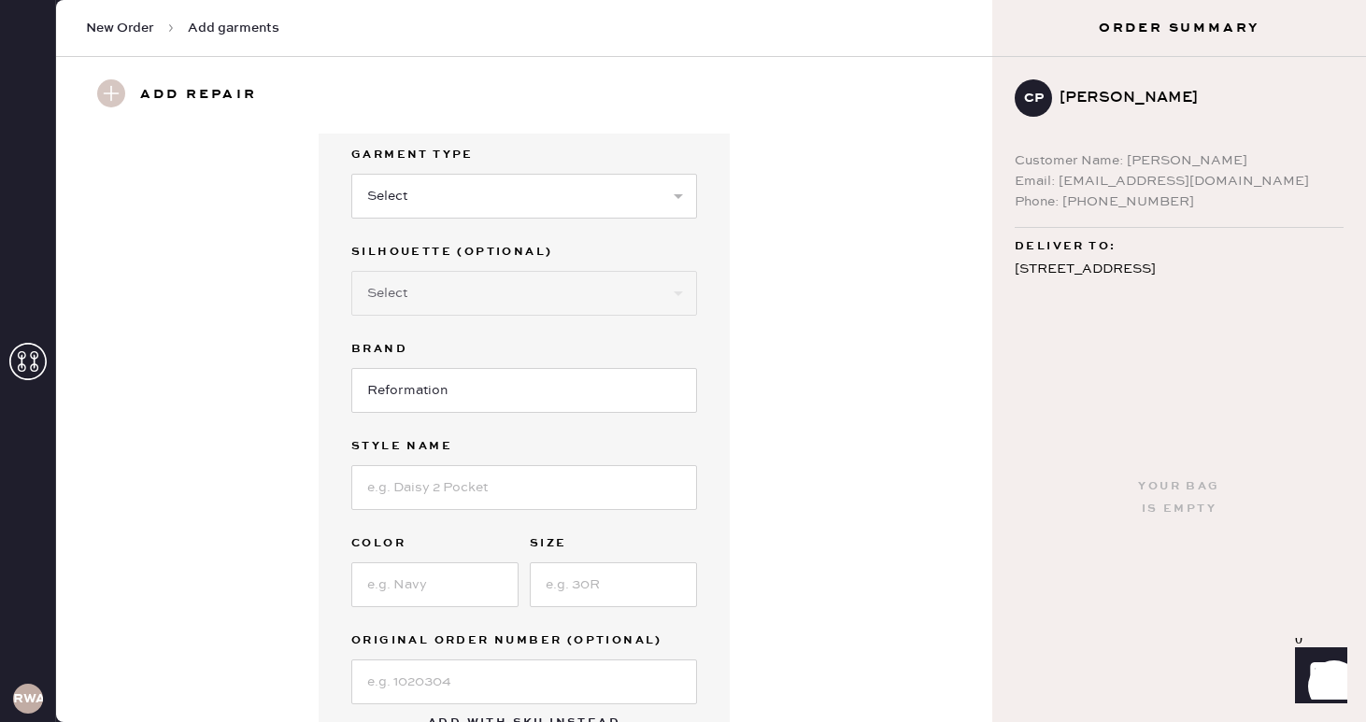
scroll to position [0, 0]
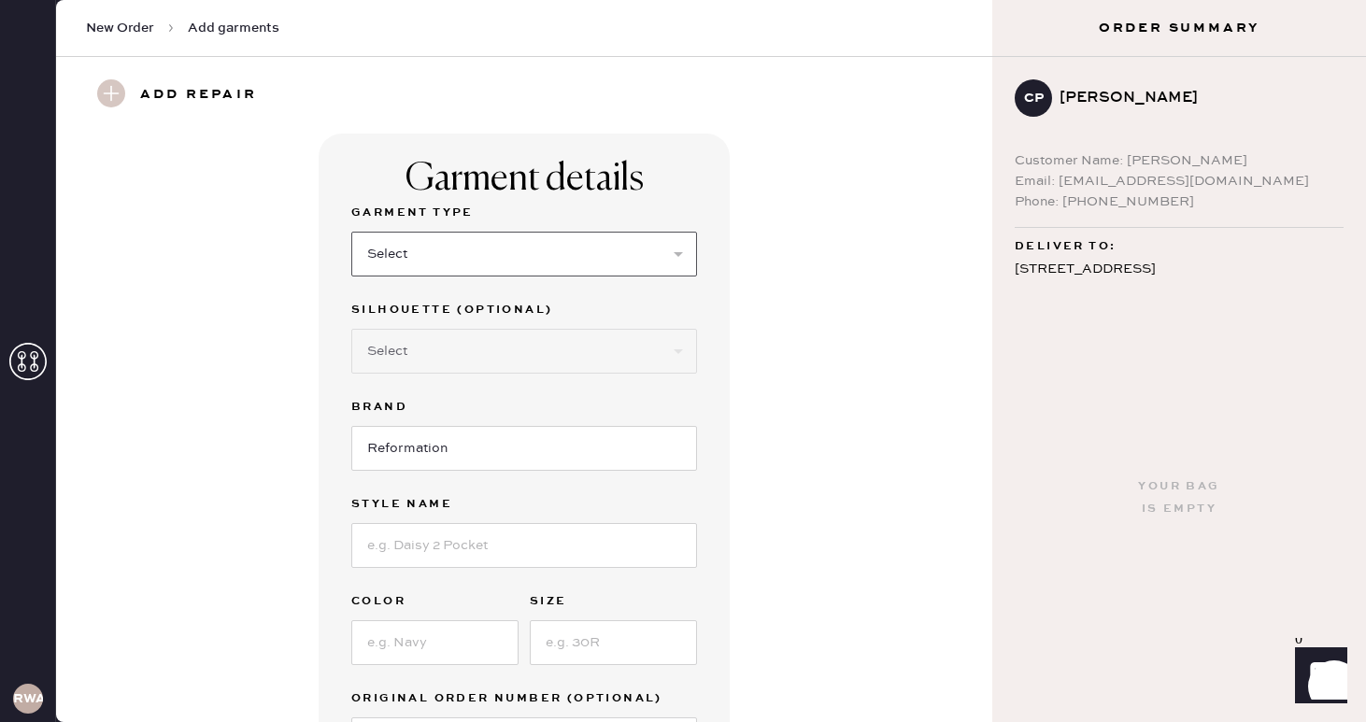
click at [508, 257] on select "Select Basic Skirt Jeans Leggings Pants Shorts Basic Sleeved Dress Basic Sleeve…" at bounding box center [524, 254] width 346 height 45
select select "6"
click at [351, 232] on select "Select Basic Skirt Jeans Leggings Pants Shorts Basic Sleeved Dress Basic Sleeve…" at bounding box center [524, 254] width 346 height 45
click at [536, 256] on select "Select Basic Skirt Jeans Leggings Pants Shorts Basic Sleeved Dress Basic Sleeve…" at bounding box center [524, 254] width 346 height 45
click at [351, 232] on select "Select Basic Skirt Jeans Leggings Pants Shorts Basic Sleeved Dress Basic Sleeve…" at bounding box center [524, 254] width 346 height 45
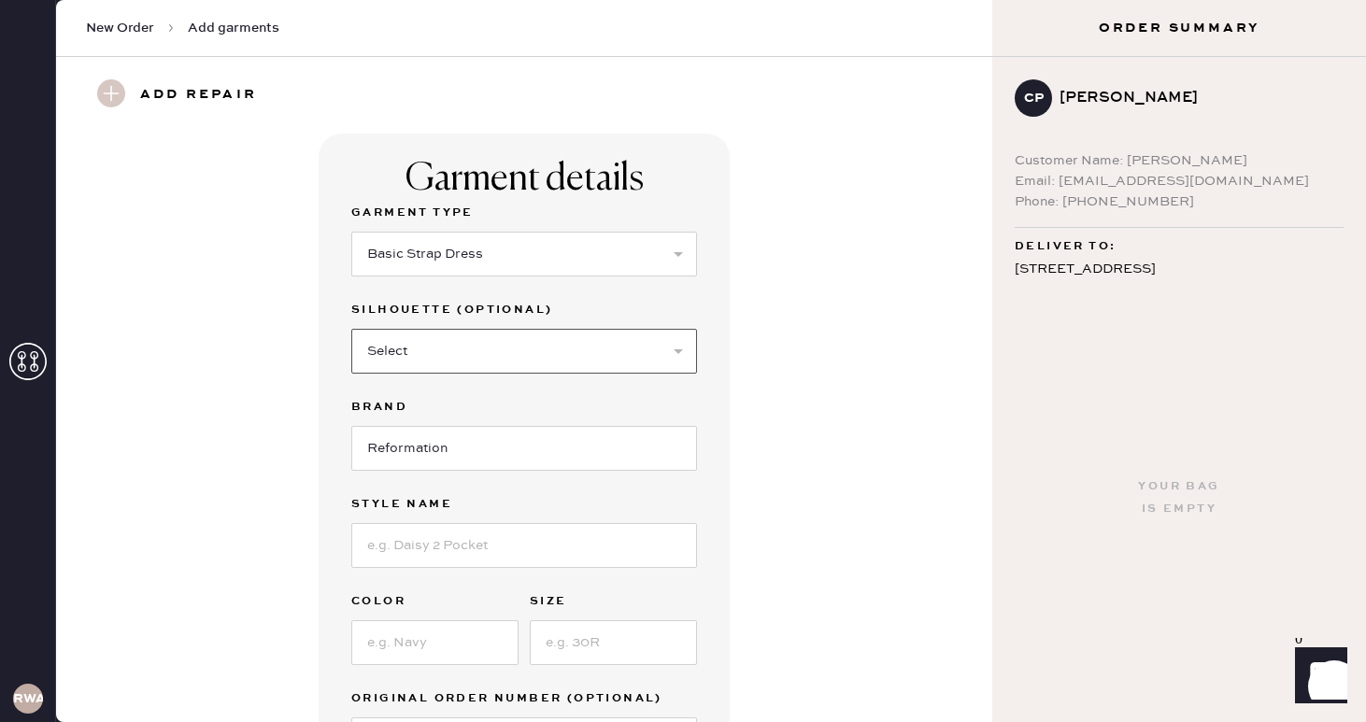
click at [482, 348] on select "Select Maxi Dress Midi Dress Mini Dress Other" at bounding box center [524, 351] width 346 height 45
select select "37"
click at [351, 329] on select "Select Maxi Dress Midi Dress Mini Dress Other" at bounding box center [524, 351] width 346 height 45
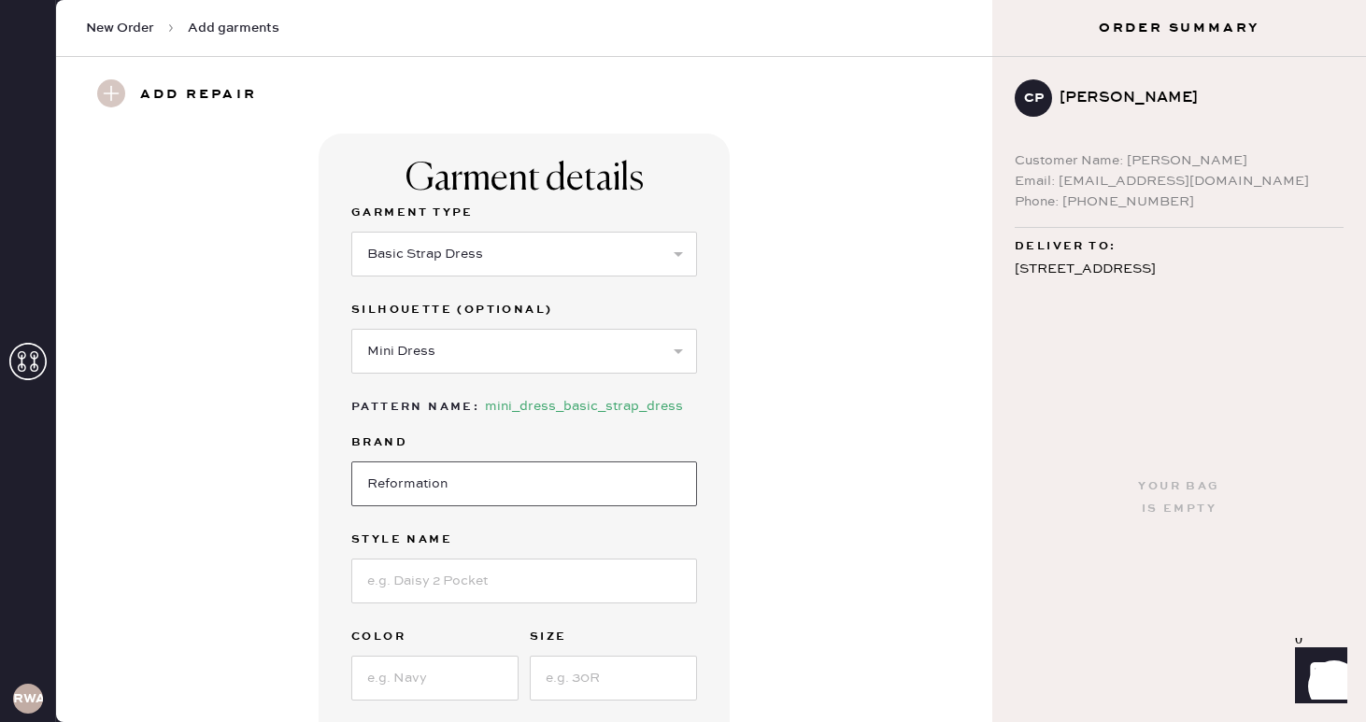
click at [435, 481] on input "Reformation" at bounding box center [524, 484] width 346 height 45
click at [436, 576] on input at bounding box center [524, 581] width 346 height 45
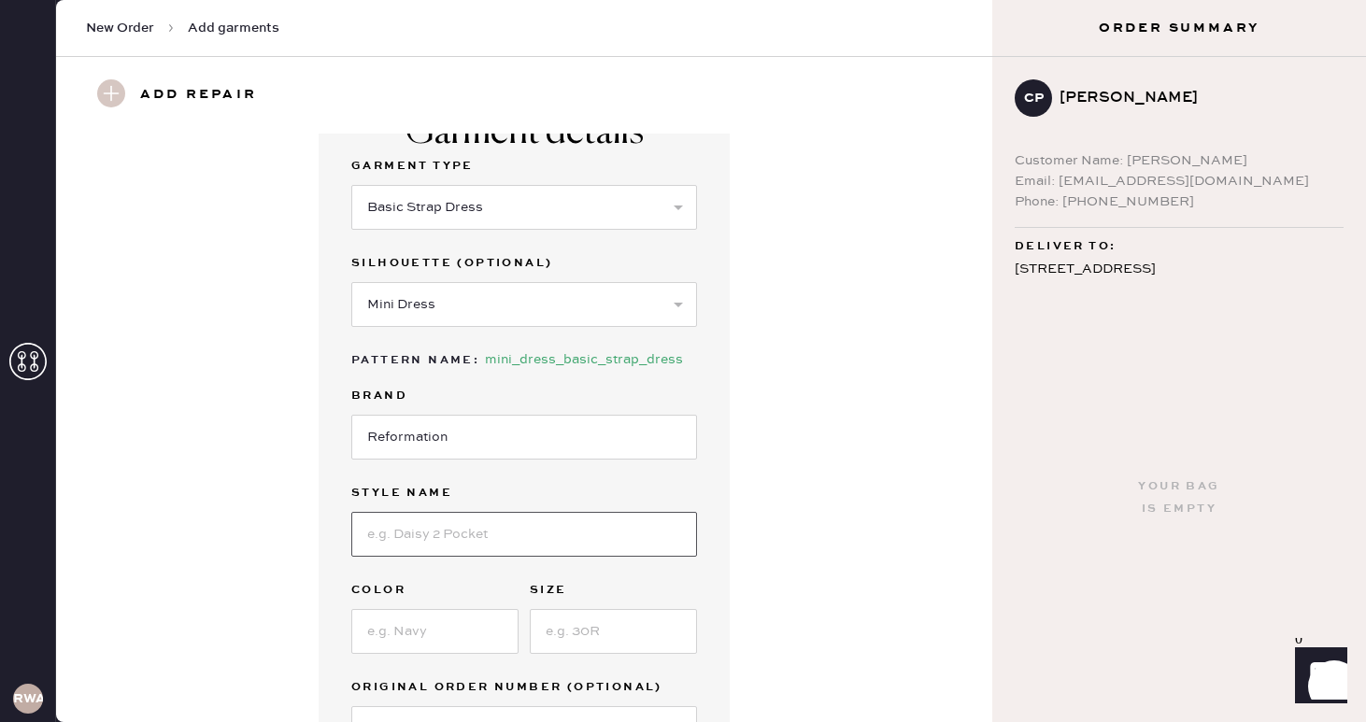
scroll to position [49, 0]
type input "Avl Dress"
click at [463, 625] on input at bounding box center [434, 629] width 167 height 45
type input "cream"
click at [609, 629] on input at bounding box center [613, 629] width 167 height 45
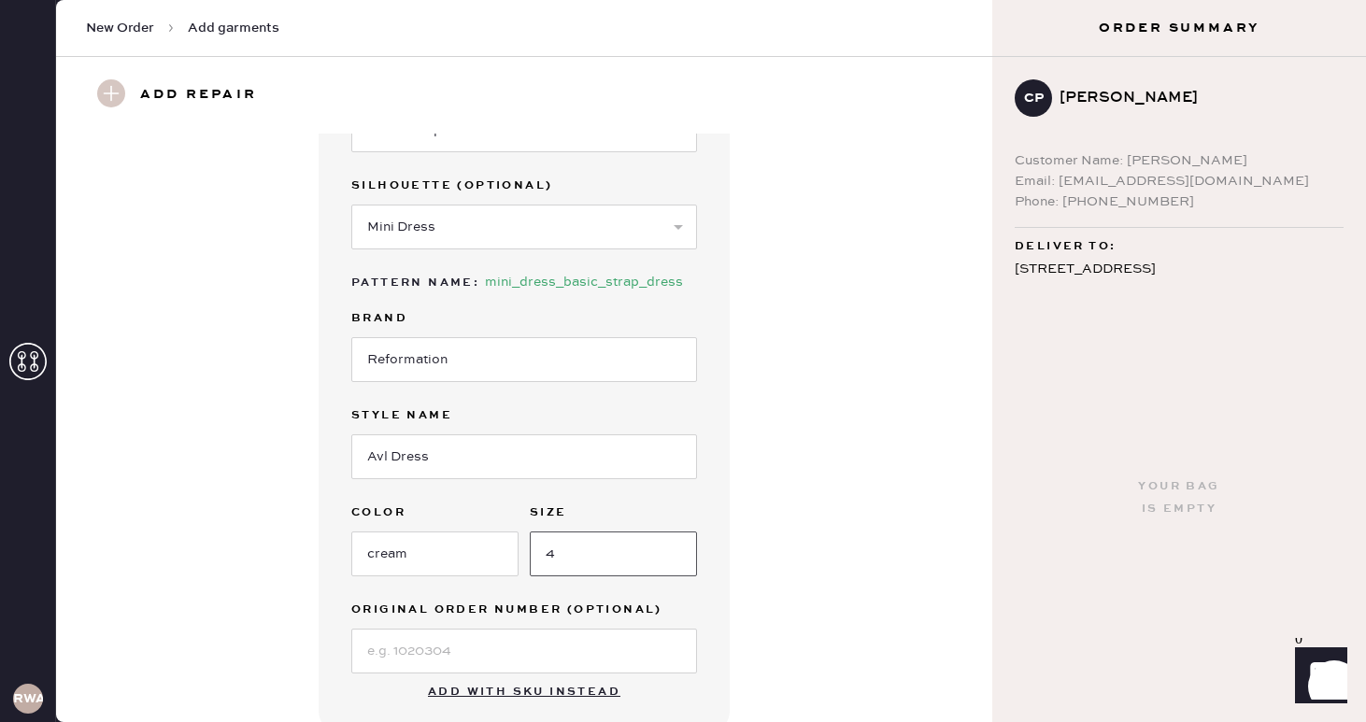
scroll to position [170, 0]
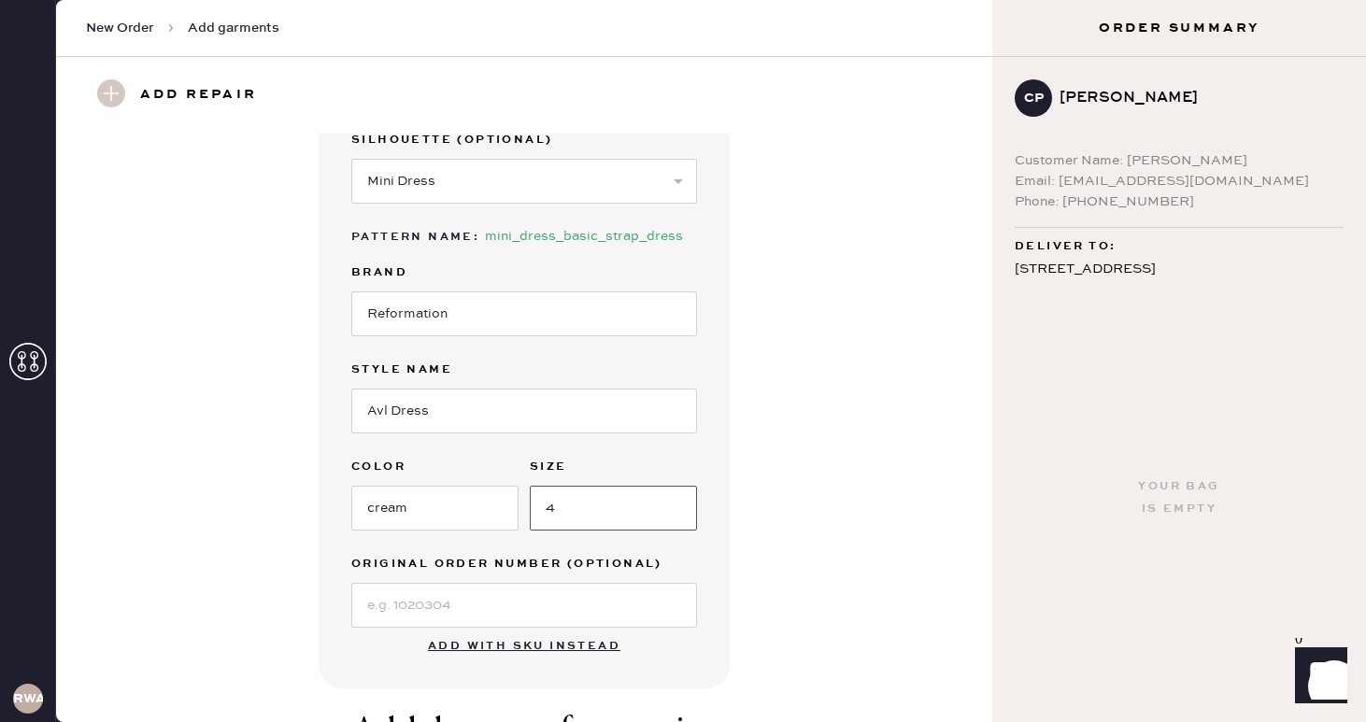
type input "4"
click at [563, 607] on input at bounding box center [524, 605] width 346 height 45
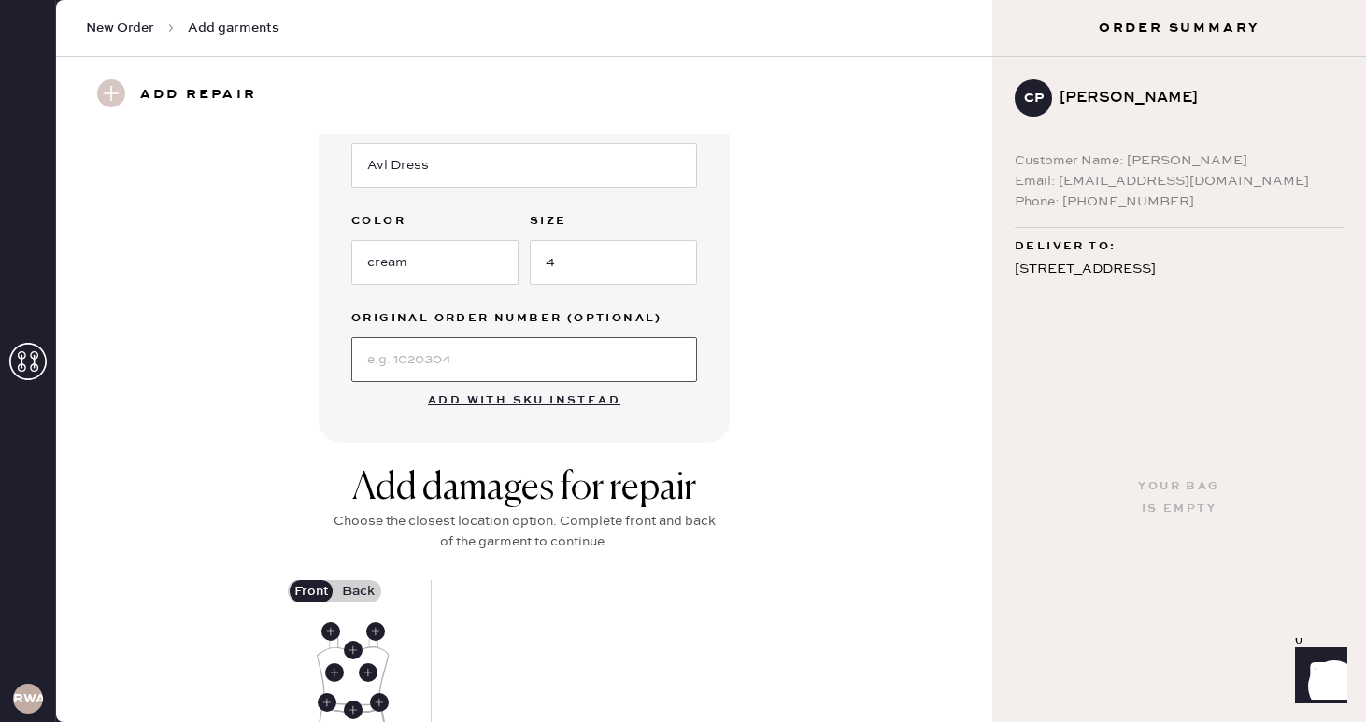
scroll to position [555, 0]
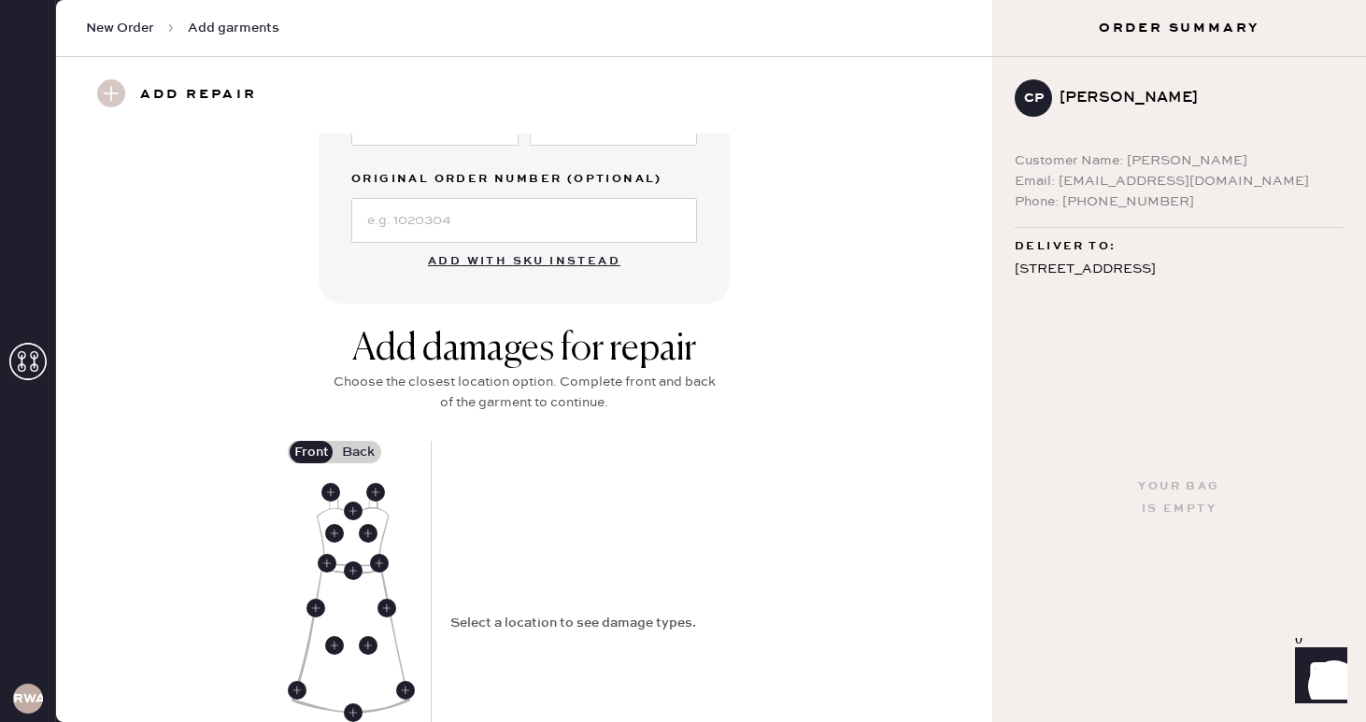
click at [360, 453] on label "Back" at bounding box center [358, 452] width 47 height 22
click at [358, 452] on input "Back" at bounding box center [358, 452] width 0 height 0
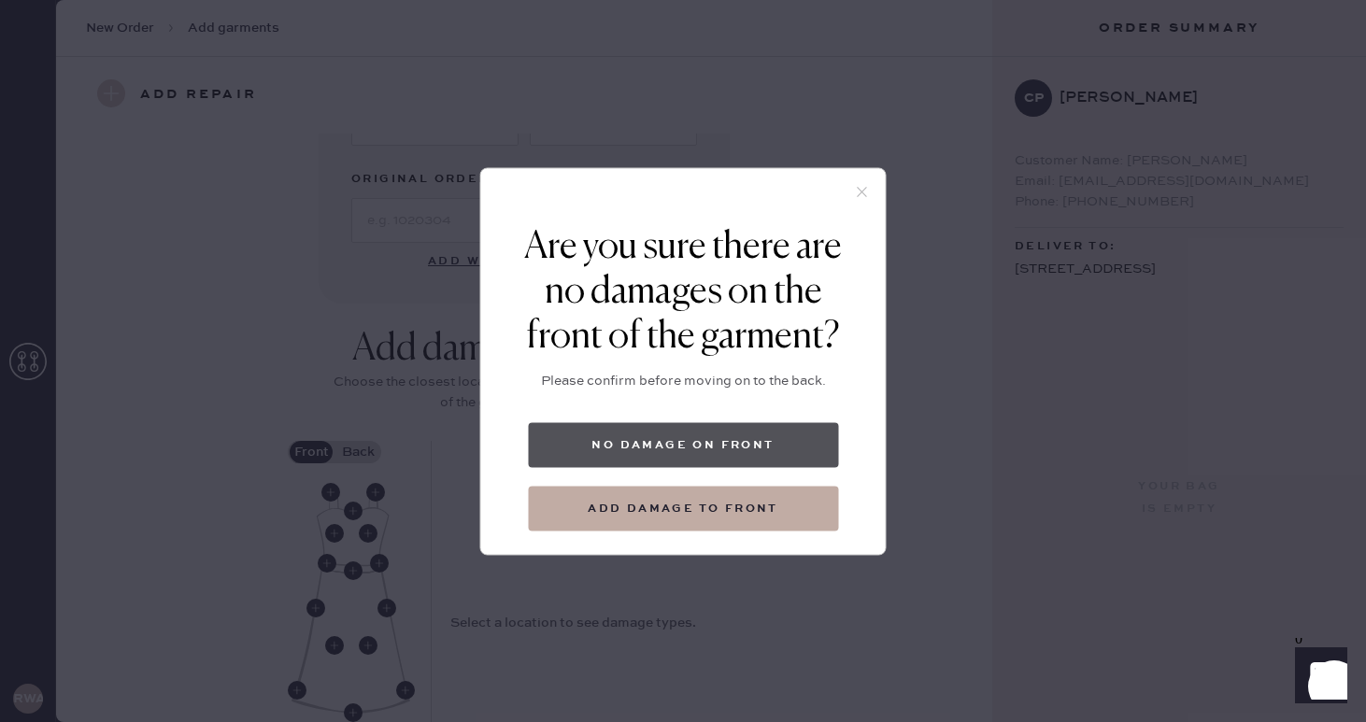
click at [750, 448] on button "No damage on front" at bounding box center [683, 444] width 310 height 45
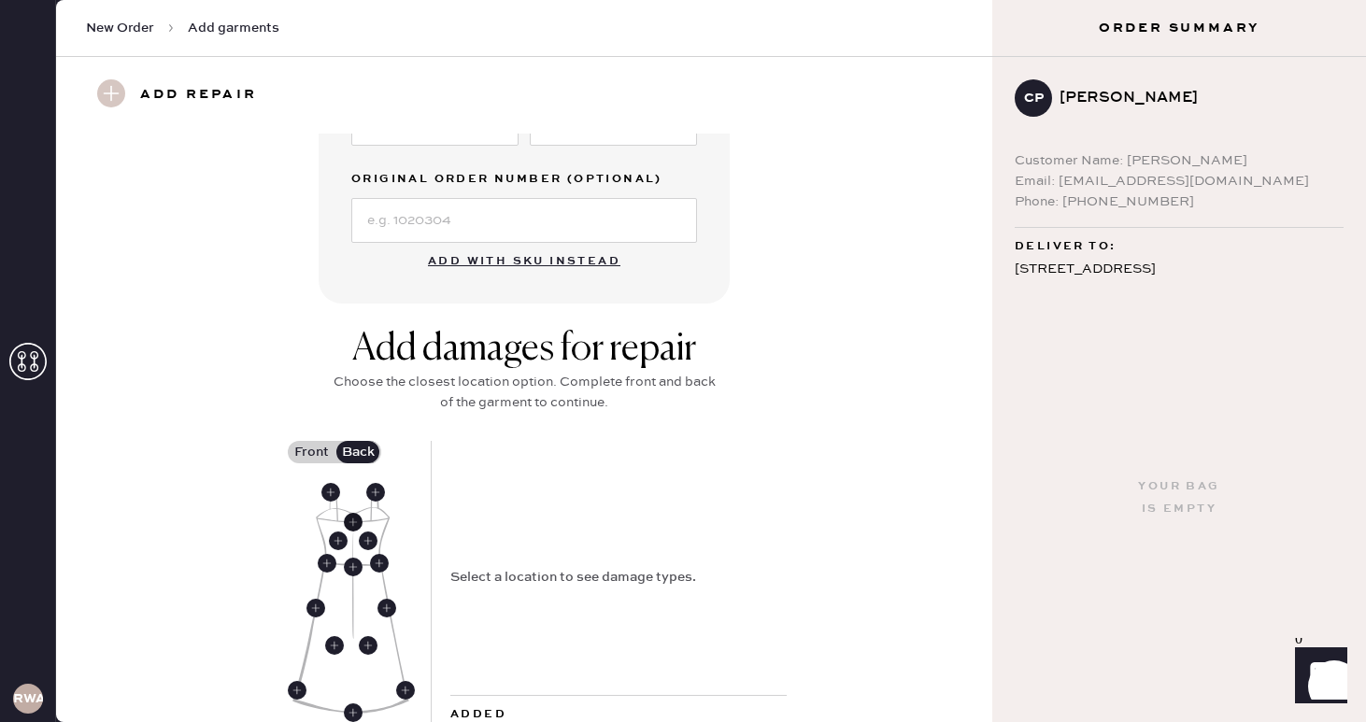
click at [355, 514] on use at bounding box center [353, 522] width 19 height 19
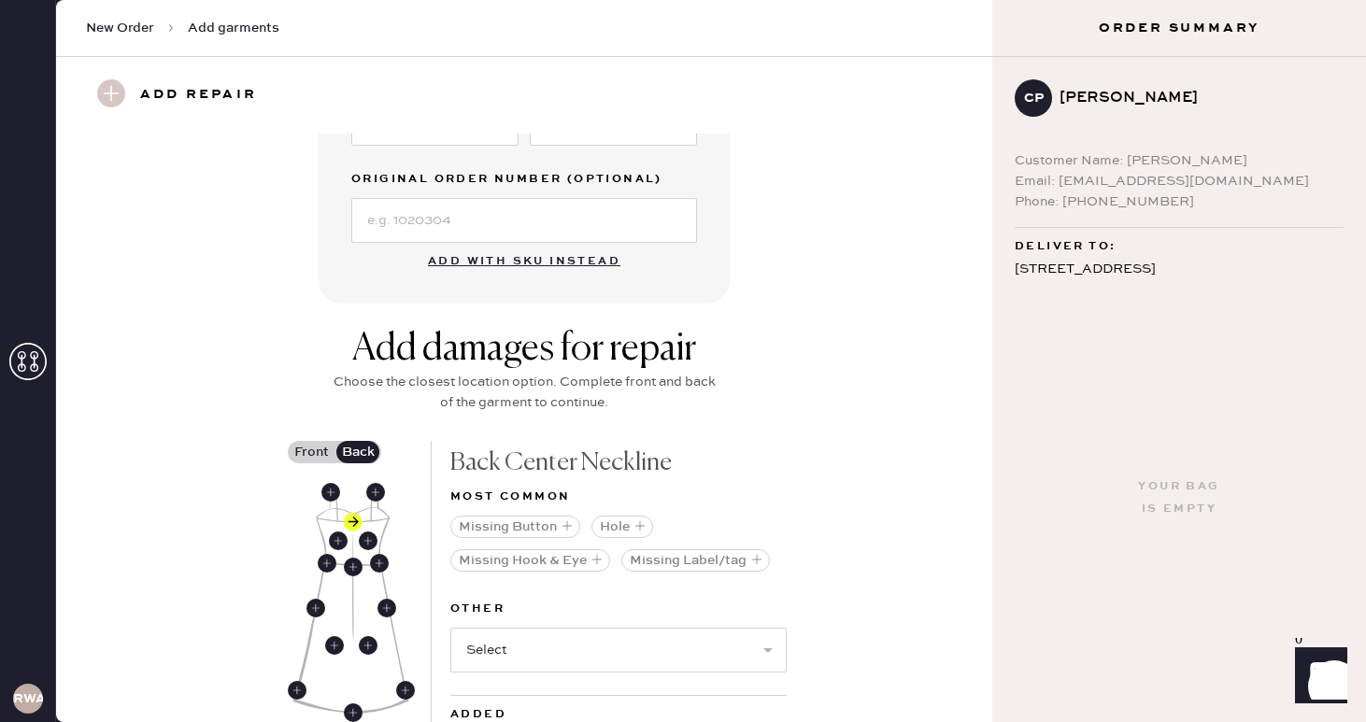
scroll to position [633, 0]
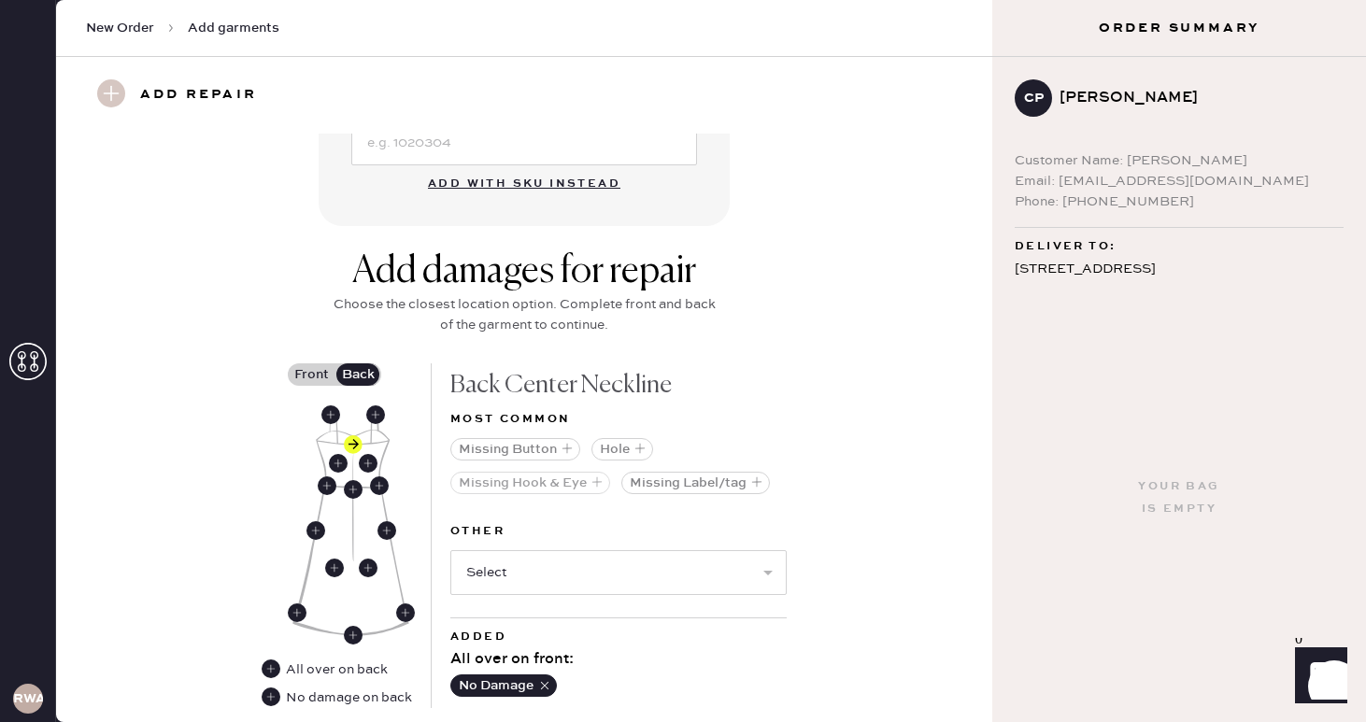
click at [553, 483] on button "Missing Hook & Eye" at bounding box center [530, 483] width 160 height 22
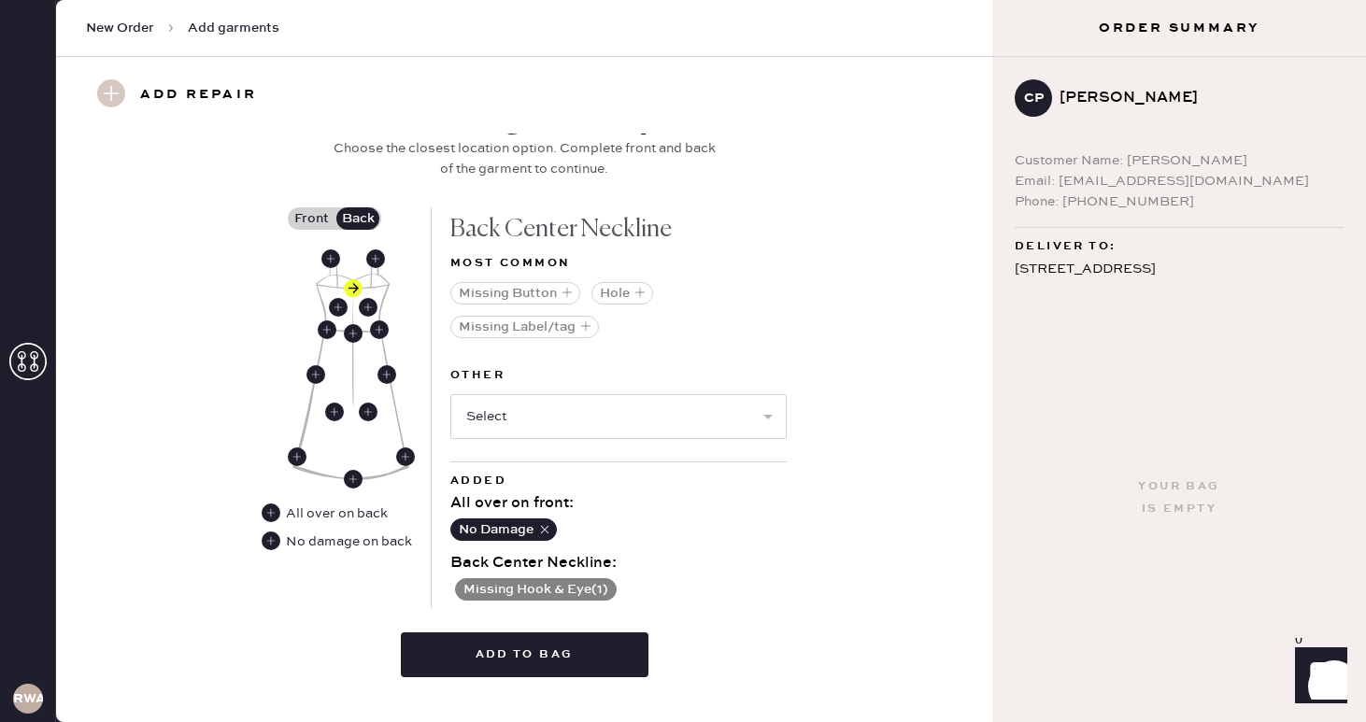
scroll to position [813, 0]
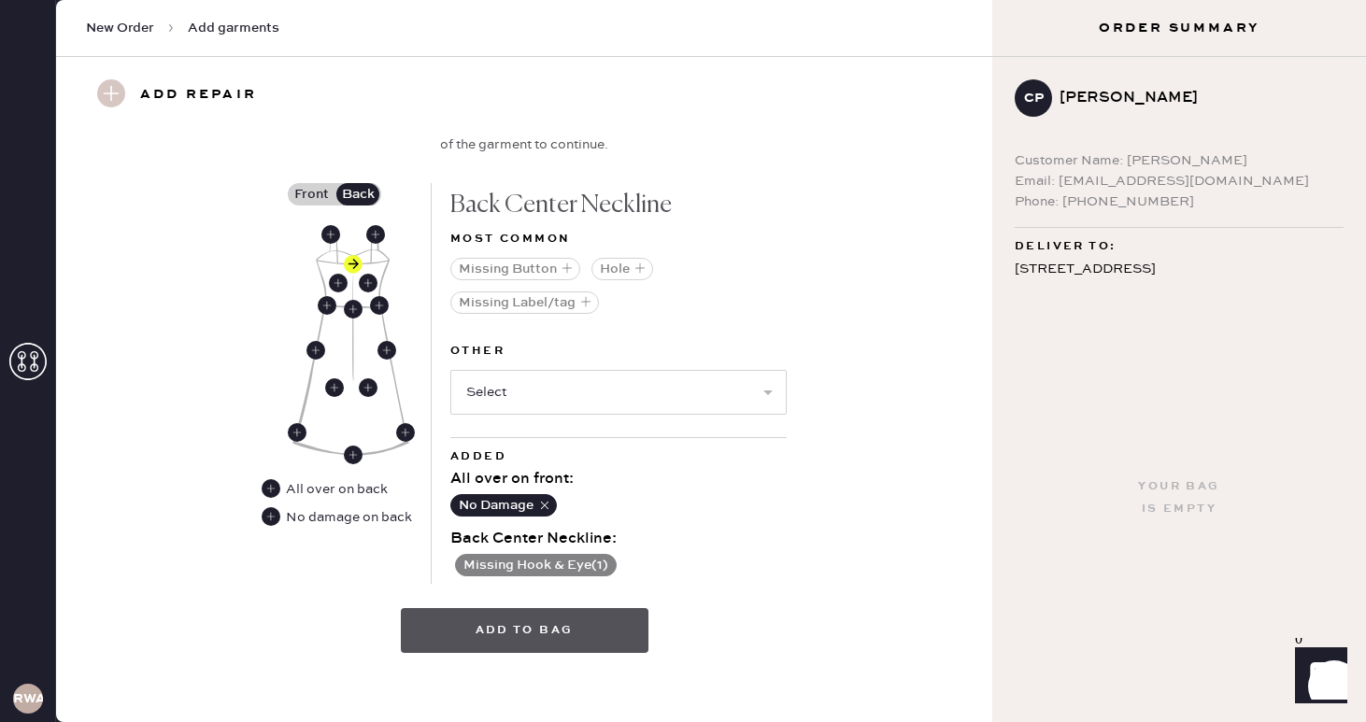
click at [530, 635] on button "Add to bag" at bounding box center [525, 630] width 248 height 45
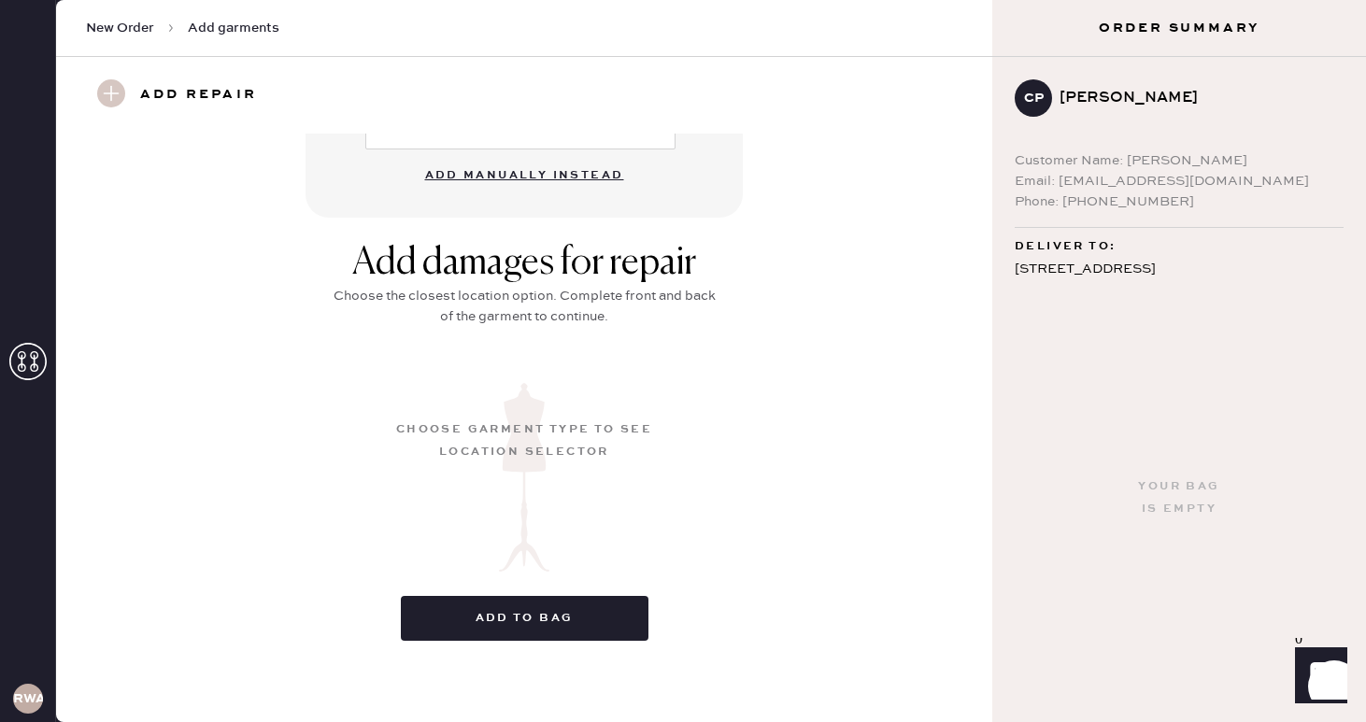
scroll to position [197, 0]
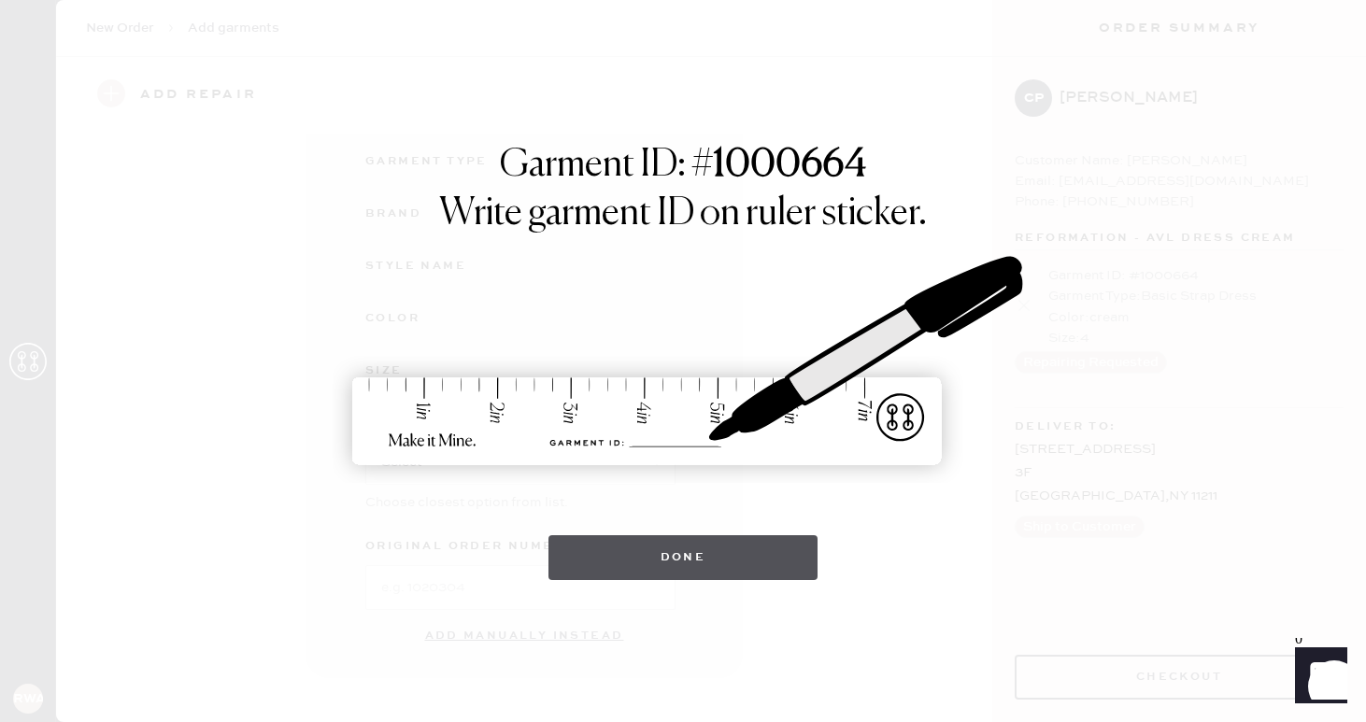
click at [658, 547] on button "Done" at bounding box center [684, 557] width 270 height 45
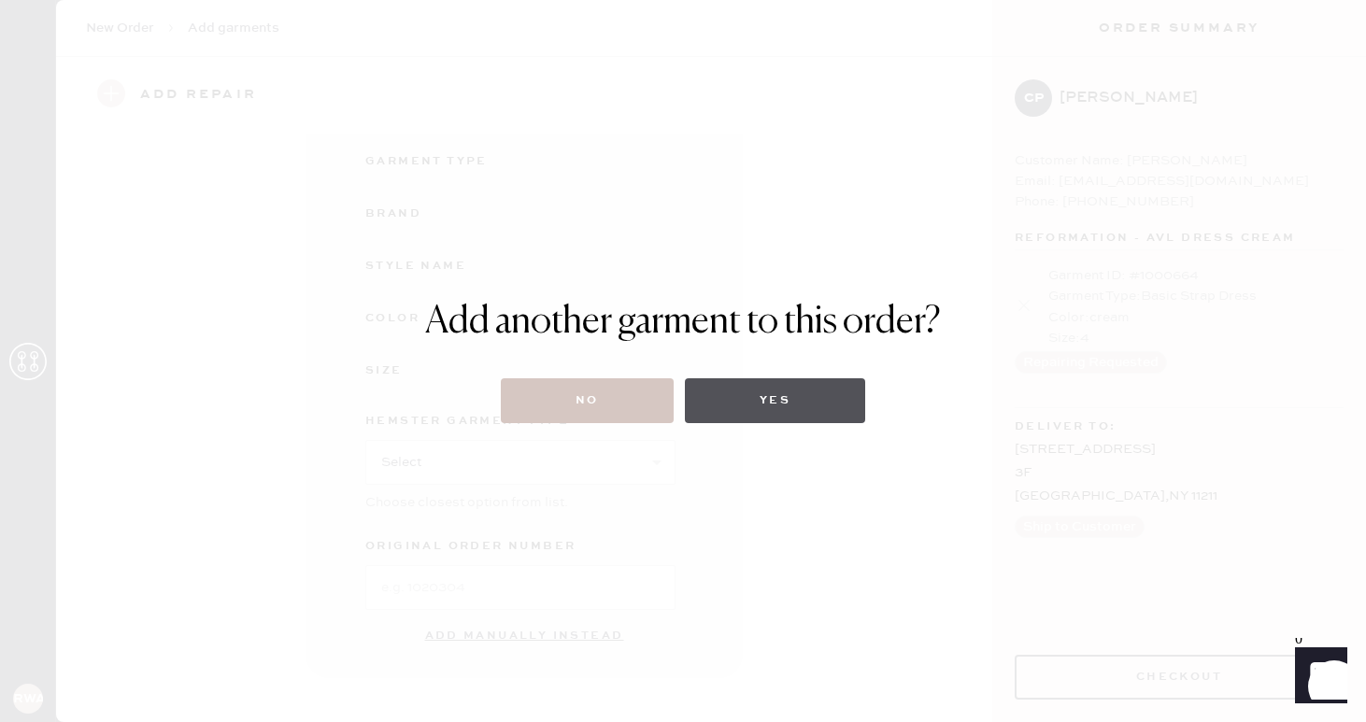
click at [751, 420] on button "Yes" at bounding box center [775, 400] width 180 height 45
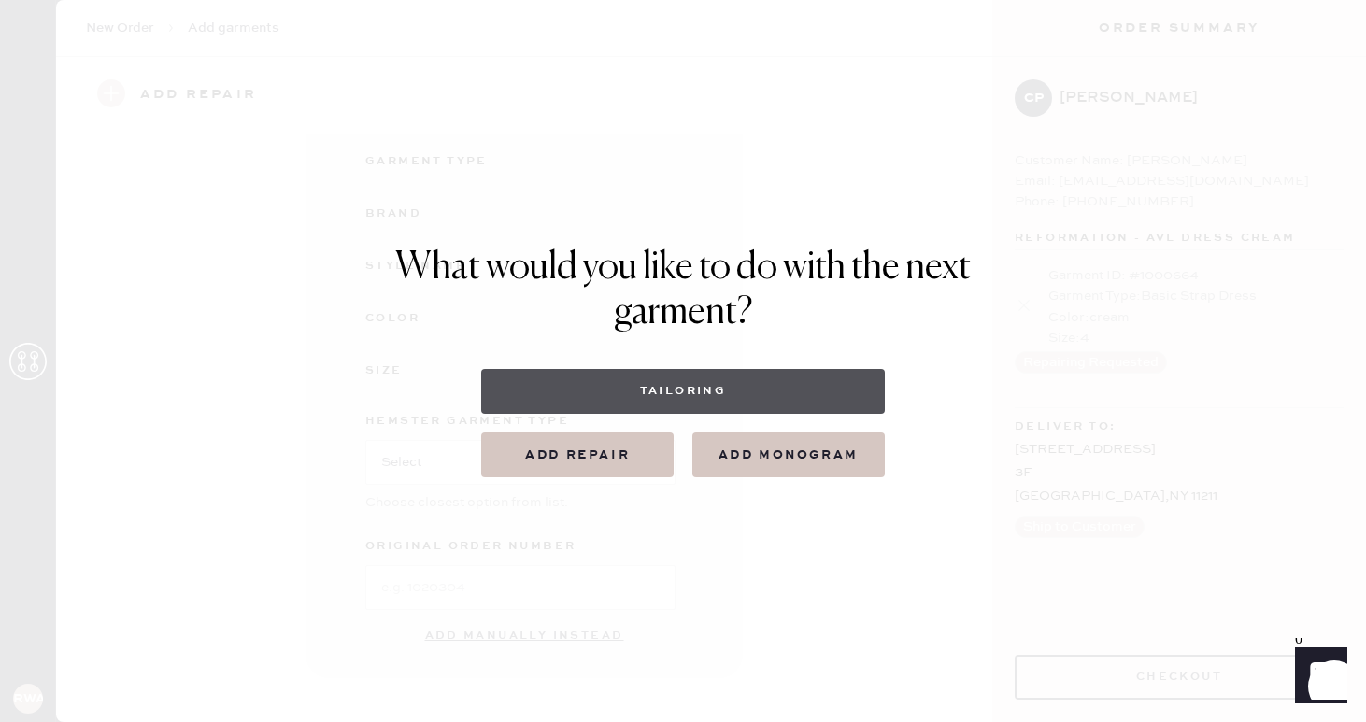
click at [692, 398] on button "Tailoring" at bounding box center [682, 391] width 403 height 45
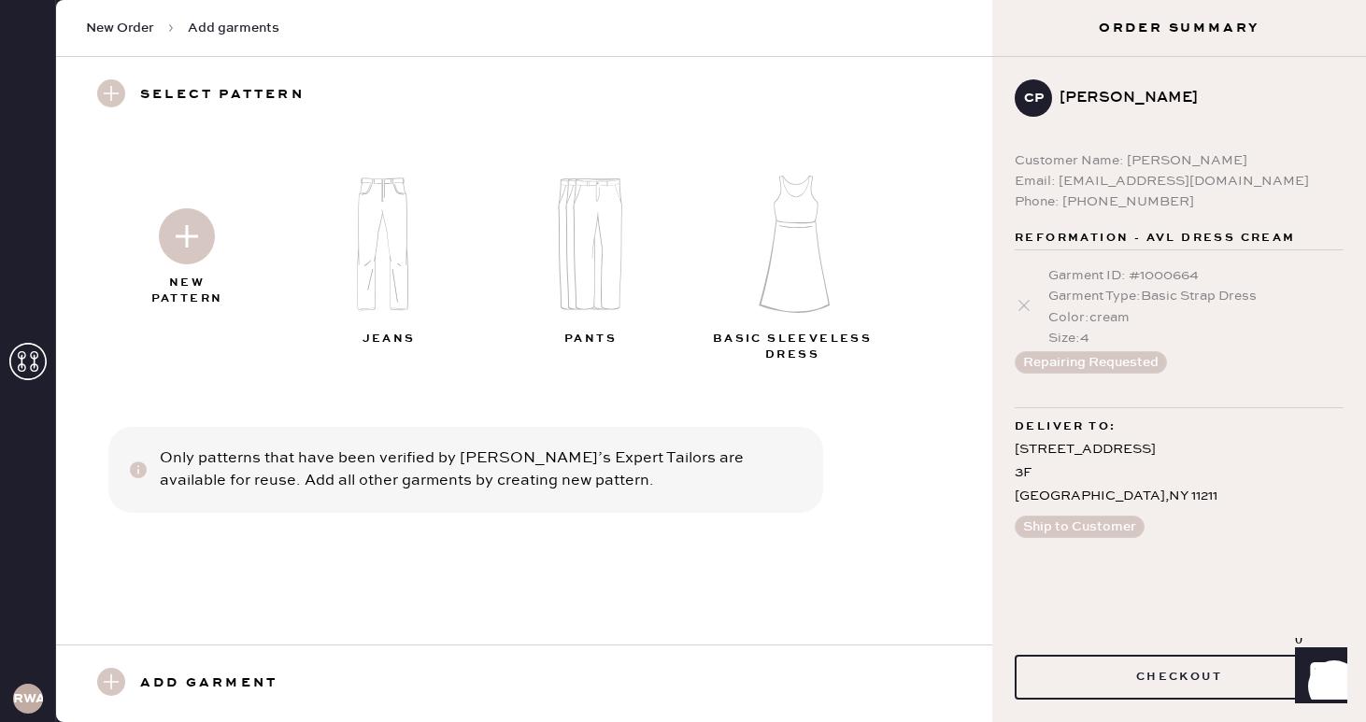
click at [794, 282] on img at bounding box center [794, 245] width 202 height 162
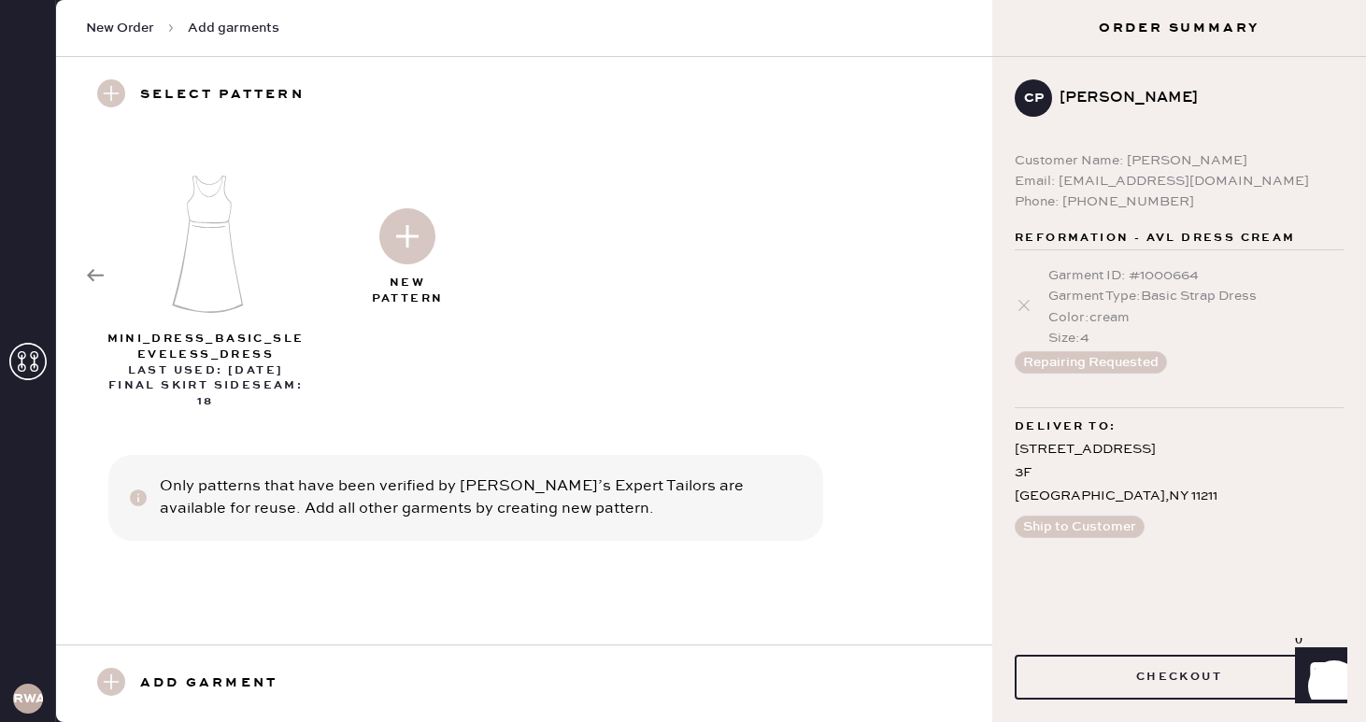
click at [411, 238] on img at bounding box center [407, 236] width 56 height 56
select select "7"
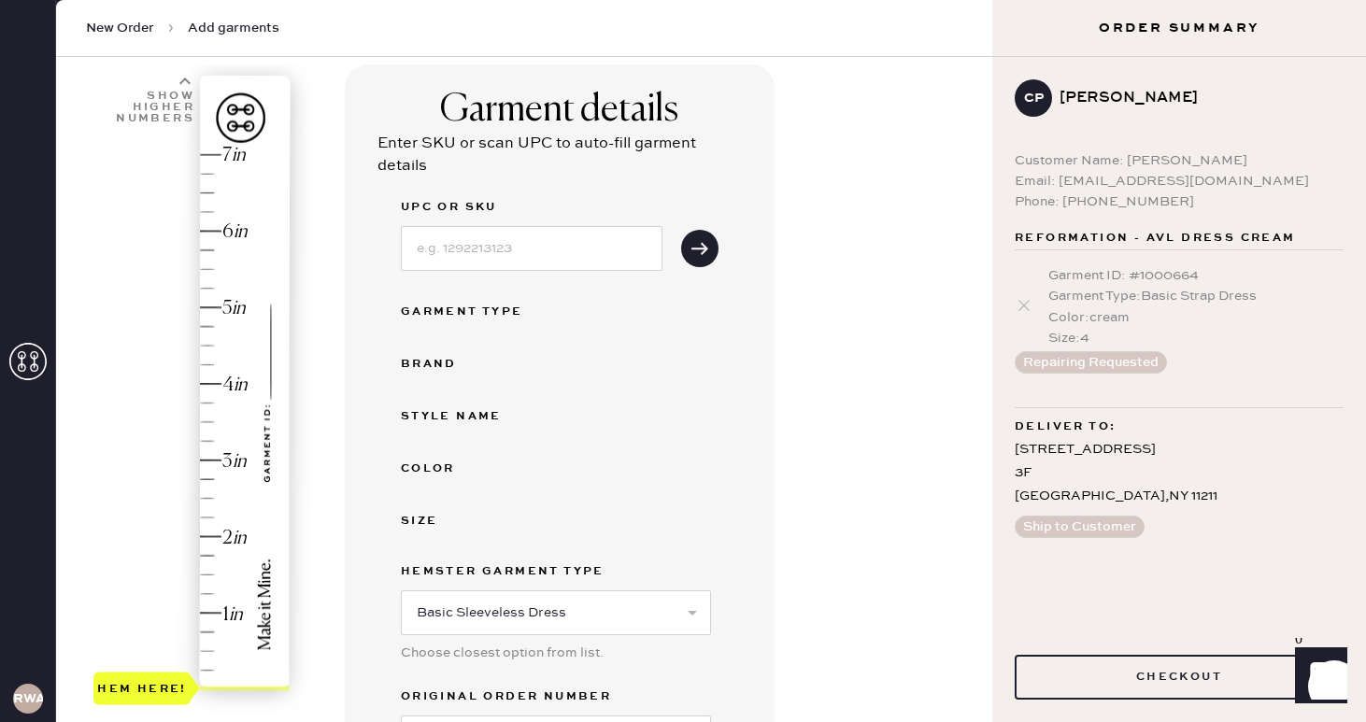
scroll to position [125, 0]
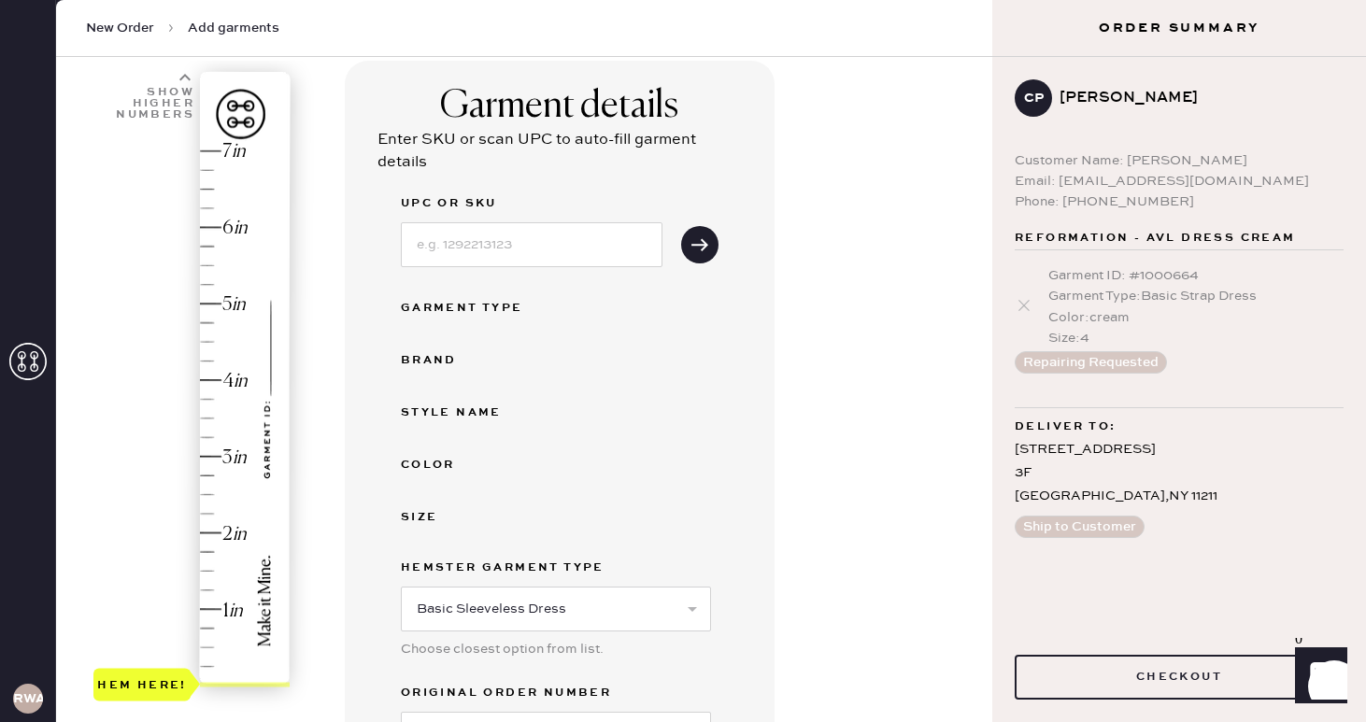
type input "2"
click at [217, 537] on div "Hem here!" at bounding box center [192, 418] width 199 height 551
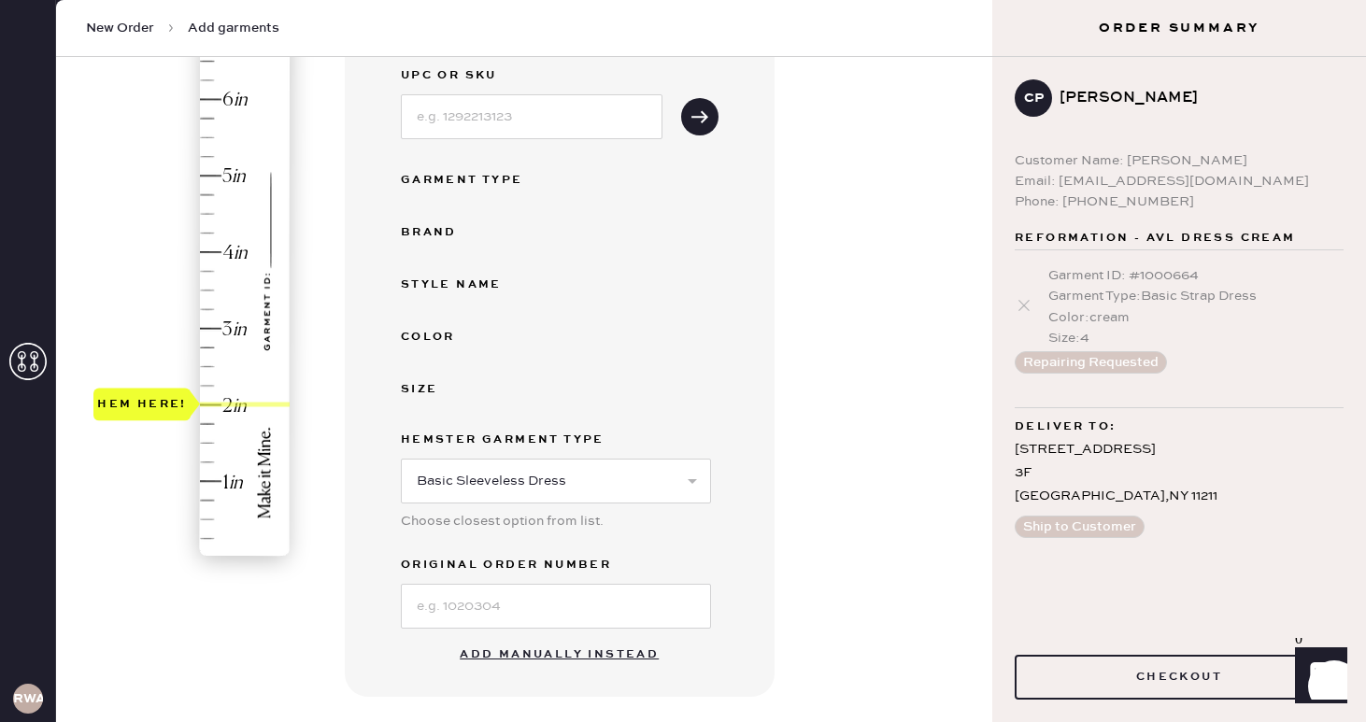
scroll to position [257, 0]
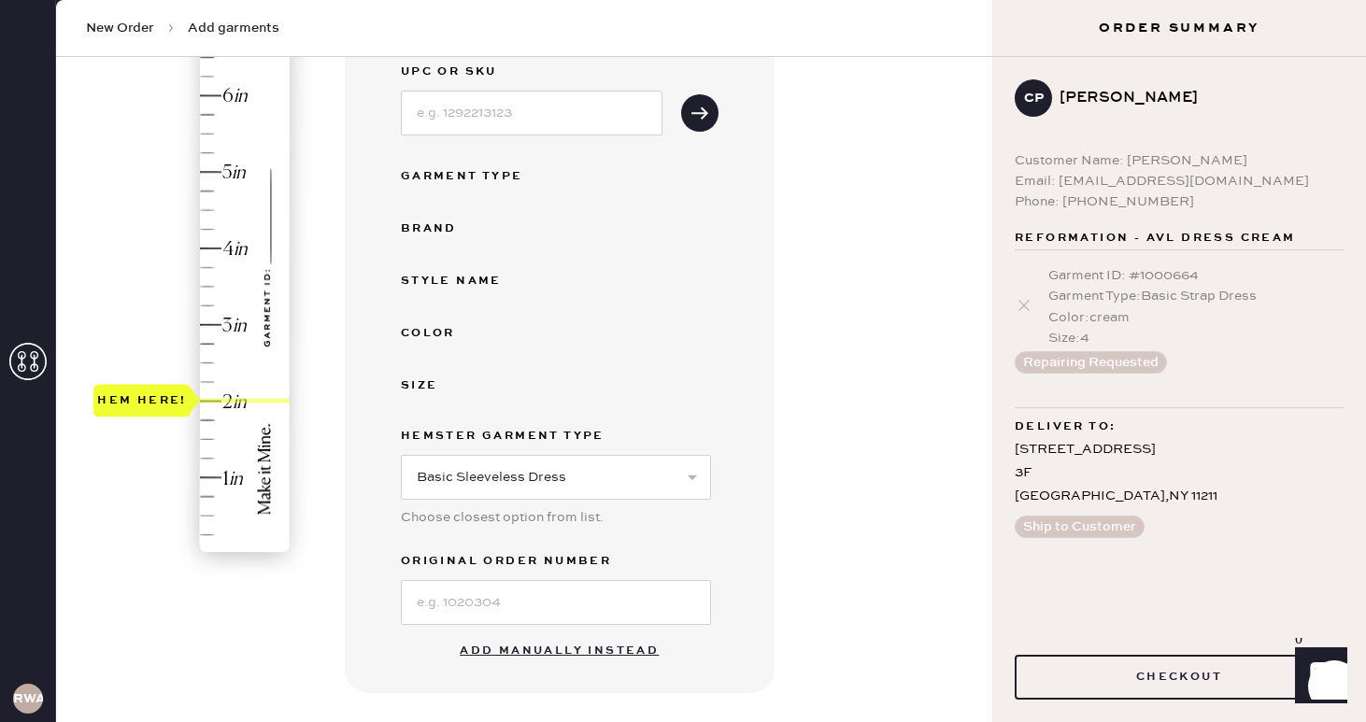
click at [577, 645] on button "Add manually instead" at bounding box center [559, 651] width 221 height 37
select select "7"
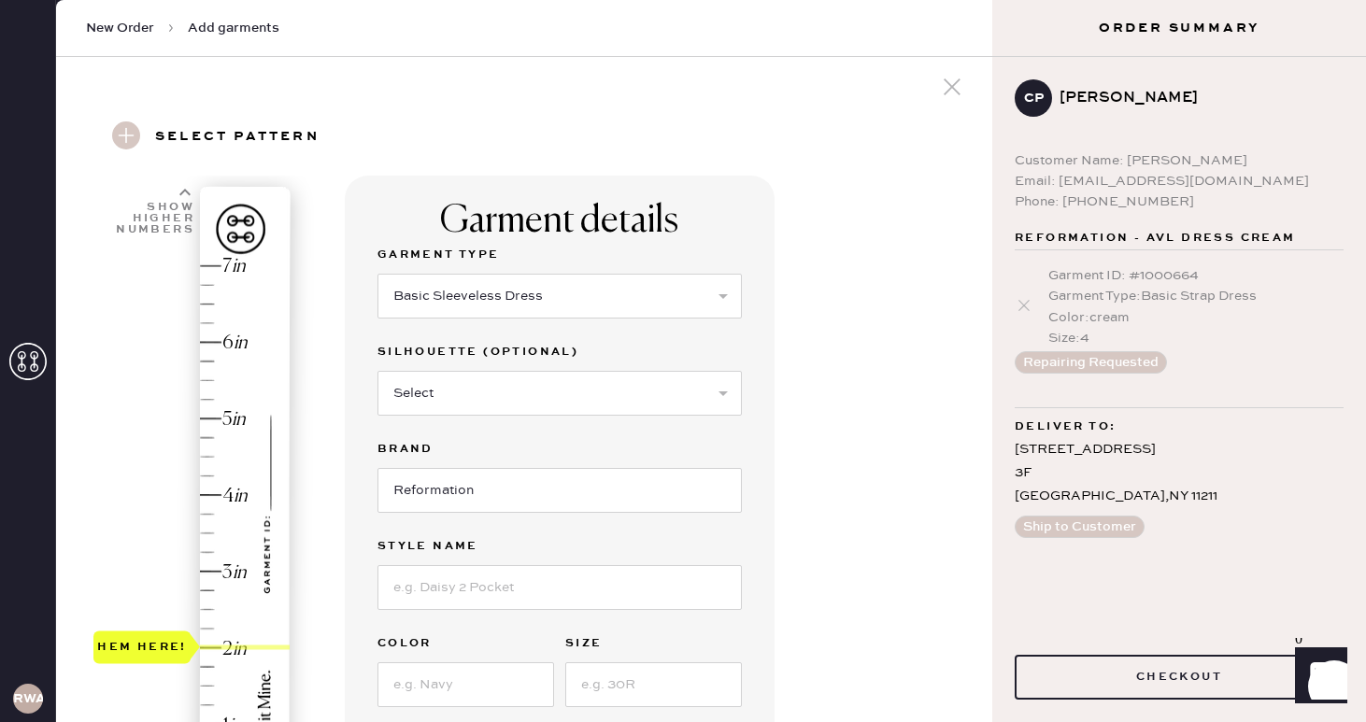
scroll to position [9, 0]
click at [551, 294] on select "Select Basic Skirt Jeans Leggings Pants Shorts Basic Sleeved Dress Basic Sleeve…" at bounding box center [560, 297] width 364 height 45
click at [378, 275] on select "Select Basic Skirt Jeans Leggings Pants Shorts Basic Sleeved Dress Basic Sleeve…" at bounding box center [560, 297] width 364 height 45
click at [462, 391] on select "Select Maxi Dress Midi Dress Mini Dress Other" at bounding box center [560, 394] width 364 height 45
select select "31"
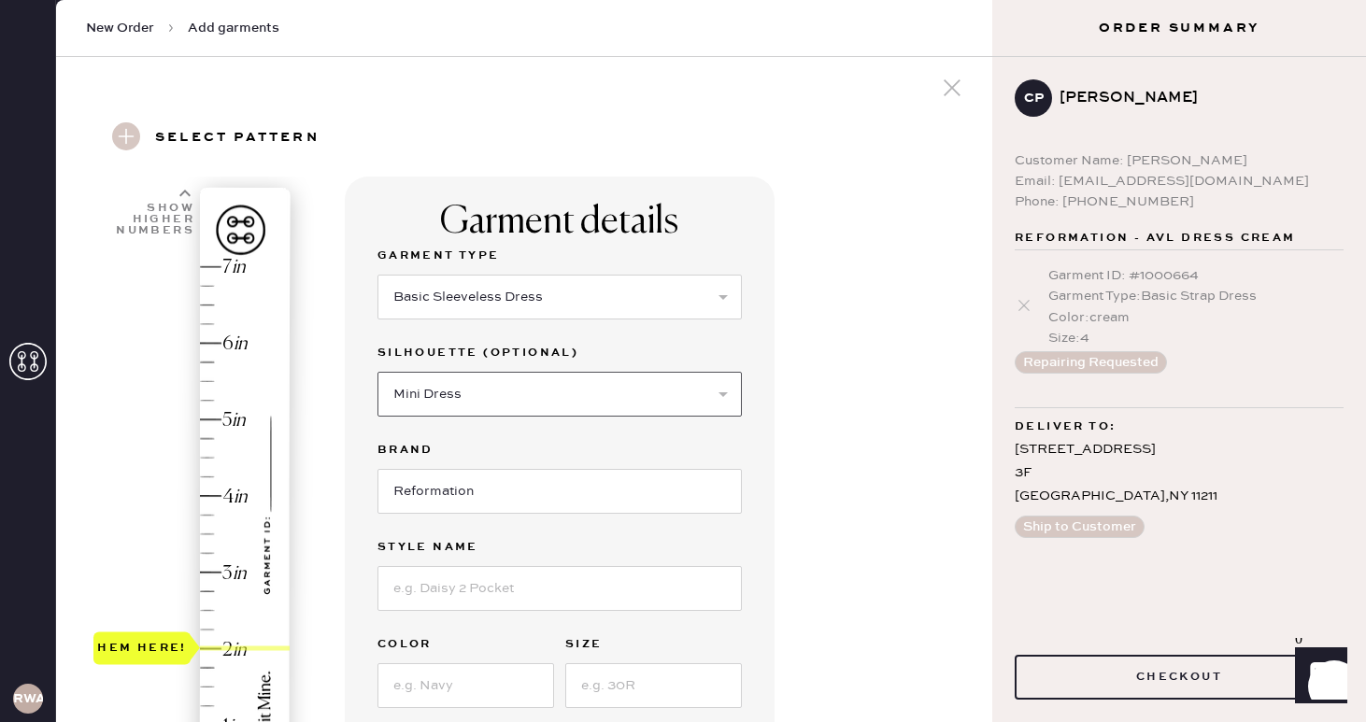
click at [378, 372] on select "Select Maxi Dress Midi Dress Mini Dress Other" at bounding box center [560, 394] width 364 height 45
click at [471, 588] on input at bounding box center [560, 588] width 364 height 45
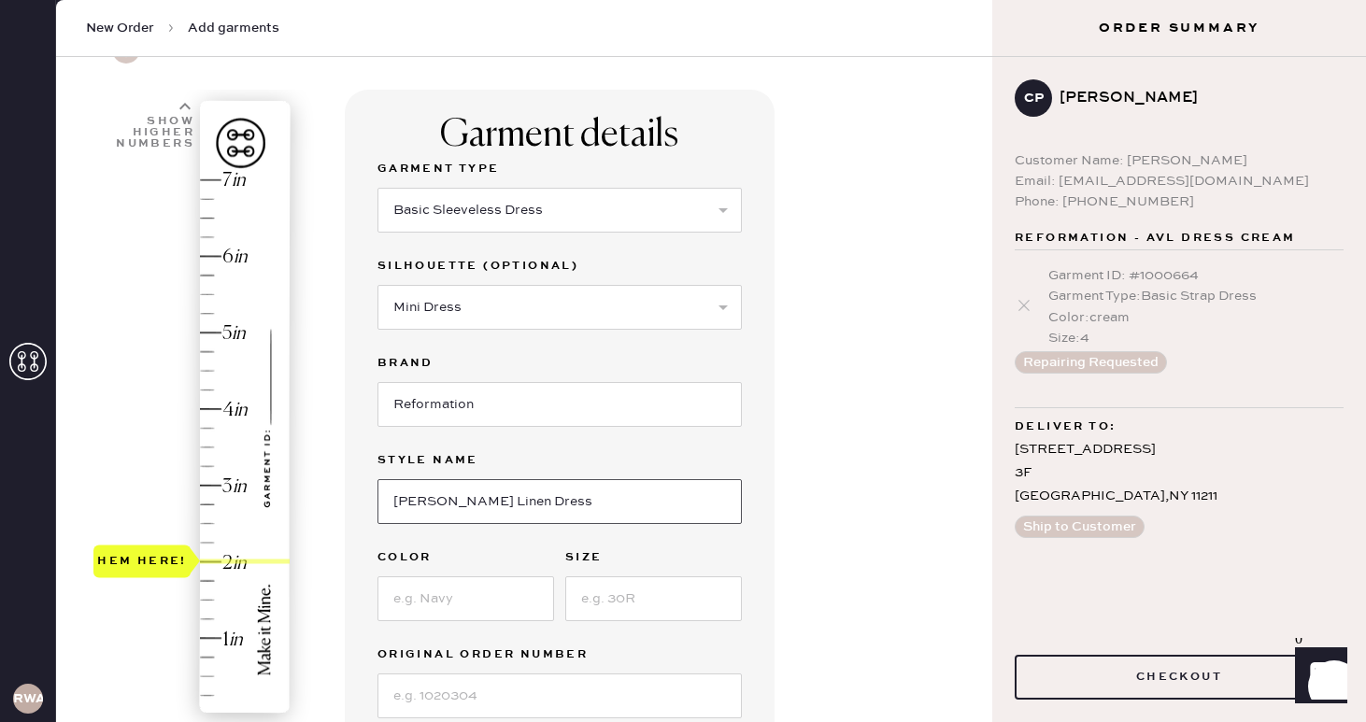
type input "[PERSON_NAME] Linen Dress"
click at [438, 610] on input at bounding box center [466, 599] width 177 height 45
type input "C"
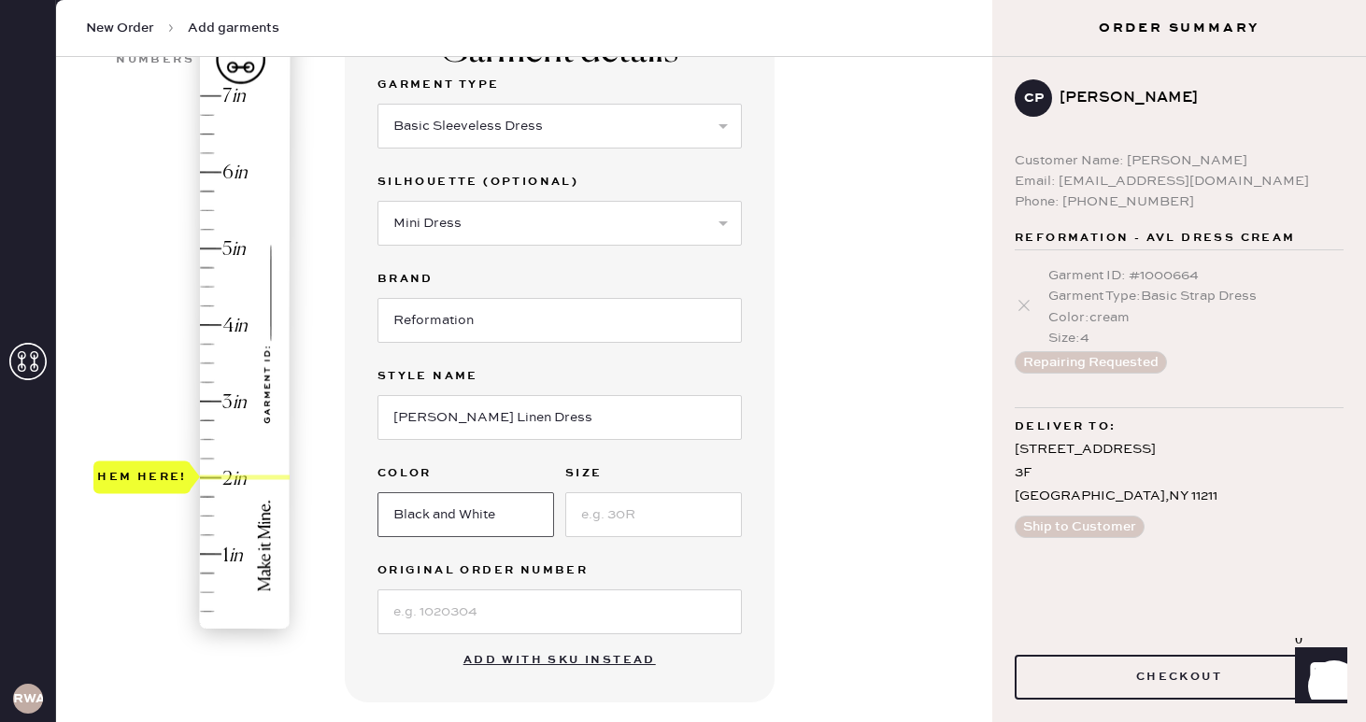
scroll to position [187, 0]
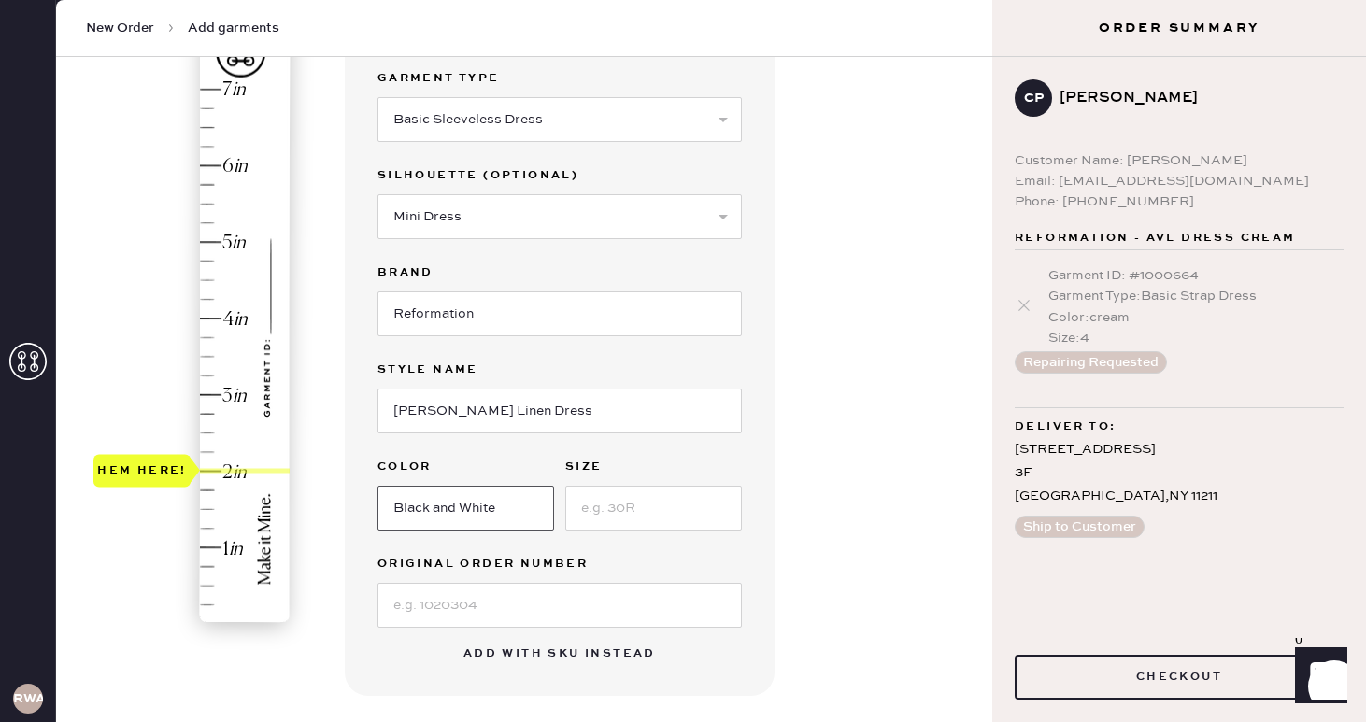
type input "Black and White"
click at [617, 506] on input at bounding box center [653, 508] width 177 height 45
type input "6"
click at [563, 606] on input at bounding box center [560, 605] width 364 height 45
click at [827, 536] on div "Garment details Garment Type Select Basic Skirt Jeans Leggings Pants Shorts Bas…" at bounding box center [661, 530] width 633 height 1062
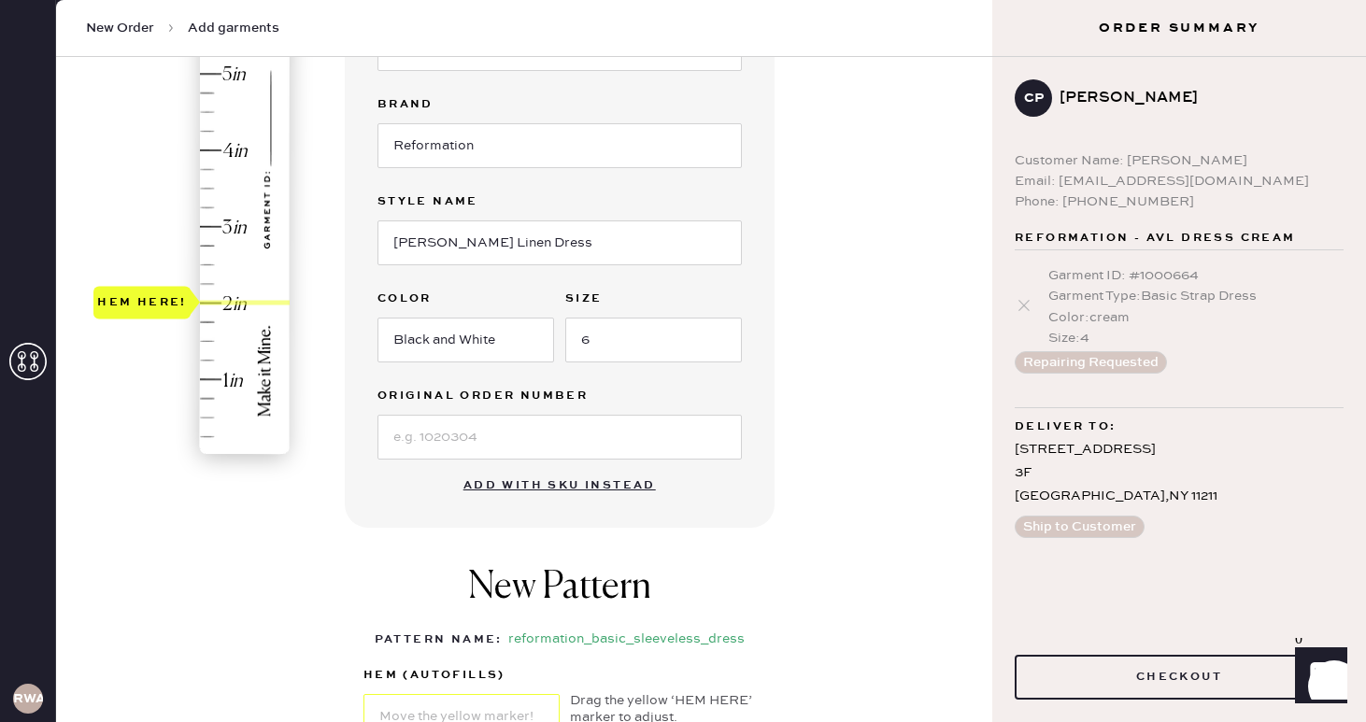
scroll to position [734, 0]
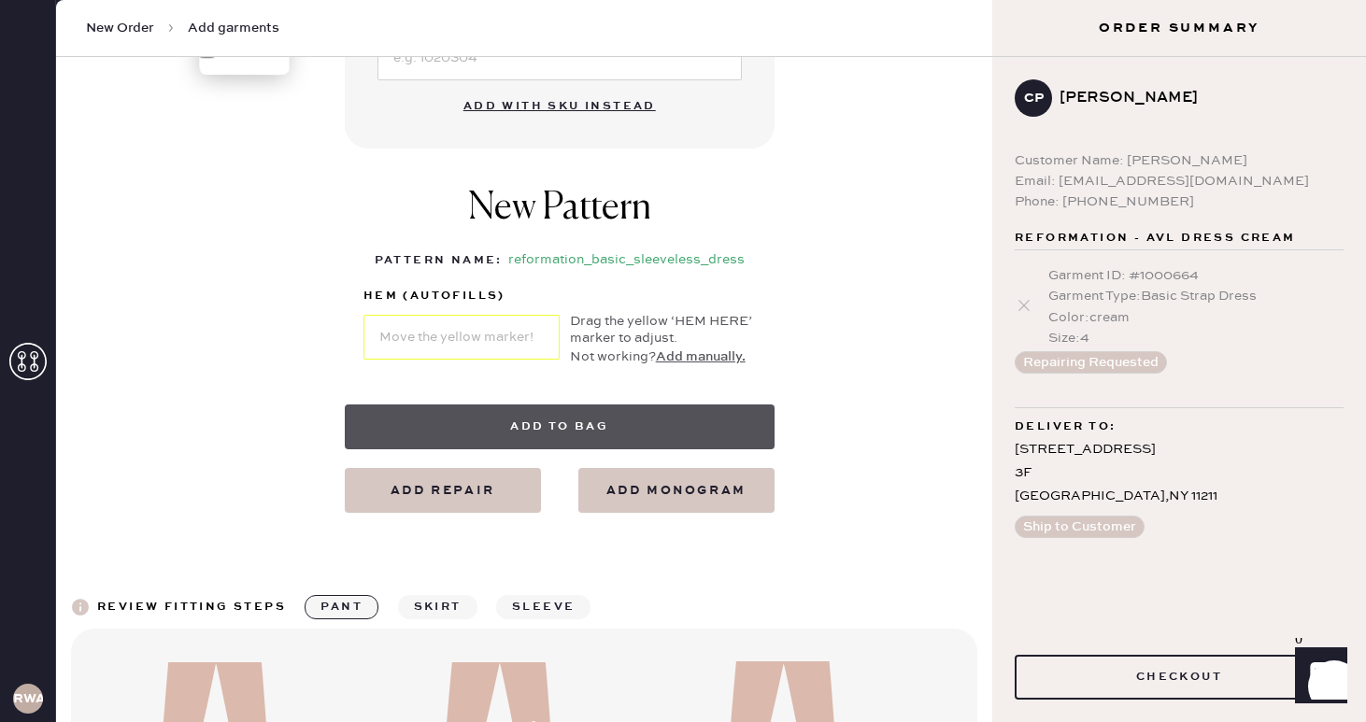
click at [586, 424] on button "Add to bag" at bounding box center [560, 427] width 430 height 45
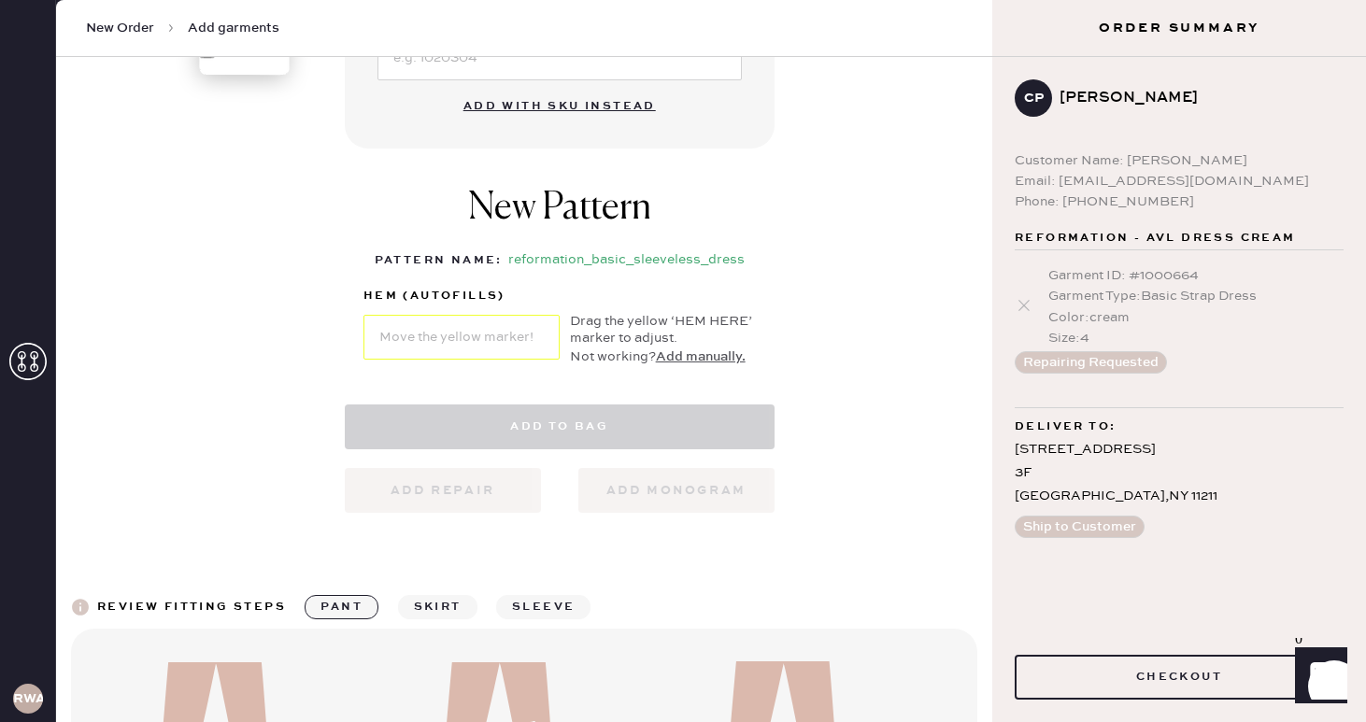
select select "7"
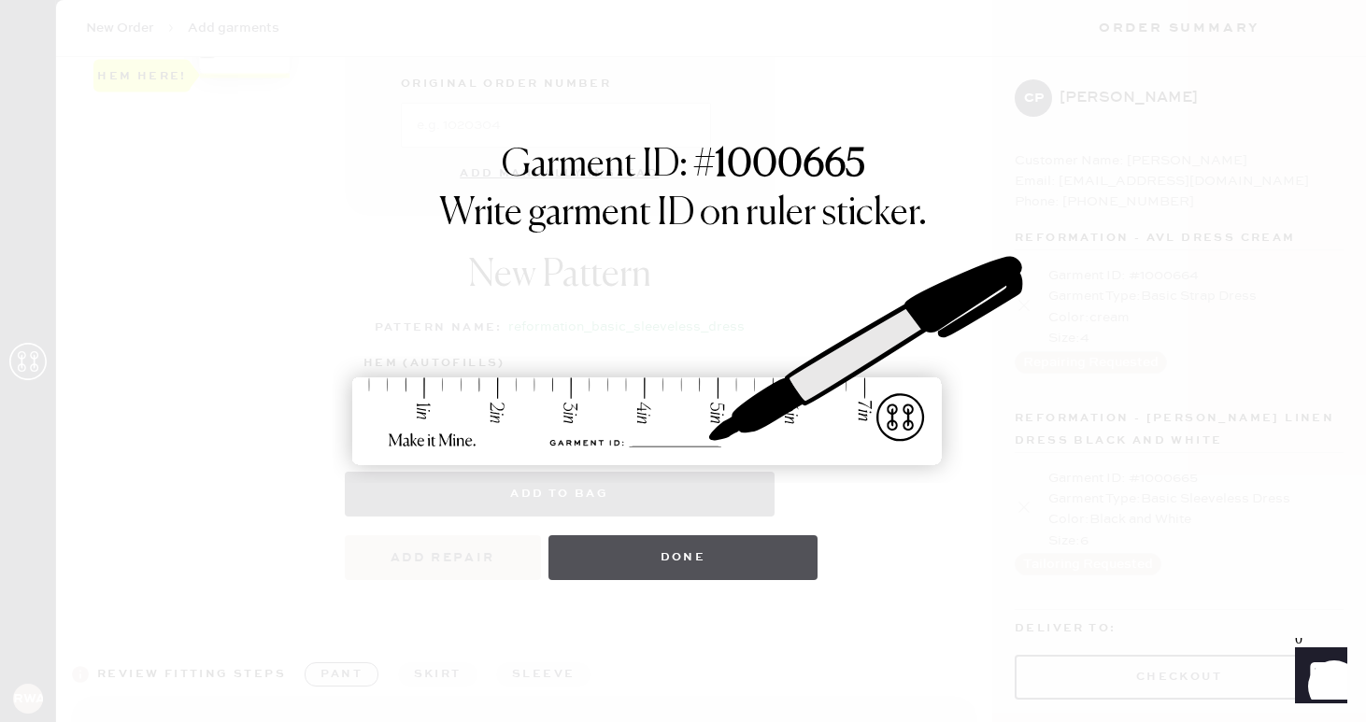
click at [679, 567] on button "Done" at bounding box center [684, 557] width 270 height 45
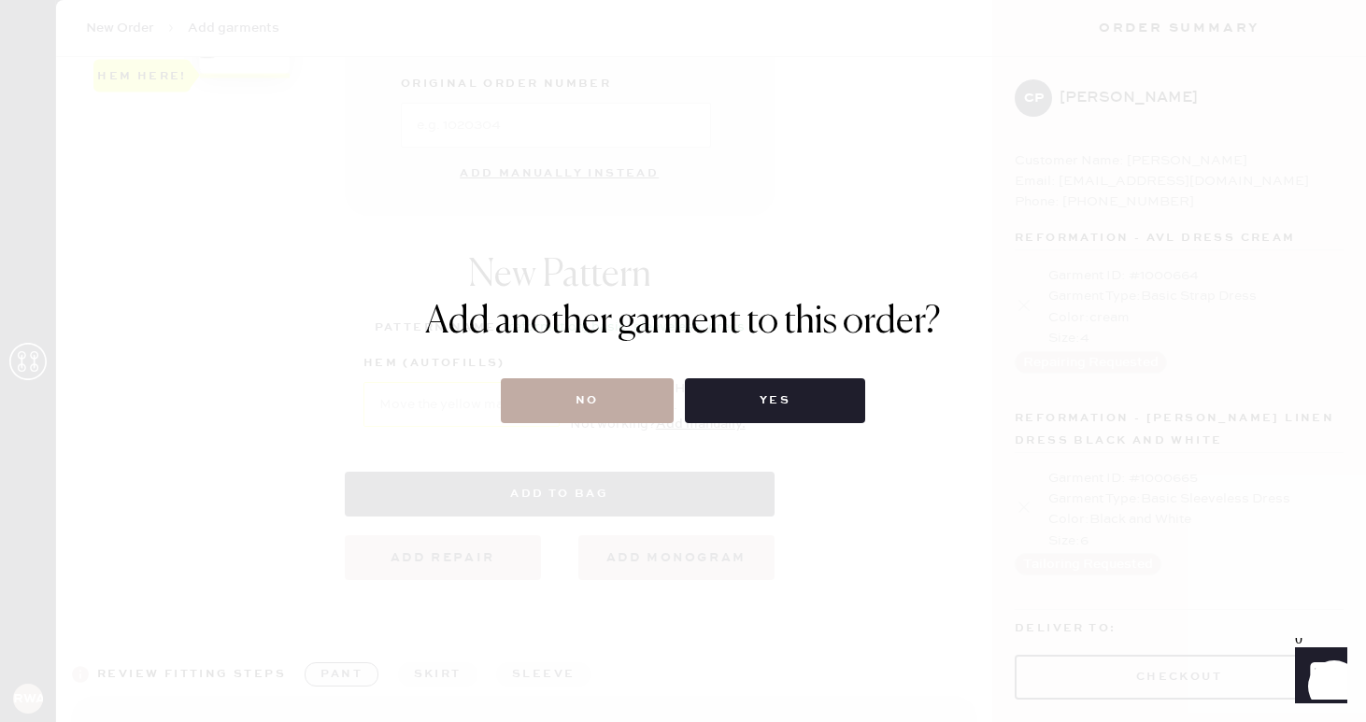
click at [617, 404] on button "No" at bounding box center [587, 400] width 173 height 45
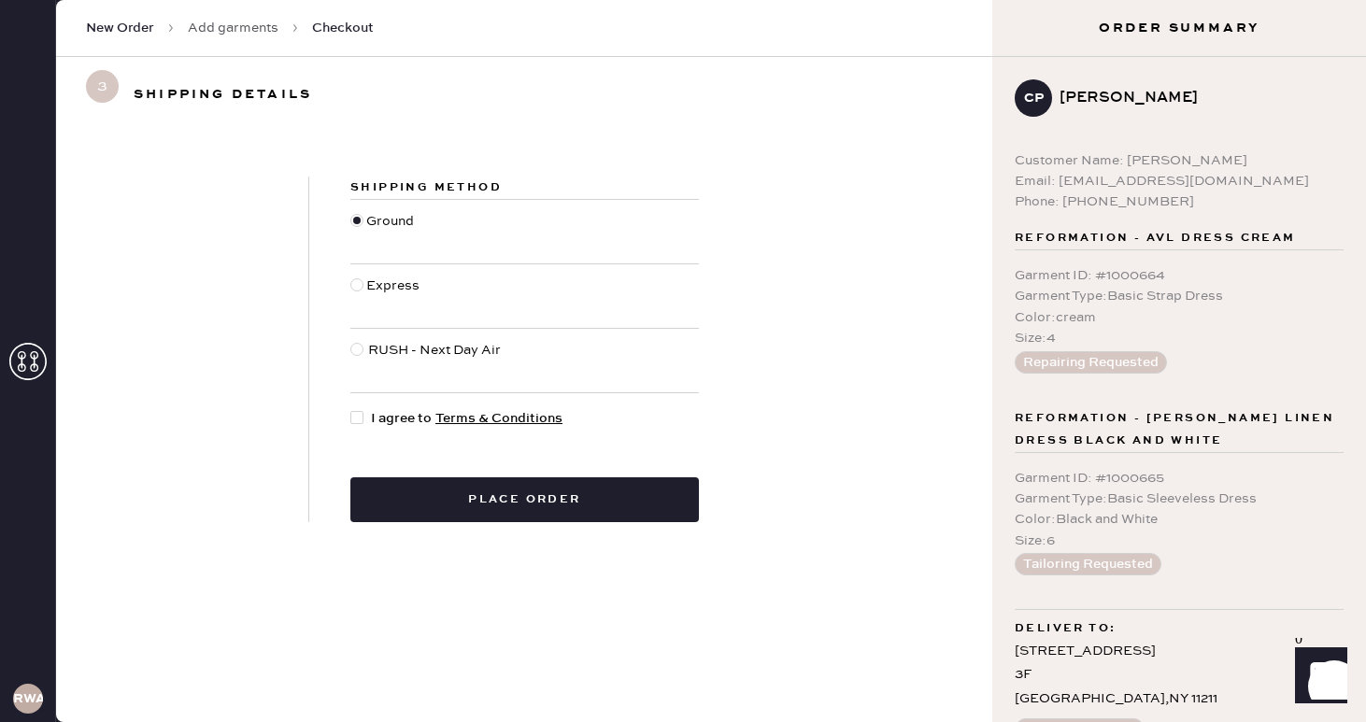
click at [363, 415] on div at bounding box center [356, 417] width 13 height 13
click at [351, 409] on input "I agree to Terms & Conditions" at bounding box center [350, 408] width 1 height 1
checkbox input "true"
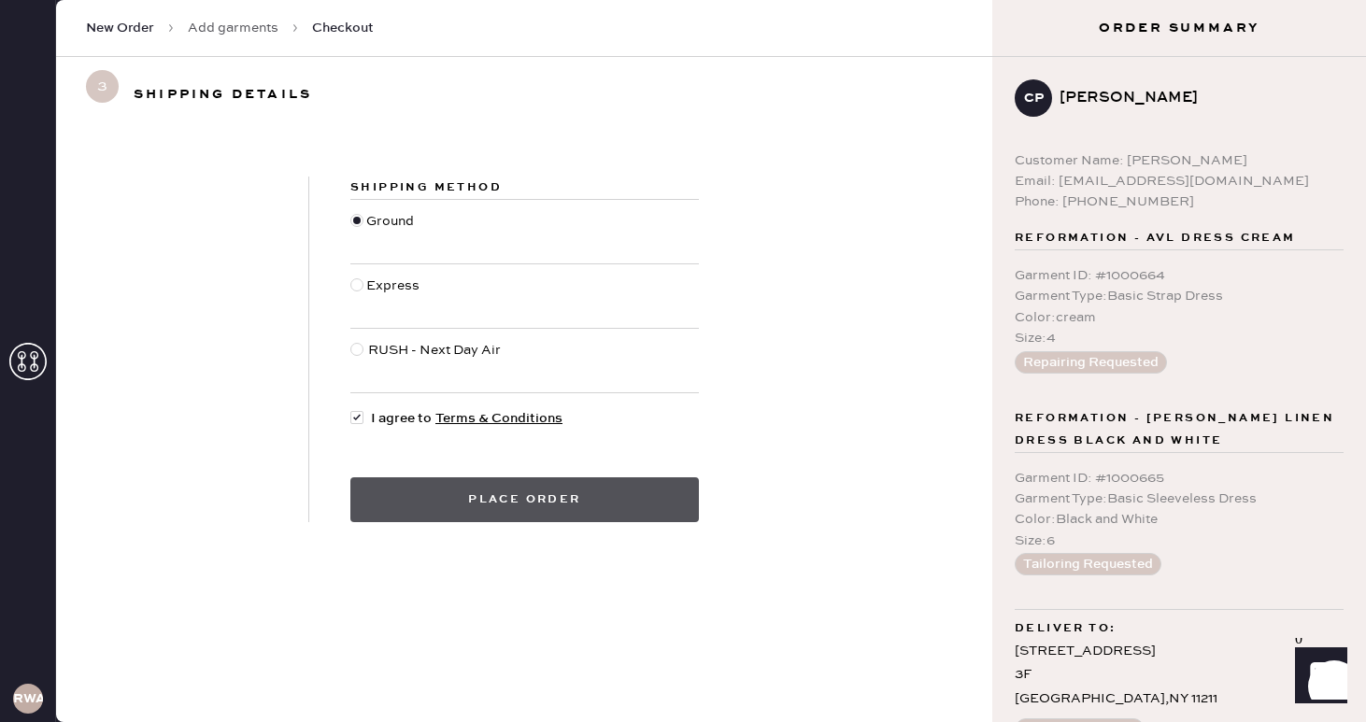
click at [440, 497] on button "Place order" at bounding box center [524, 500] width 349 height 45
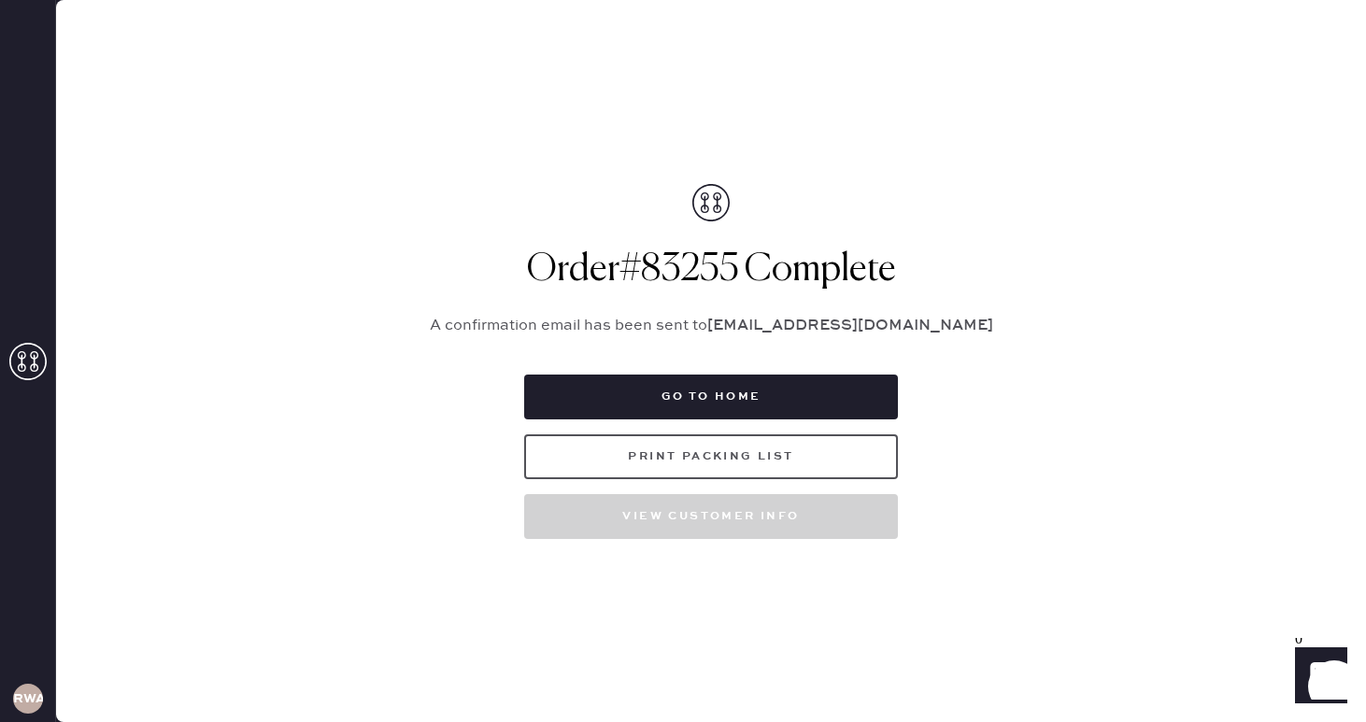
click at [696, 456] on button "Print Packing List" at bounding box center [711, 457] width 374 height 45
